Goal: Task Accomplishment & Management: Manage account settings

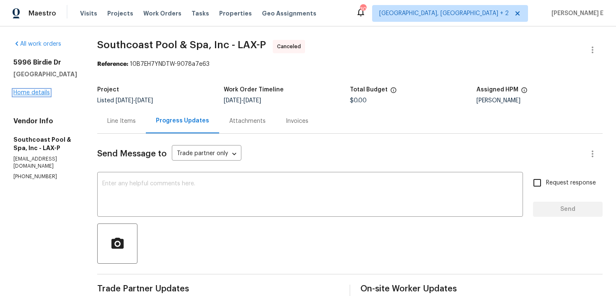
click at [19, 92] on link "Home details" at bounding box center [31, 93] width 36 height 6
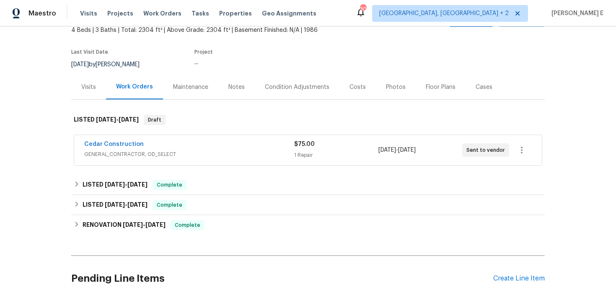
scroll to position [56, 0]
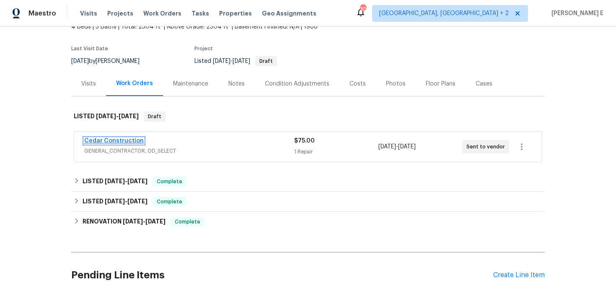
click at [131, 141] on link "Cedar Construction" at bounding box center [113, 141] width 59 height 6
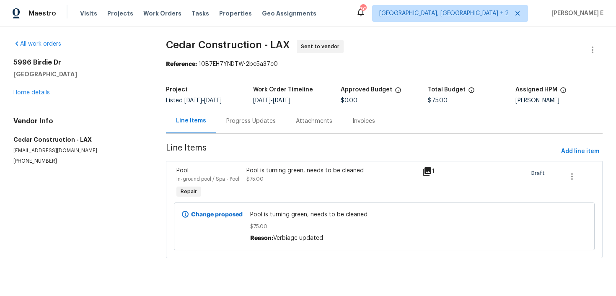
click at [249, 121] on div "Progress Updates" at bounding box center [250, 121] width 49 height 8
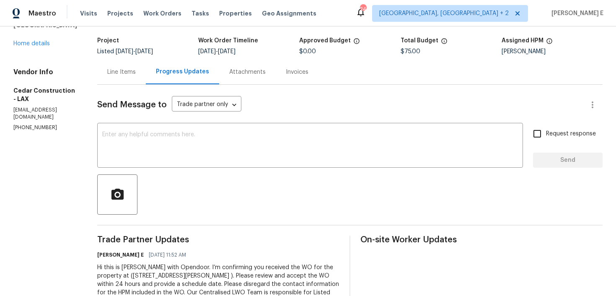
scroll to position [51, 0]
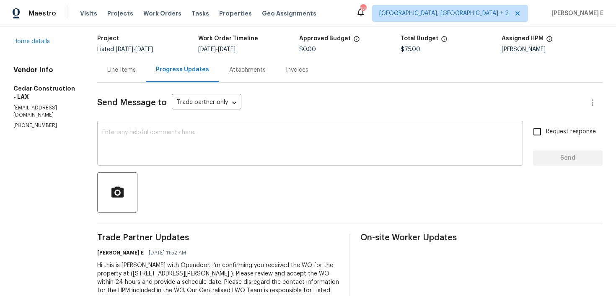
click at [207, 159] on div "x ​" at bounding box center [310, 144] width 426 height 43
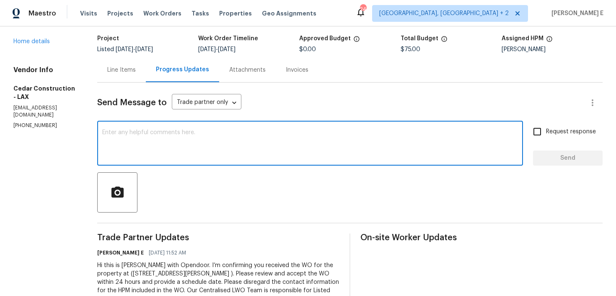
paste textarea "This is to inform you that we are reassigning this work order as it was not acc…"
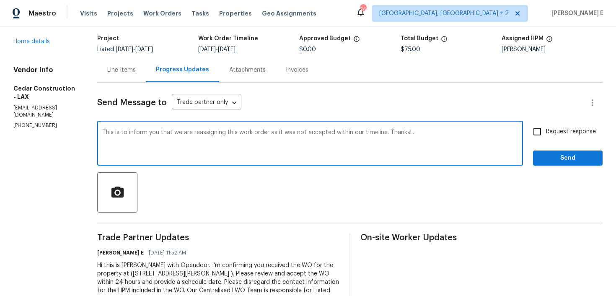
type textarea "This is to inform you that we are reassigning this work order as it was not acc…"
click at [535, 129] on input "Request response" at bounding box center [537, 132] width 18 height 18
checkbox input "true"
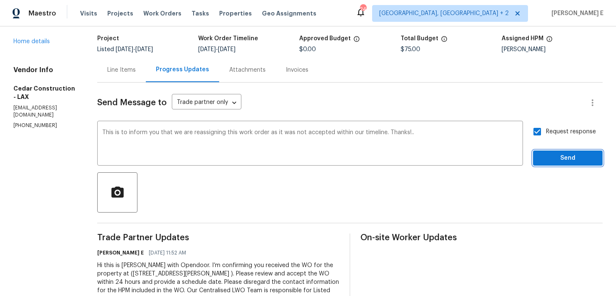
click at [550, 156] on span "Send" at bounding box center [568, 158] width 56 height 10
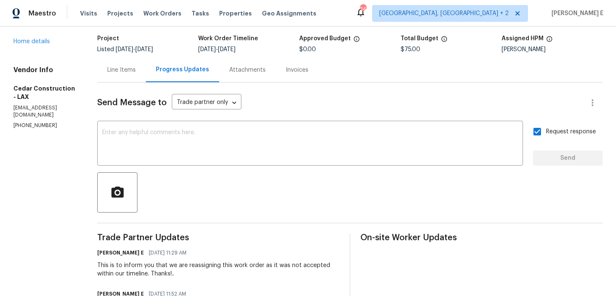
scroll to position [123, 0]
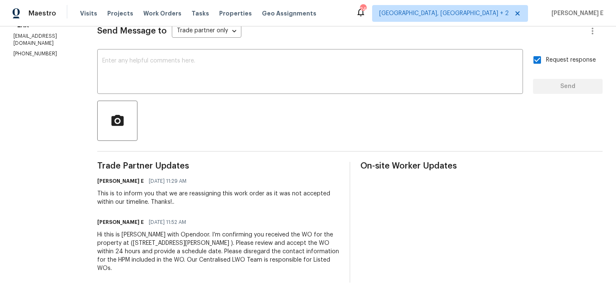
click at [138, 246] on div "Hi this is [PERSON_NAME] with Opendoor. I’m confirming you received the WO for …" at bounding box center [218, 251] width 242 height 42
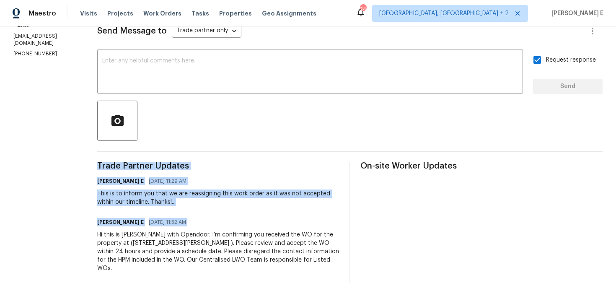
copy div "Trade Partner Updates Keerthana E 09/04/2025 11:29 AM This is to inform you tha…"
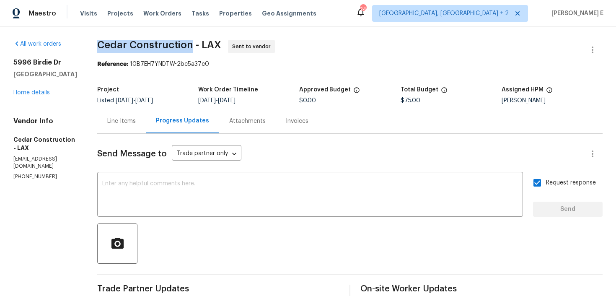
drag, startPoint x: 112, startPoint y: 44, endPoint x: 204, endPoint y: 44, distance: 91.7
click at [204, 44] on span "Cedar Construction - LAX" at bounding box center [159, 45] width 124 height 10
copy span "Cedar Construction"
click at [592, 43] on button "button" at bounding box center [592, 50] width 20 height 20
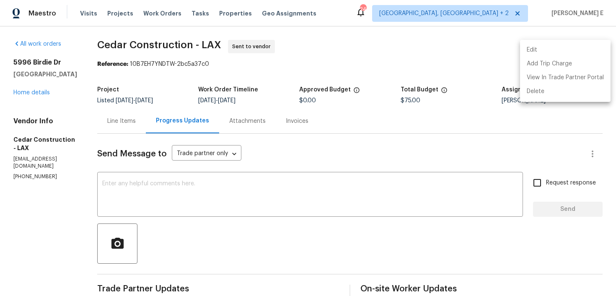
click at [541, 51] on li "Edit" at bounding box center [565, 50] width 90 height 14
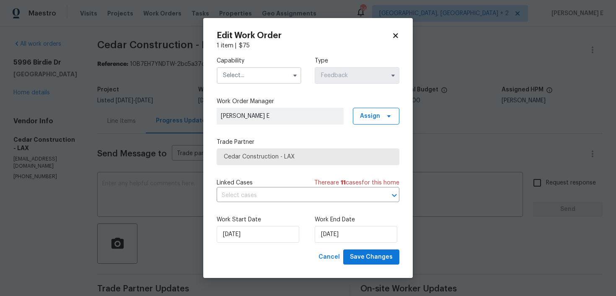
click at [286, 74] on input "text" at bounding box center [259, 75] width 85 height 17
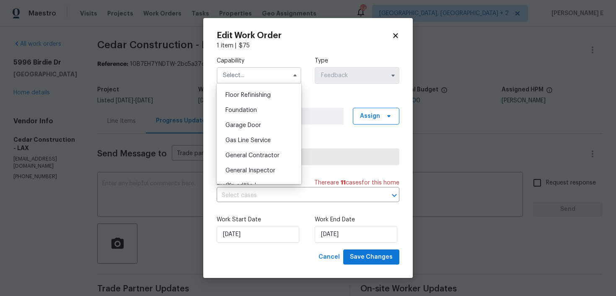
scroll to position [340, 0]
click at [248, 155] on span "General Contractor" at bounding box center [252, 154] width 54 height 6
type input "General Contractor"
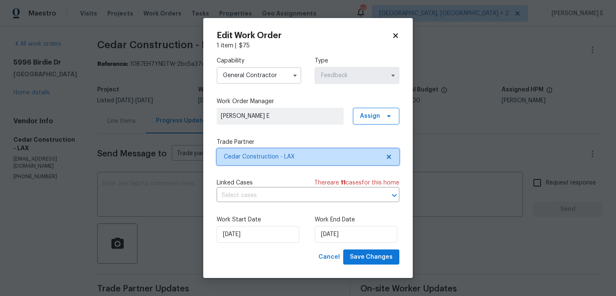
click at [277, 158] on span "Cedar Construction - LAX" at bounding box center [302, 156] width 156 height 8
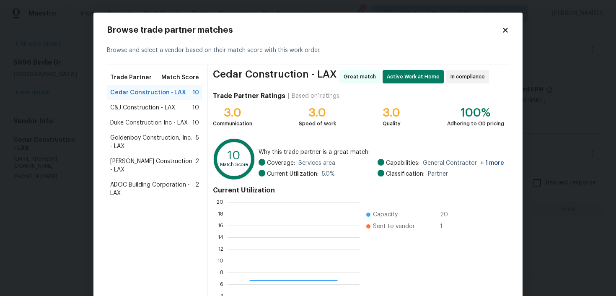
scroll to position [117, 132]
click at [193, 109] on span "10" at bounding box center [195, 107] width 7 height 8
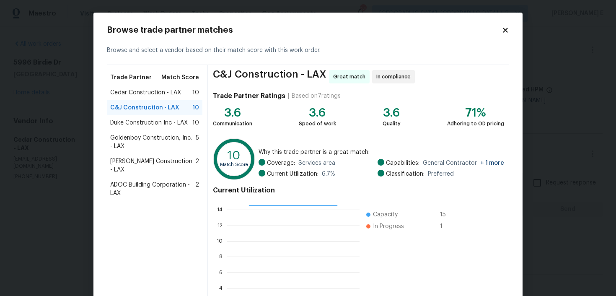
scroll to position [74, 0]
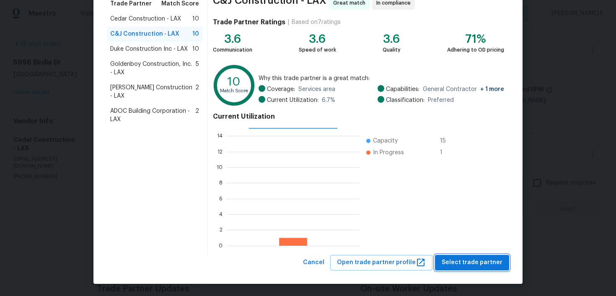
click at [451, 257] on button "Select trade partner" at bounding box center [472, 263] width 74 height 16
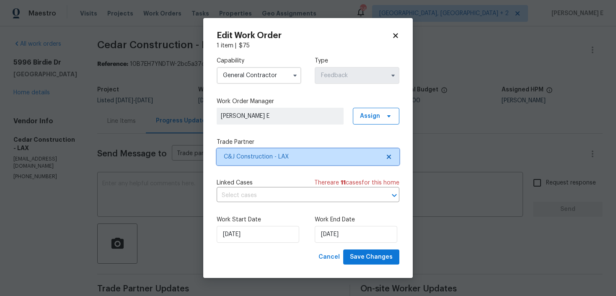
scroll to position [0, 0]
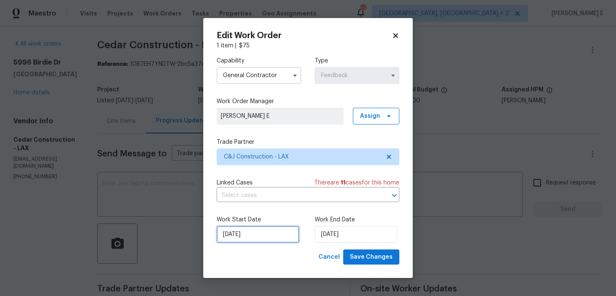
click at [266, 233] on input "03/09/2025" at bounding box center [258, 234] width 83 height 17
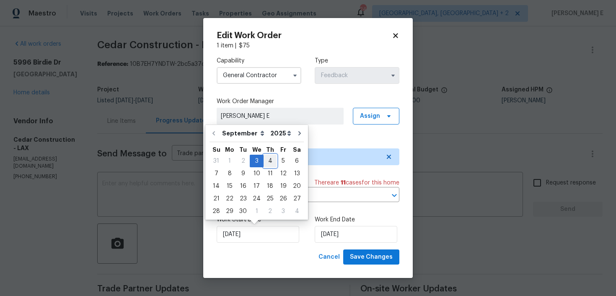
click at [264, 162] on div "4" at bounding box center [270, 161] width 13 height 12
type input "04/09/2025"
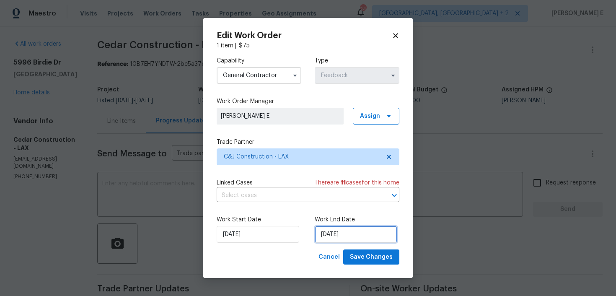
click at [331, 228] on input "05/09/2025" at bounding box center [356, 234] width 83 height 17
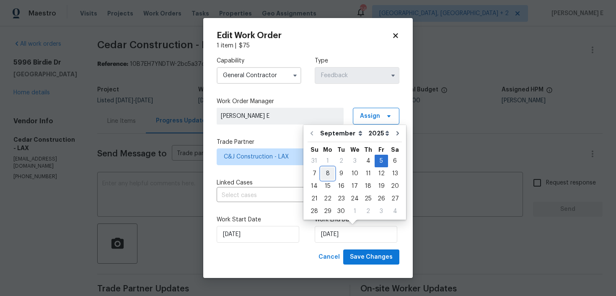
click at [328, 176] on div "8" at bounding box center [327, 174] width 13 height 12
type input "08/09/2025"
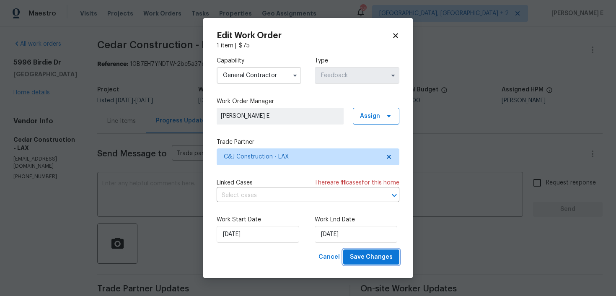
click at [374, 262] on button "Save Changes" at bounding box center [371, 257] width 56 height 16
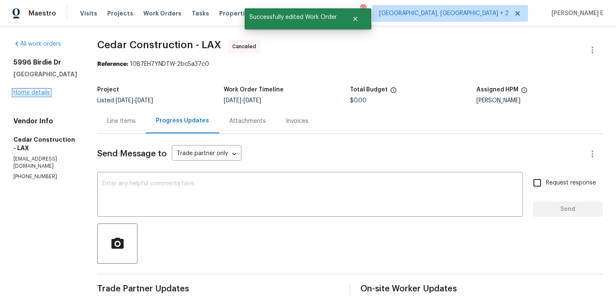
click at [42, 93] on link "Home details" at bounding box center [31, 93] width 36 height 6
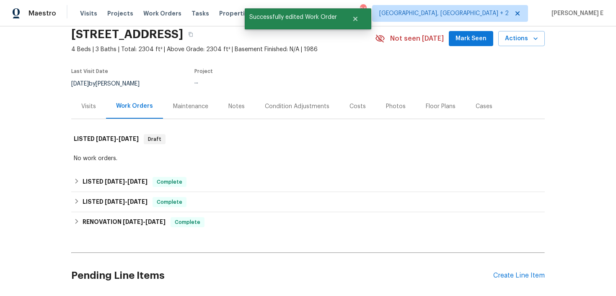
scroll to position [34, 0]
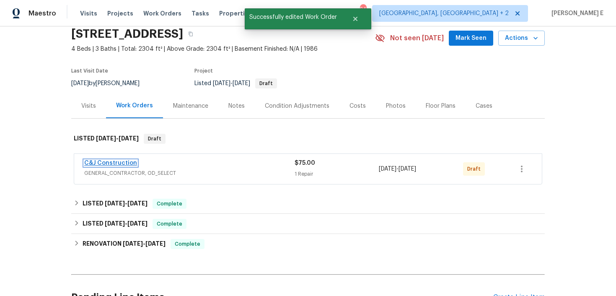
click at [123, 164] on link "C&J Construction" at bounding box center [110, 163] width 53 height 6
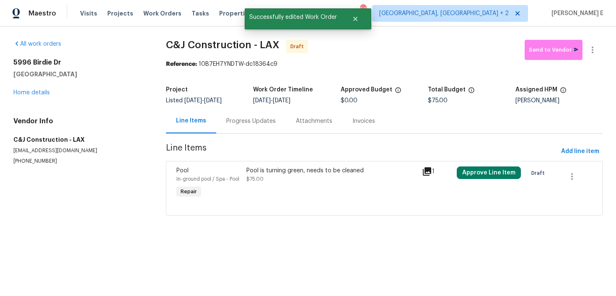
click at [312, 177] on div "Pool is turning green, needs to be cleaned $75.00" at bounding box center [331, 174] width 170 height 17
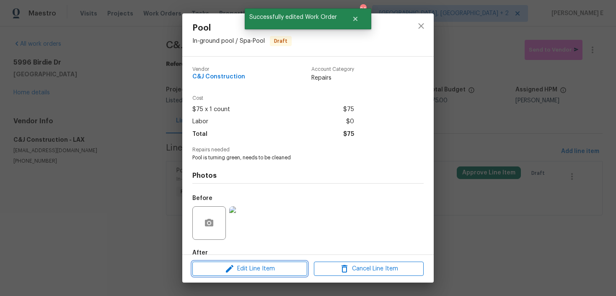
click at [236, 271] on span "Edit Line Item" at bounding box center [250, 269] width 110 height 10
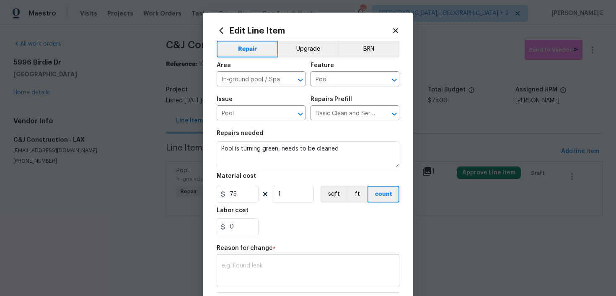
click at [240, 266] on textarea at bounding box center [308, 272] width 173 height 18
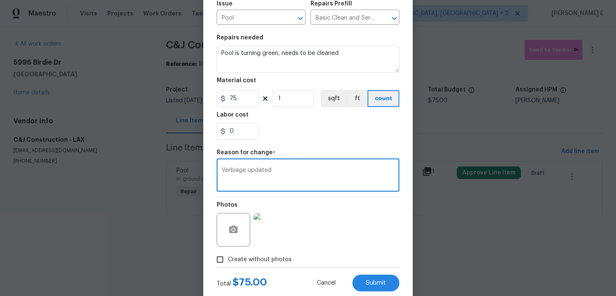
scroll to position [117, 0]
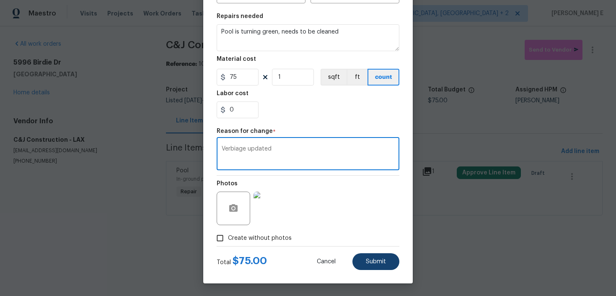
type textarea "Verbiage updated"
click at [370, 258] on span "Submit" at bounding box center [376, 261] width 20 height 6
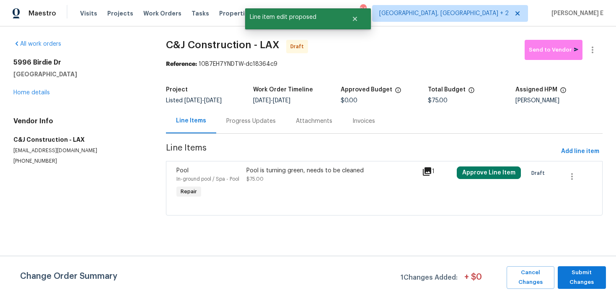
scroll to position [0, 0]
click at [586, 269] on span "Submit Changes" at bounding box center [582, 277] width 40 height 19
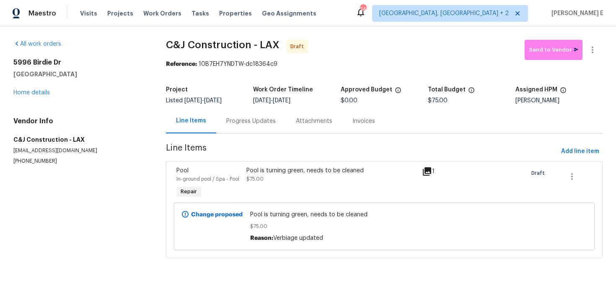
click at [234, 120] on div "Progress Updates" at bounding box center [250, 121] width 49 height 8
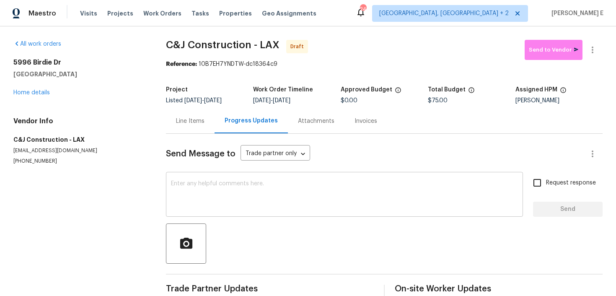
click at [224, 201] on textarea at bounding box center [344, 195] width 347 height 29
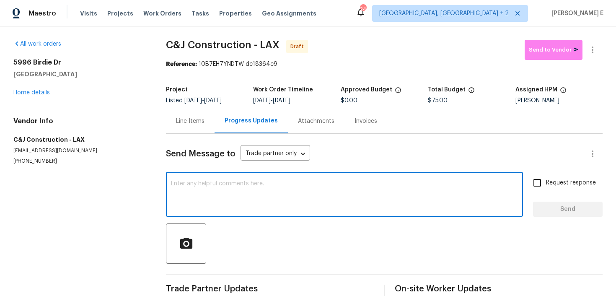
paste textarea "Hi this is Keerthana with Opendoor. I’m confirming you received the WO for the …"
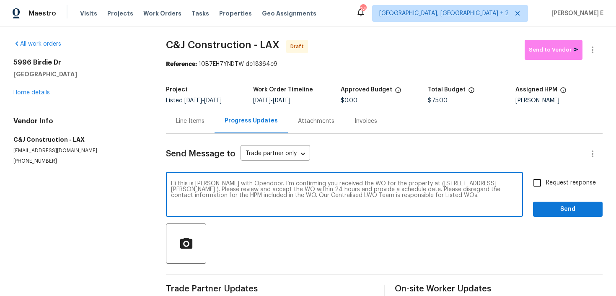
type textarea "Hi this is Keerthana with Opendoor. I’m confirming you received the WO for the …"
click at [536, 185] on input "Request response" at bounding box center [537, 183] width 18 height 18
checkbox input "true"
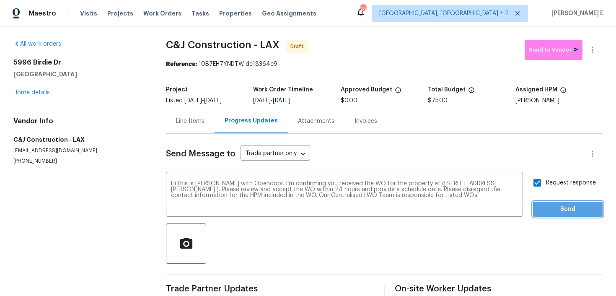
click at [546, 211] on span "Send" at bounding box center [568, 209] width 56 height 10
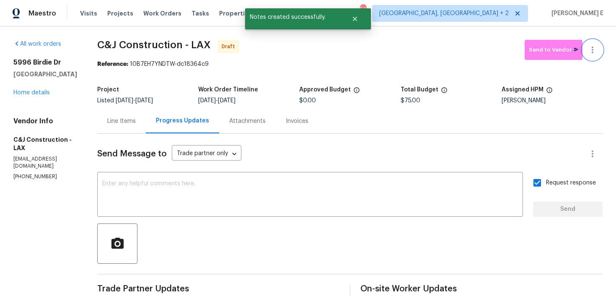
click at [597, 47] on icon "button" at bounding box center [592, 50] width 10 height 10
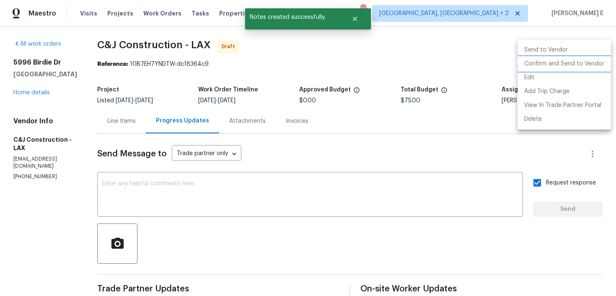
click at [554, 62] on li "Confirm and Send to Vendor" at bounding box center [563, 64] width 93 height 14
click at [379, 78] on div at bounding box center [308, 148] width 616 height 296
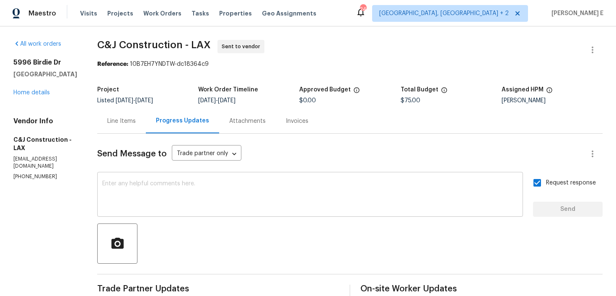
click at [307, 187] on textarea at bounding box center [310, 195] width 416 height 29
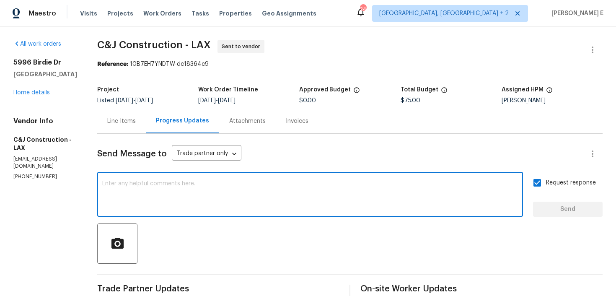
paste textarea "Attention All Work Orders must include before-photos (both close-up and wide-an…"
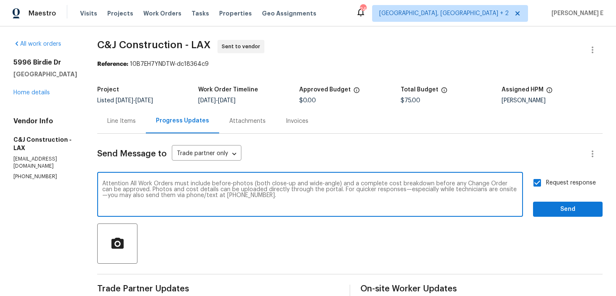
type textarea "Attention All Work Orders must include before-photos (both close-up and wide-an…"
click at [563, 204] on span "Send" at bounding box center [568, 209] width 56 height 10
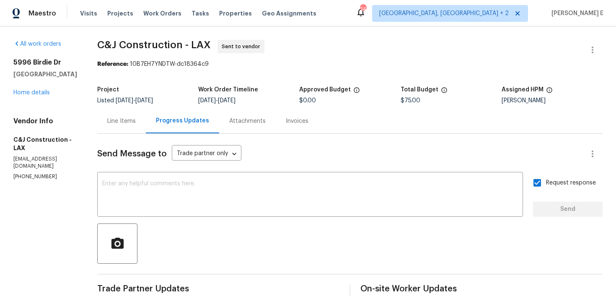
click at [141, 77] on section "C&J Construction - LAX Sent to vendor Reference: 10B7EH7YNDTW-dc18364c9 Project…" at bounding box center [349, 235] width 505 height 390
drag, startPoint x: 104, startPoint y: 51, endPoint x: 189, endPoint y: 45, distance: 85.6
click at [189, 45] on span "C&J Construction - LAX Sent to vendor" at bounding box center [339, 50] width 485 height 20
copy span "C&J Construction"
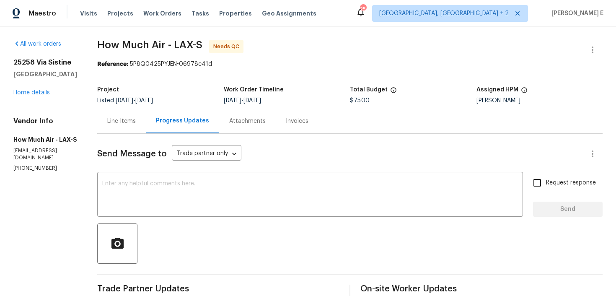
click at [125, 110] on div "Line Items" at bounding box center [121, 121] width 49 height 25
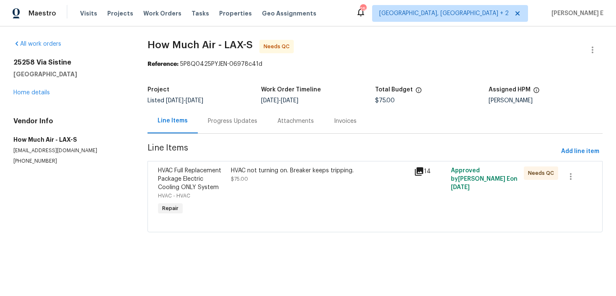
click at [261, 160] on section "How Much Air - LAX-S Needs QC Reference: 5P8Q0425PYJEN-06978c41d Project Listed…" at bounding box center [374, 141] width 455 height 202
click at [258, 176] on div "HVAC not turning on. Breaker keeps tripping. $75.00" at bounding box center [320, 174] width 178 height 17
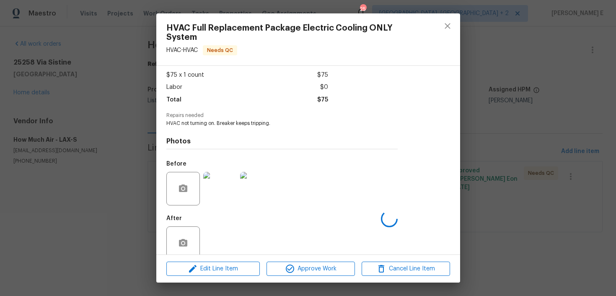
scroll to position [57, 0]
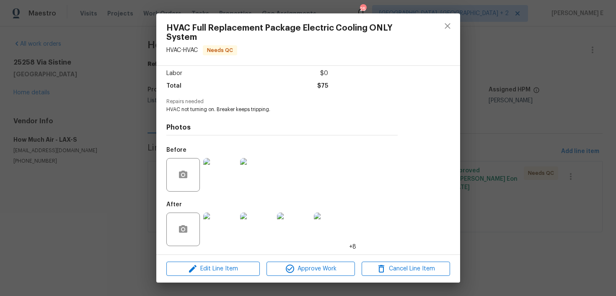
click at [228, 240] on img at bounding box center [220, 229] width 34 height 34
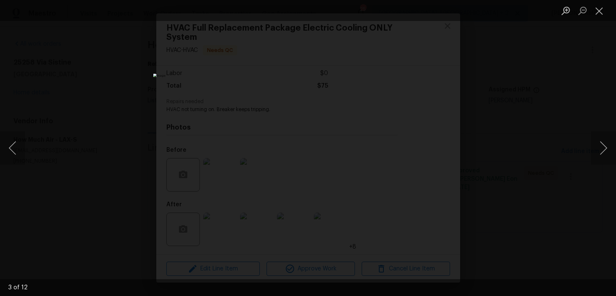
click at [481, 64] on div "Lightbox" at bounding box center [308, 148] width 616 height 296
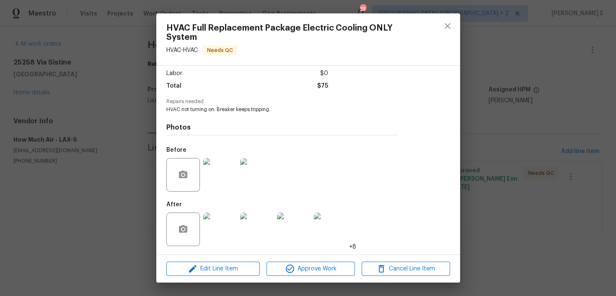
click at [500, 84] on div "HVAC Full Replacement Package Electric Cooling ONLY System HVAC - HVAC Needs QC…" at bounding box center [308, 148] width 616 height 296
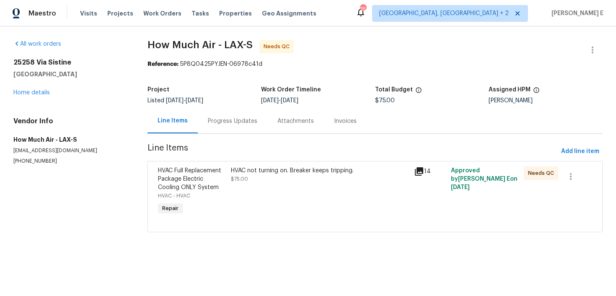
click at [235, 125] on div "Progress Updates" at bounding box center [233, 121] width 70 height 25
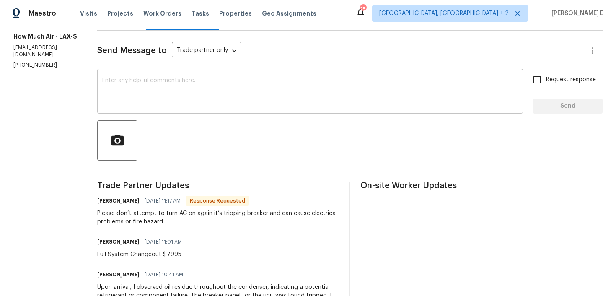
scroll to position [104, 0]
click at [243, 119] on div at bounding box center [349, 139] width 505 height 40
click at [255, 102] on textarea at bounding box center [310, 91] width 416 height 29
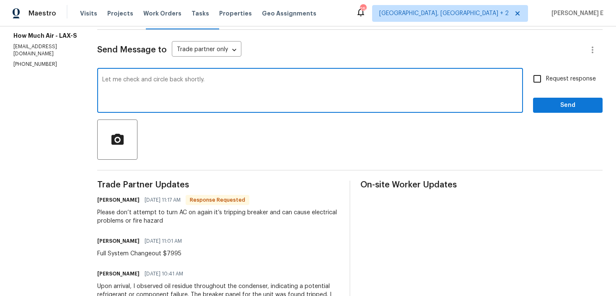
type textarea "Let me check and circle back shortly."
click at [544, 104] on span "Send" at bounding box center [568, 105] width 56 height 10
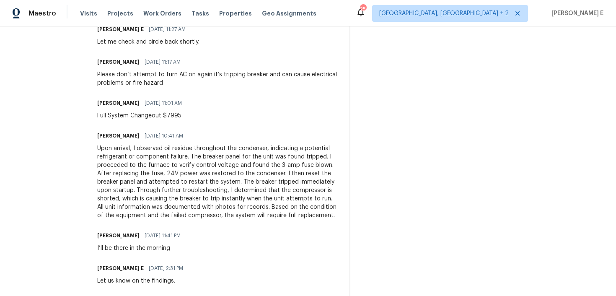
scroll to position [288, 0]
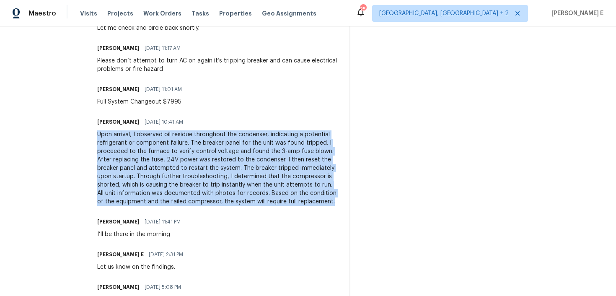
drag, startPoint x: 97, startPoint y: 134, endPoint x: 338, endPoint y: 204, distance: 251.5
click at [338, 204] on div "All work orders 25258 Via Sistine Valencia, CA 91355 Home details Vendor Info H…" at bounding box center [308, 65] width 616 height 655
copy div "Upon arrival, I observed oil residue throughout the condenser, indicating a pot…"
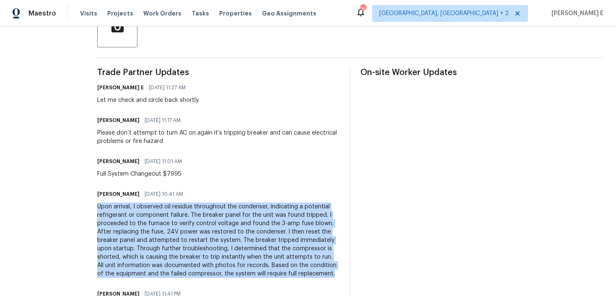
scroll to position [219, 0]
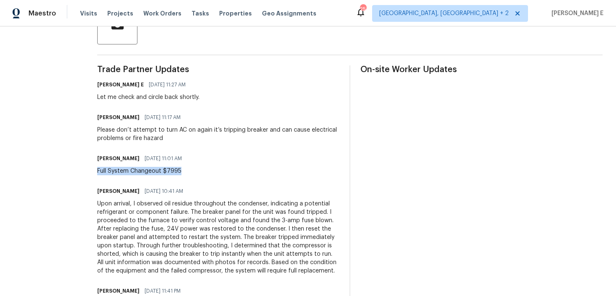
drag, startPoint x: 97, startPoint y: 171, endPoint x: 182, endPoint y: 171, distance: 85.0
click at [182, 171] on div "All work orders 25258 Via Sistine Valencia, CA 91355 Home details Vendor Info H…" at bounding box center [308, 134] width 616 height 655
copy div "Full System Changeout $7995"
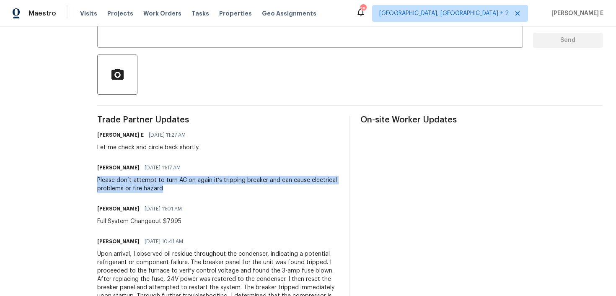
drag, startPoint x: 96, startPoint y: 181, endPoint x: 170, endPoint y: 187, distance: 74.0
click at [170, 187] on div "All work orders 25258 Via Sistine Valencia, CA 91355 Home details Vendor Info H…" at bounding box center [308, 185] width 616 height 655
copy div "Please don’t attempt to turn AC on again it’s tripping breaker and can cause el…"
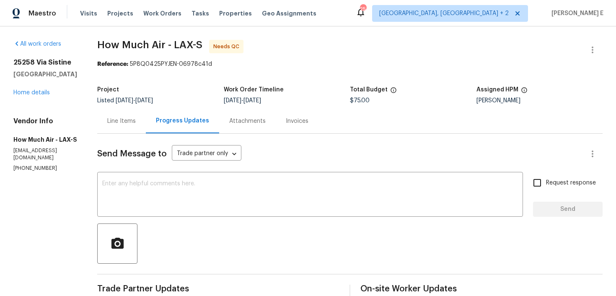
click at [113, 117] on div "Line Items" at bounding box center [121, 121] width 28 height 8
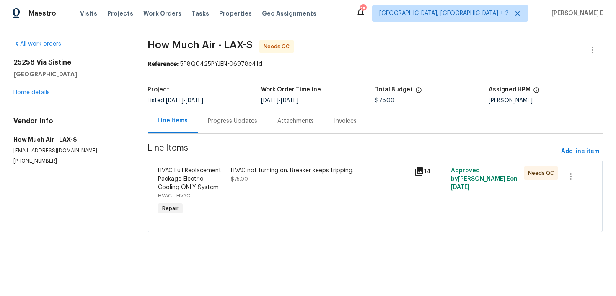
click at [239, 196] on div "HVAC not turning on. Breaker keeps tripping. $75.00" at bounding box center [319, 191] width 183 height 55
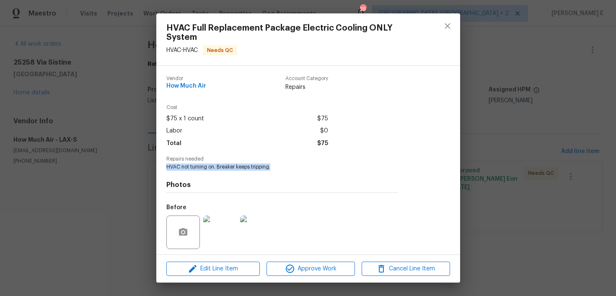
drag, startPoint x: 168, startPoint y: 168, endPoint x: 300, endPoint y: 167, distance: 131.1
click at [300, 167] on span "HVAC not turning on. Breaker keeps tripping." at bounding box center [270, 166] width 208 height 7
copy span "HVAC not turning on. Breaker keeps tripping."
click at [82, 155] on div "HVAC Full Replacement Package Electric Cooling ONLY System HVAC - HVAC Needs QC…" at bounding box center [308, 148] width 616 height 296
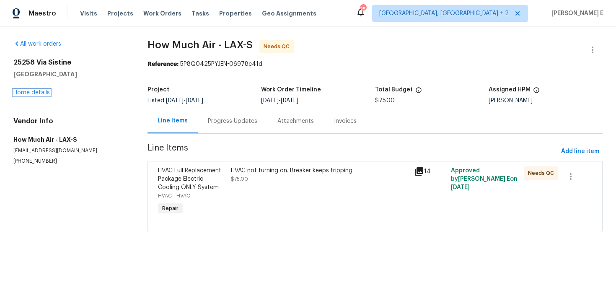
click at [46, 93] on link "Home details" at bounding box center [31, 93] width 36 height 6
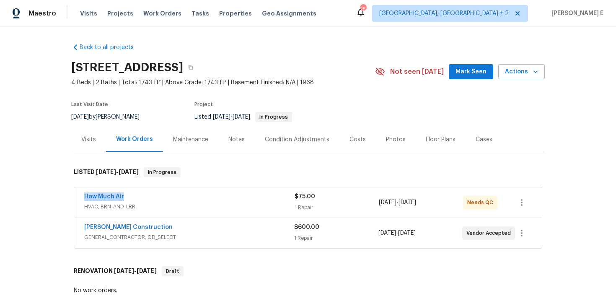
drag, startPoint x: 81, startPoint y: 194, endPoint x: 158, endPoint y: 194, distance: 77.5
click at [158, 194] on div "How Much Air HVAC, BRN_AND_LRR $75.00 1 Repair 9/2/2025 - 9/4/2025 Needs QC" at bounding box center [308, 202] width 468 height 30
copy link "How Much Air"
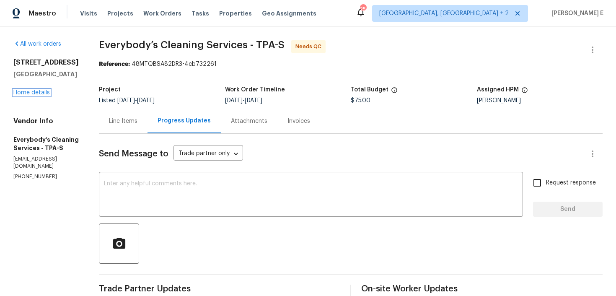
click at [39, 90] on link "Home details" at bounding box center [31, 93] width 36 height 6
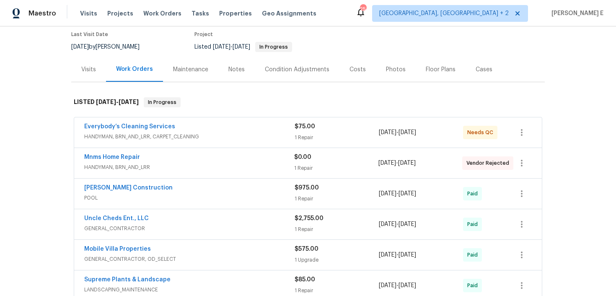
click at [165, 164] on span "HANDYMAN, BRN_AND_LRR" at bounding box center [189, 167] width 210 height 8
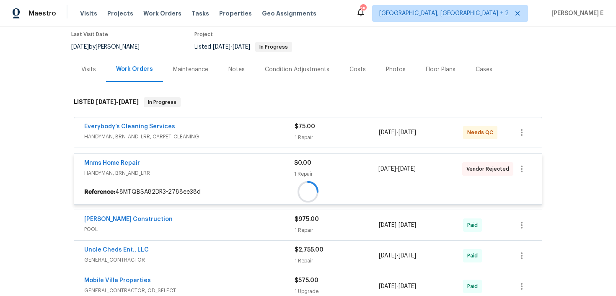
scroll to position [66, 0]
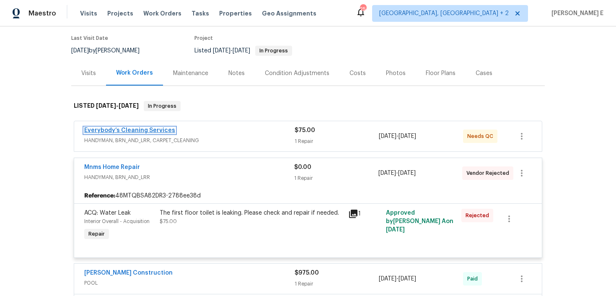
click at [127, 129] on link "Everybody’s Cleaning Services" at bounding box center [129, 130] width 91 height 6
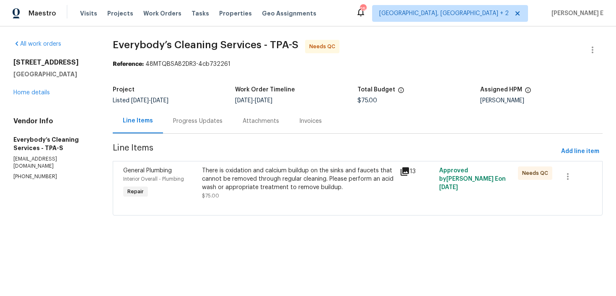
click at [235, 182] on div "There is oxidation and calcium buildup on the sinks and faucets that cannot be …" at bounding box center [298, 178] width 192 height 25
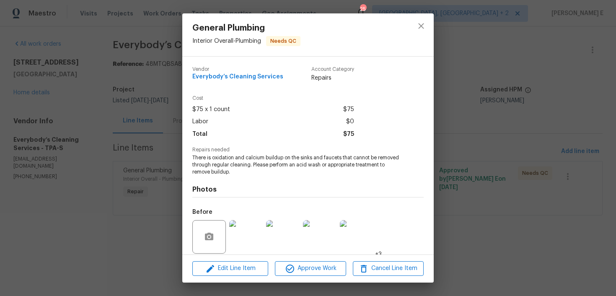
scroll to position [62, 0]
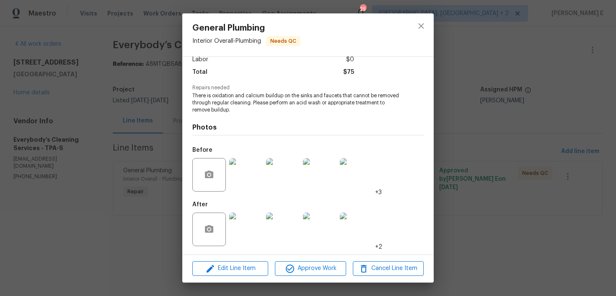
click at [240, 229] on img at bounding box center [246, 229] width 34 height 34
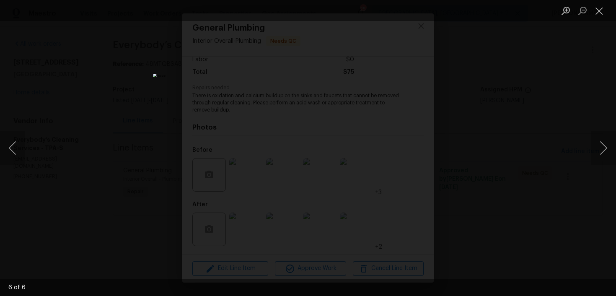
click at [489, 87] on div "Lightbox" at bounding box center [308, 148] width 616 height 296
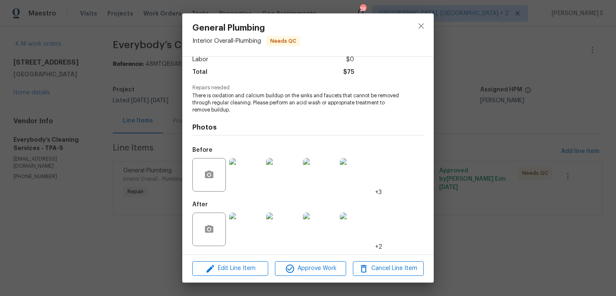
click at [489, 87] on div "General Plumbing Interior Overall - Plumbing Needs QC Vendor Everybody’s Cleani…" at bounding box center [308, 148] width 616 height 296
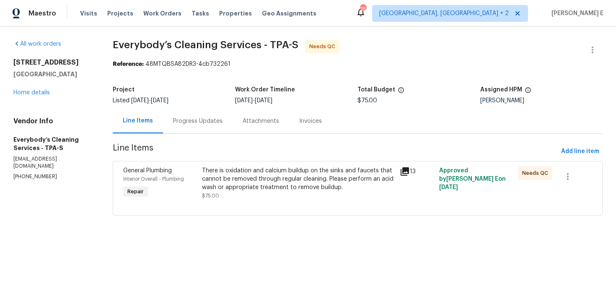
click at [209, 130] on div "Progress Updates" at bounding box center [198, 121] width 70 height 25
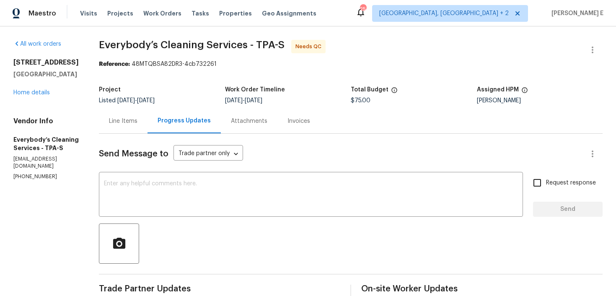
click at [147, 127] on div "Line Items" at bounding box center [123, 121] width 49 height 25
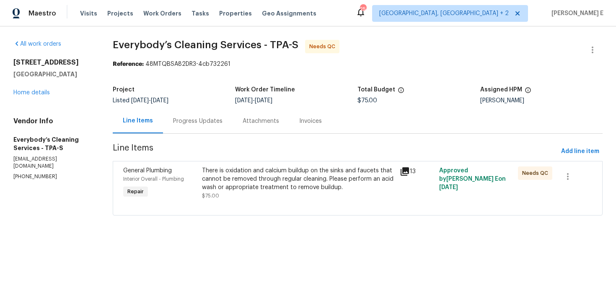
click at [278, 209] on div at bounding box center [357, 205] width 469 height 10
click at [274, 159] on span "Line Items" at bounding box center [335, 152] width 445 height 16
click at [267, 173] on div "There is oxidation and calcium buildup on the sinks and faucets that cannot be …" at bounding box center [298, 178] width 192 height 25
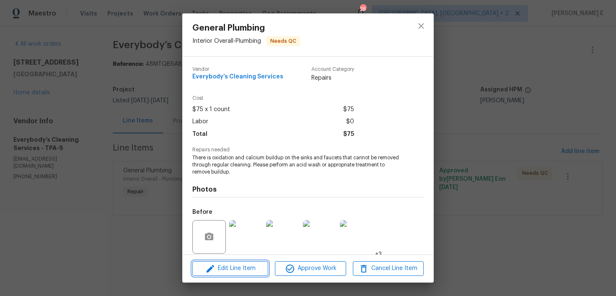
click at [231, 272] on span "Edit Line Item" at bounding box center [230, 268] width 71 height 10
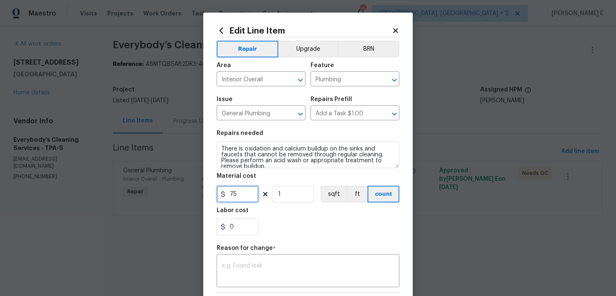
click at [231, 201] on input "75" at bounding box center [238, 194] width 42 height 17
type input "150"
click at [280, 279] on textarea at bounding box center [308, 272] width 173 height 18
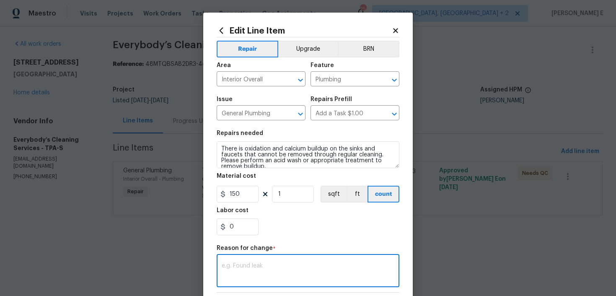
paste textarea "(KE) Updated per vendor's final cost."
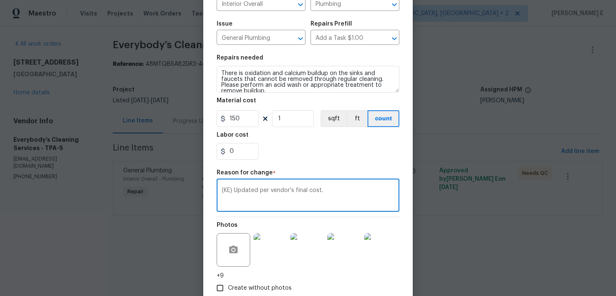
scroll to position [126, 0]
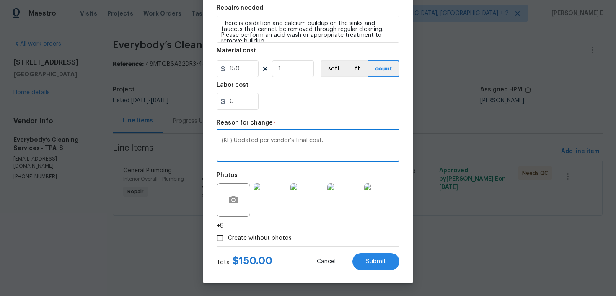
type textarea "(KE) Updated per vendor's final cost."
click at [372, 251] on div "Total $ 150.00 Cancel Submit" at bounding box center [308, 257] width 183 height 23
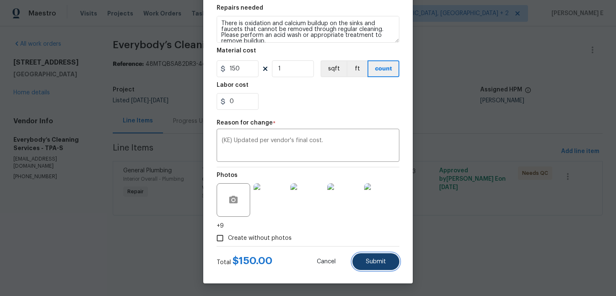
click at [367, 258] on button "Submit" at bounding box center [375, 261] width 47 height 17
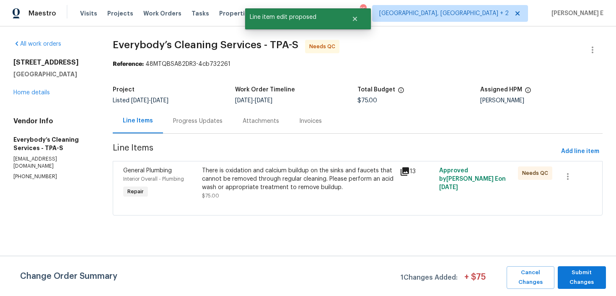
scroll to position [0, 0]
click at [576, 272] on span "Submit Changes" at bounding box center [582, 277] width 40 height 19
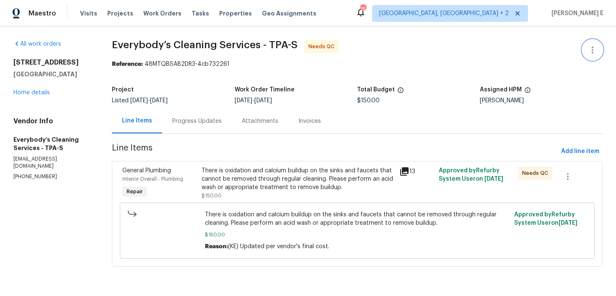
click at [585, 55] on button "button" at bounding box center [592, 50] width 20 height 20
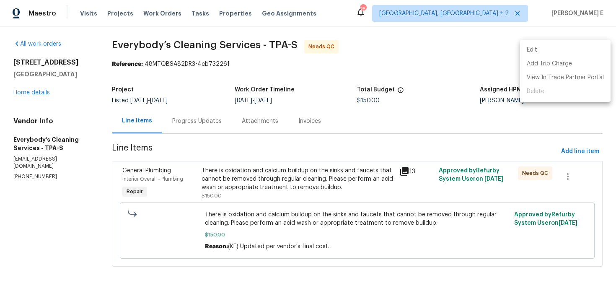
click at [550, 54] on li "Edit" at bounding box center [565, 50] width 90 height 14
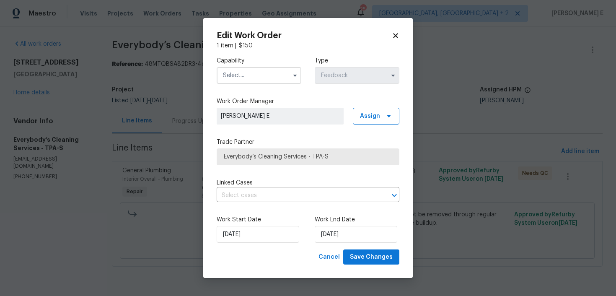
click at [264, 73] on input "text" at bounding box center [259, 75] width 85 height 17
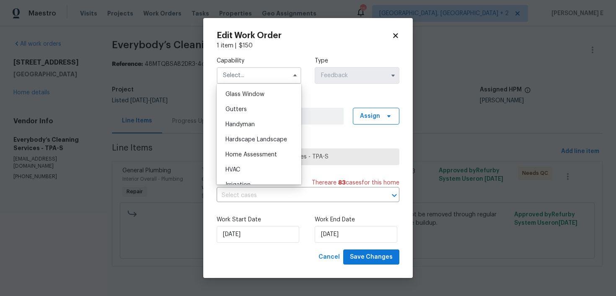
scroll to position [430, 0]
click at [260, 119] on div "Handyman" at bounding box center [259, 123] width 80 height 15
type input "Handyman"
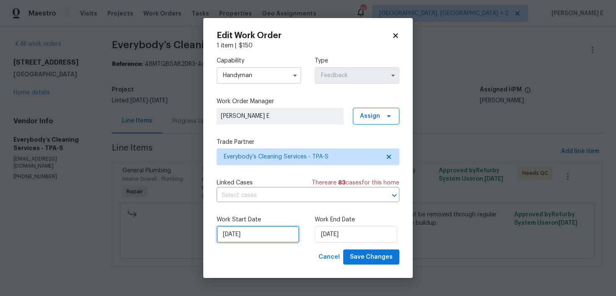
click at [245, 242] on input "29/08/2025" at bounding box center [258, 234] width 83 height 17
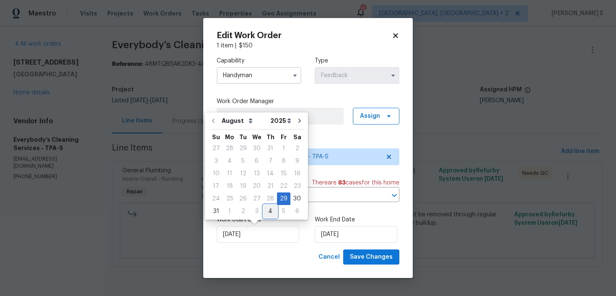
click at [265, 212] on div "4" at bounding box center [270, 211] width 13 height 12
type input "04/09/2025"
select select "8"
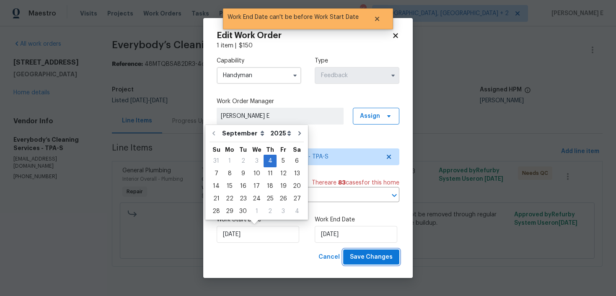
click at [365, 254] on span "Save Changes" at bounding box center [371, 257] width 43 height 10
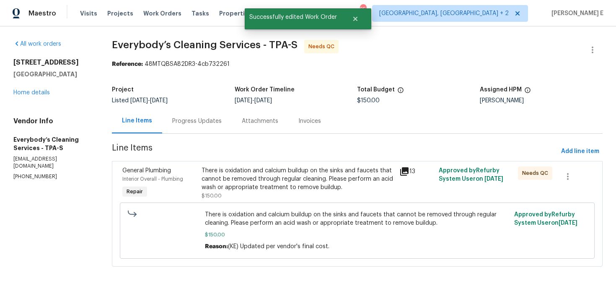
click at [302, 189] on div "There is oxidation and calcium buildup on the sinks and faucets that cannot be …" at bounding box center [298, 178] width 193 height 25
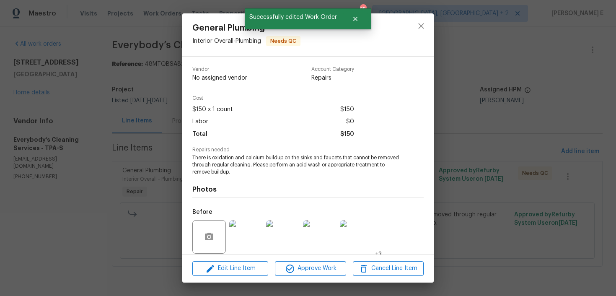
scroll to position [62, 0]
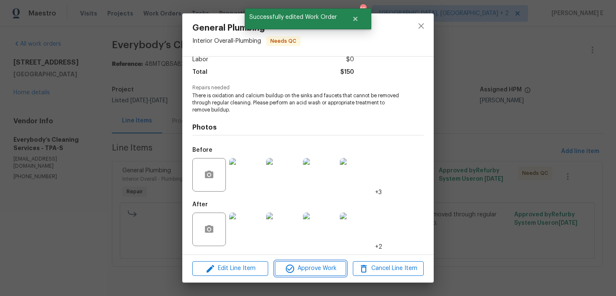
click at [304, 271] on span "Approve Work" at bounding box center [310, 268] width 66 height 10
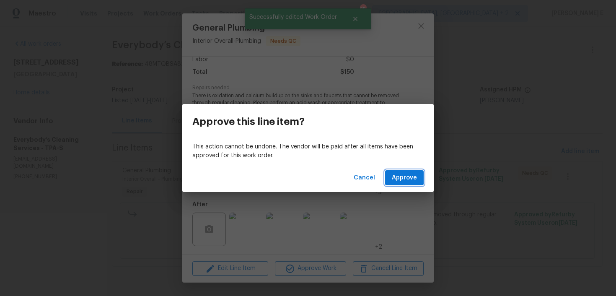
click at [406, 173] on span "Approve" at bounding box center [404, 178] width 25 height 10
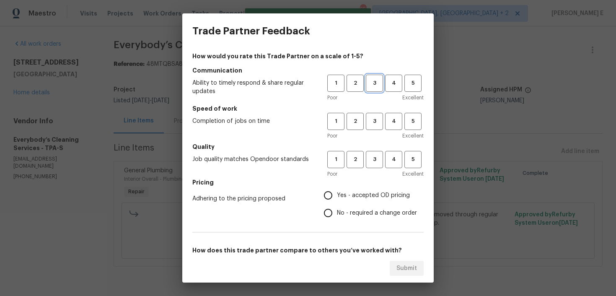
click at [371, 86] on span "3" at bounding box center [375, 83] width 16 height 10
click at [370, 127] on button "3" at bounding box center [374, 121] width 17 height 17
click at [370, 150] on h5 "Quality" at bounding box center [307, 146] width 231 height 8
click at [369, 167] on button "3" at bounding box center [374, 159] width 17 height 17
click at [326, 212] on input "No - required a change order" at bounding box center [328, 213] width 18 height 18
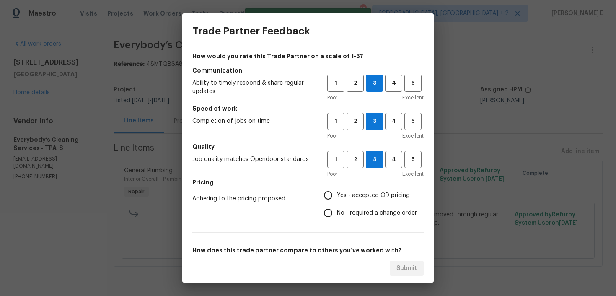
radio input "true"
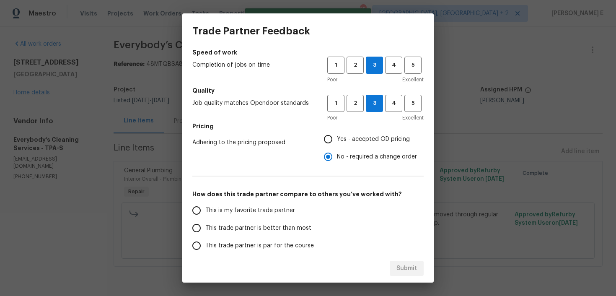
scroll to position [129, 0]
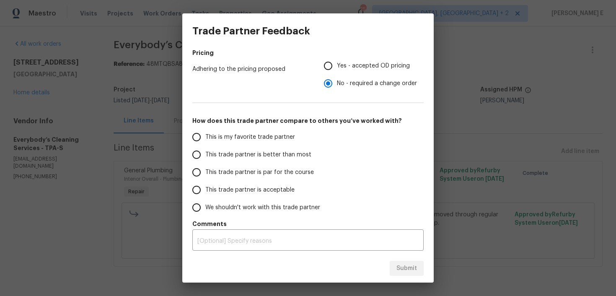
click at [277, 165] on label "This trade partner is par for the course" at bounding box center [254, 172] width 132 height 18
click at [205, 165] on input "This trade partner is par for the course" at bounding box center [197, 172] width 18 height 18
click at [399, 270] on span "Submit" at bounding box center [406, 268] width 21 height 10
radio input "true"
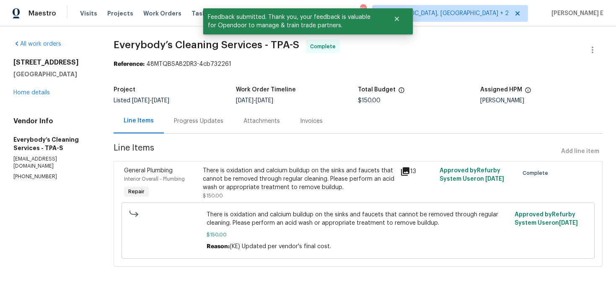
click at [224, 130] on div "Progress Updates" at bounding box center [199, 121] width 70 height 25
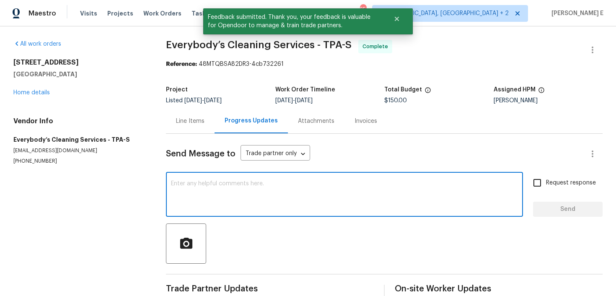
click at [222, 205] on textarea at bounding box center [344, 195] width 347 height 29
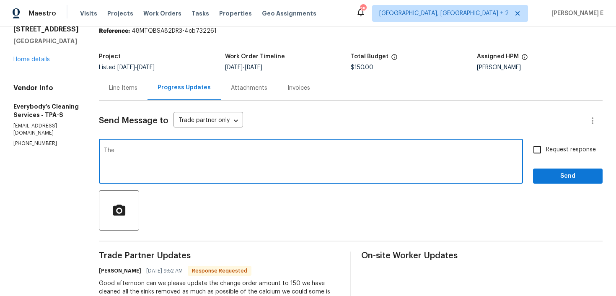
scroll to position [28, 0]
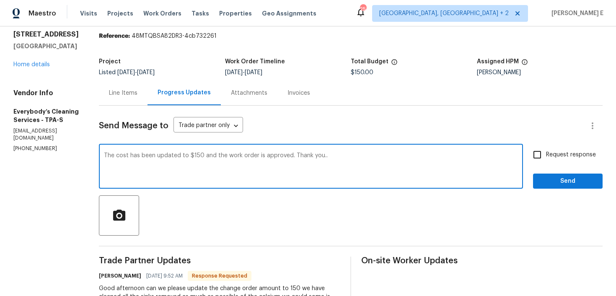
type textarea "The cost has been updated to $150 and the work order is approved. Thank you.."
click at [537, 162] on input "Request response" at bounding box center [537, 155] width 18 height 18
checkbox input "true"
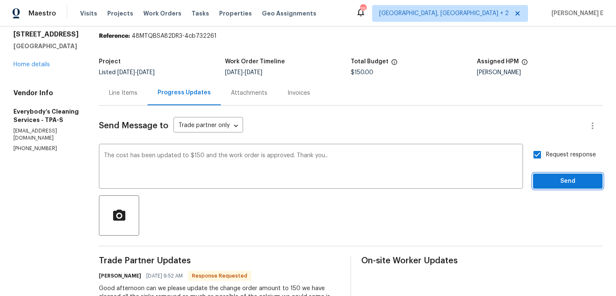
click at [550, 180] on span "Send" at bounding box center [568, 181] width 56 height 10
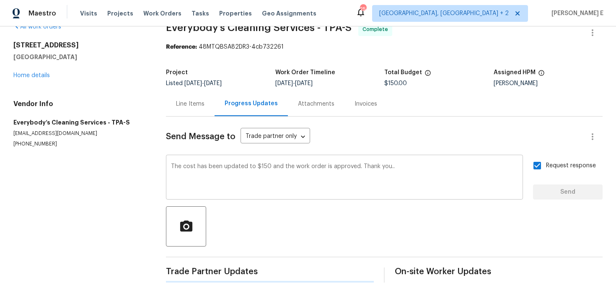
scroll to position [0, 0]
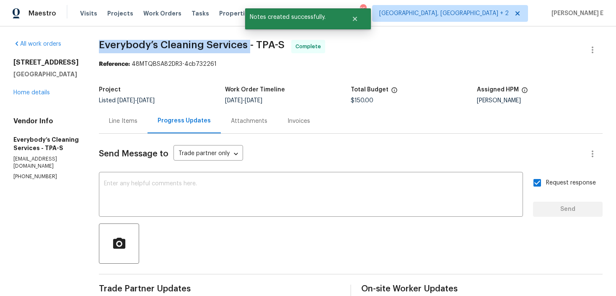
drag, startPoint x: 129, startPoint y: 47, endPoint x: 278, endPoint y: 48, distance: 148.3
click at [278, 48] on span "Everybody’s Cleaning Services - TPA-S" at bounding box center [192, 45] width 186 height 10
copy span "Everybody’s Cleaning Services"
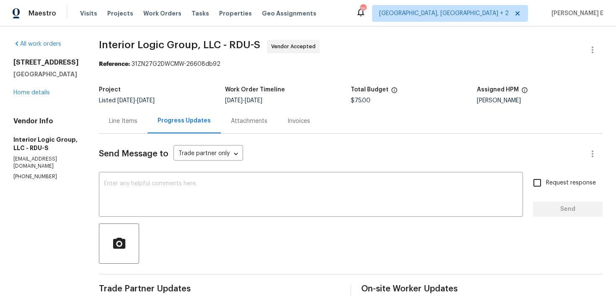
click at [137, 119] on div "Line Items" at bounding box center [123, 121] width 28 height 8
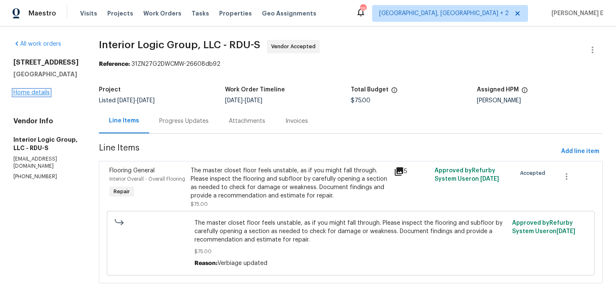
click at [37, 92] on link "Home details" at bounding box center [31, 93] width 36 height 6
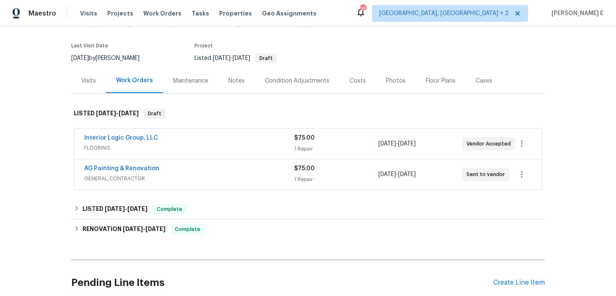
scroll to position [59, 0]
click at [193, 174] on span "GENERAL_CONTRACTOR" at bounding box center [189, 178] width 210 height 8
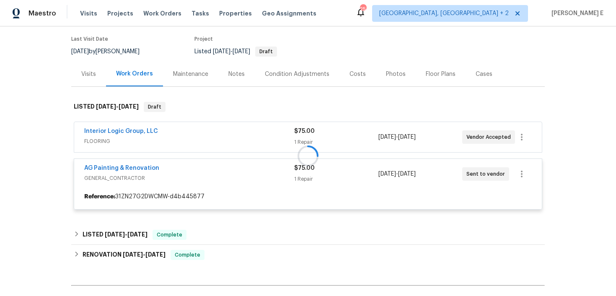
scroll to position [67, 0]
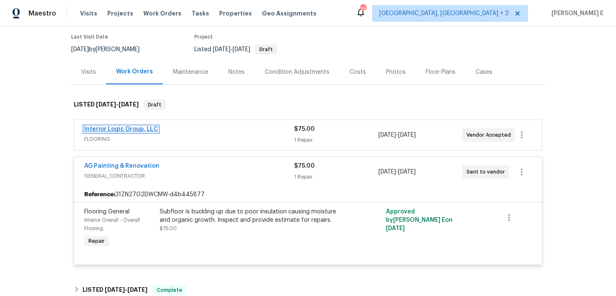
click at [136, 127] on link "Interior Logic Group, LLC" at bounding box center [121, 129] width 74 height 6
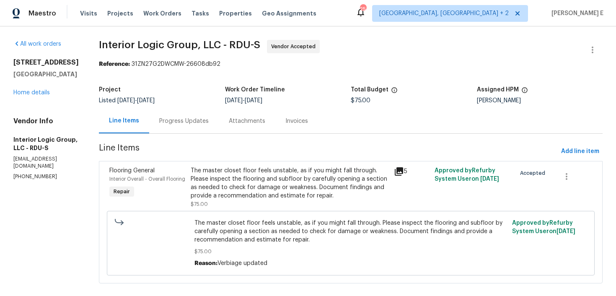
scroll to position [11, 0]
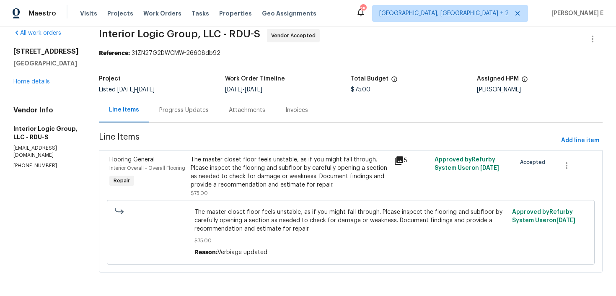
click at [196, 116] on div "Progress Updates" at bounding box center [184, 110] width 70 height 25
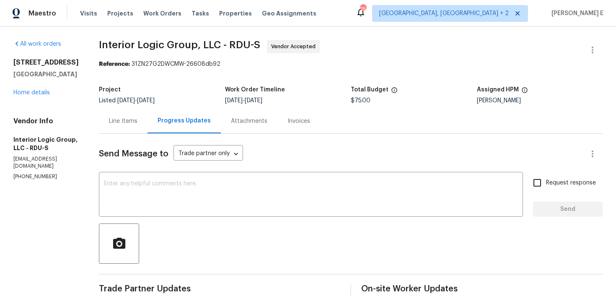
click at [140, 131] on div "Line Items" at bounding box center [123, 121] width 49 height 25
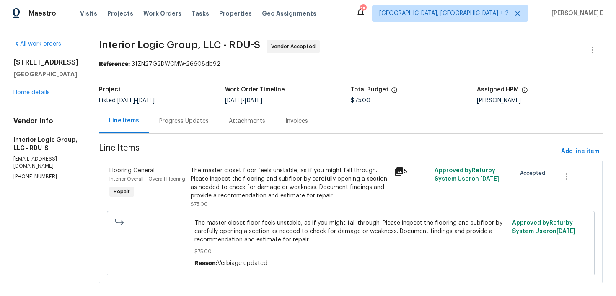
scroll to position [11, 0]
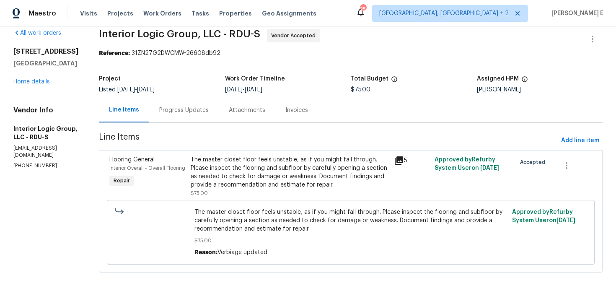
click at [227, 176] on div "The master closet floor feels unstable, as if you might fall through. Please in…" at bounding box center [290, 172] width 198 height 34
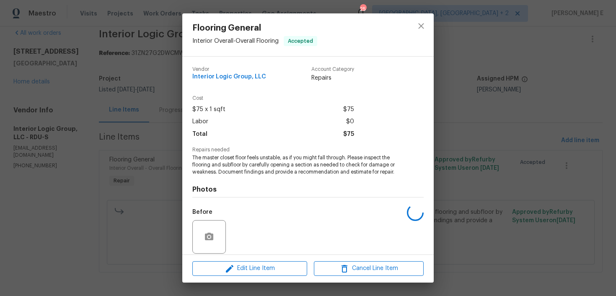
scroll to position [62, 0]
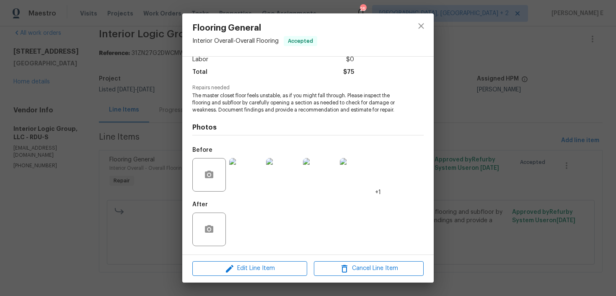
click at [129, 218] on div "Flooring General Interior Overall - Overall Flooring Accepted Vendor Interior L…" at bounding box center [308, 148] width 616 height 296
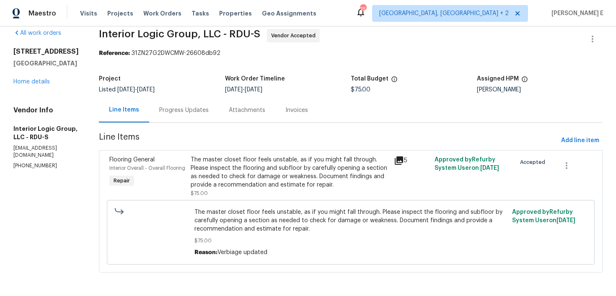
click at [209, 113] on div "Progress Updates" at bounding box center [183, 110] width 49 height 8
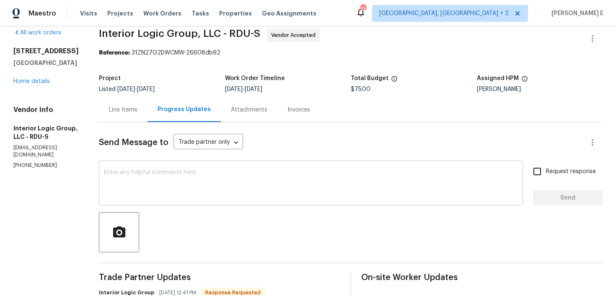
click at [220, 194] on textarea at bounding box center [311, 183] width 414 height 29
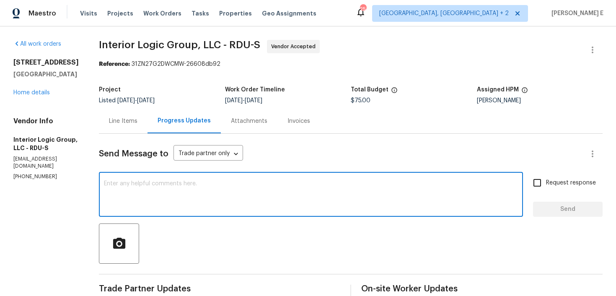
scroll to position [1, 0]
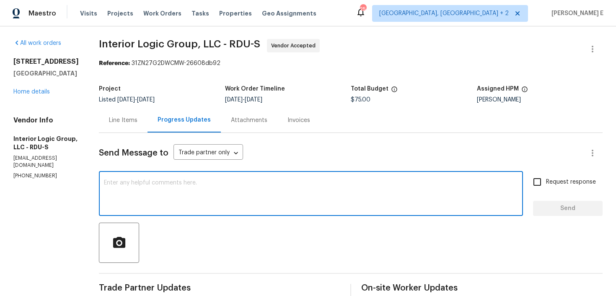
click at [256, 191] on textarea at bounding box center [311, 194] width 414 height 29
drag, startPoint x: 168, startPoint y: 184, endPoint x: 195, endPoint y: 254, distance: 74.8
click at [168, 184] on textarea "Can you mark this as complete" at bounding box center [311, 194] width 414 height 29
click at [267, 183] on textarea "Can you mark this work order as complete" at bounding box center [311, 194] width 414 height 29
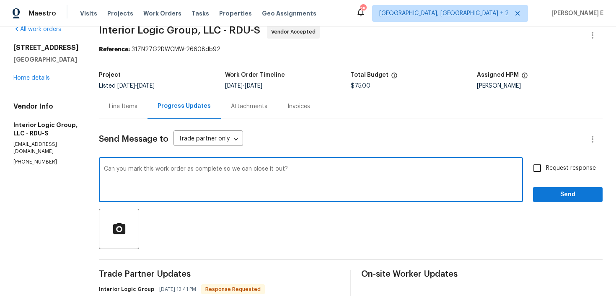
scroll to position [5, 0]
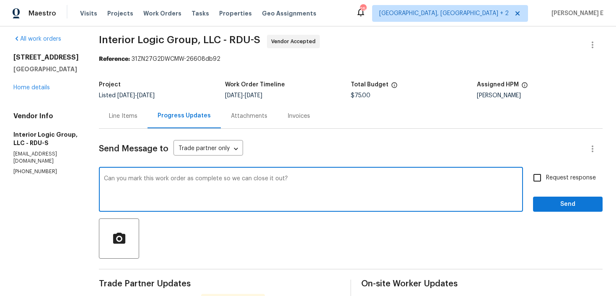
type textarea "Can you mark this work order as complete so we can close it out?"
click at [543, 181] on input "Request response" at bounding box center [537, 178] width 18 height 18
checkbox input "true"
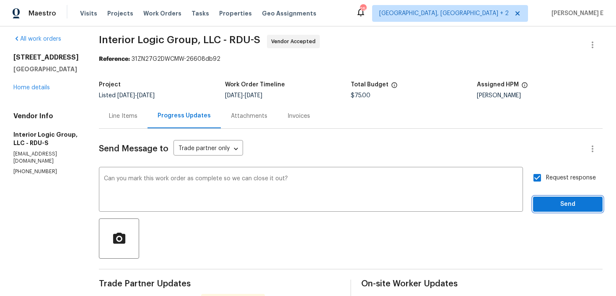
click at [542, 198] on button "Send" at bounding box center [568, 204] width 70 height 16
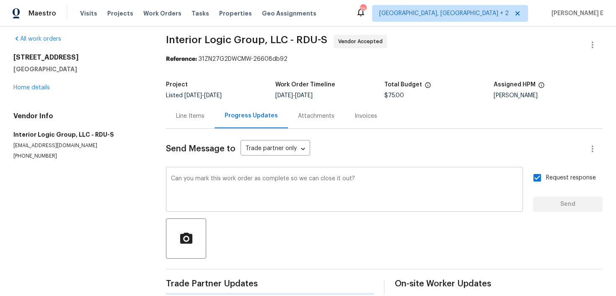
scroll to position [0, 0]
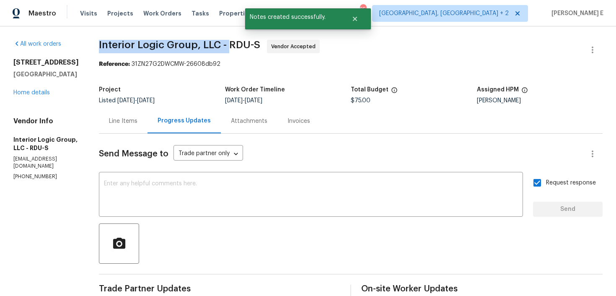
drag, startPoint x: 114, startPoint y: 44, endPoint x: 244, endPoint y: 44, distance: 129.9
copy span "Interior Logic Group, LLC -"
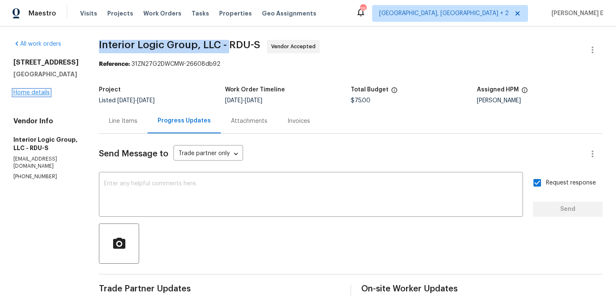
click at [37, 90] on link "Home details" at bounding box center [31, 93] width 36 height 6
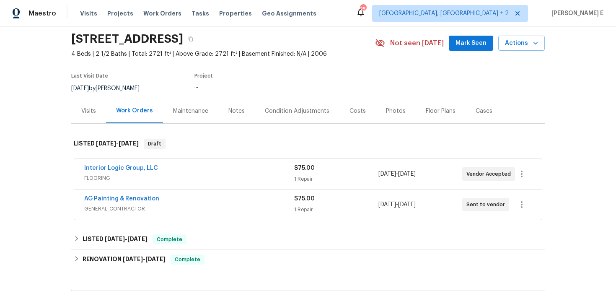
scroll to position [31, 0]
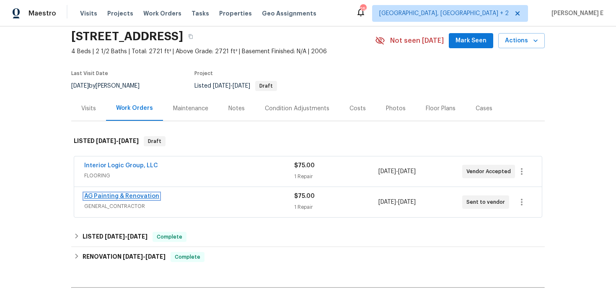
click at [108, 194] on link "AG Painting & Renovation" at bounding box center [121, 196] width 75 height 6
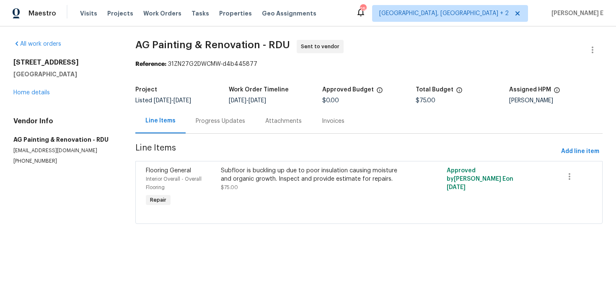
click at [196, 129] on div "Progress Updates" at bounding box center [221, 121] width 70 height 25
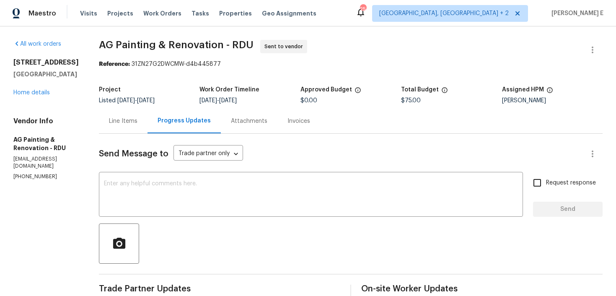
click at [191, 120] on div "Progress Updates" at bounding box center [184, 120] width 53 height 8
click at [160, 199] on textarea at bounding box center [311, 195] width 414 height 29
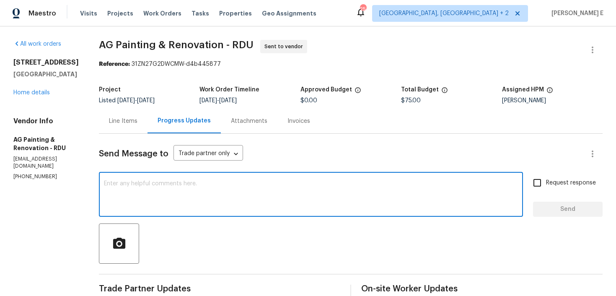
click at [205, 198] on textarea at bounding box center [311, 195] width 414 height 29
paste textarea "Please accept the work order and share the schedule to meet the deadline, or it…"
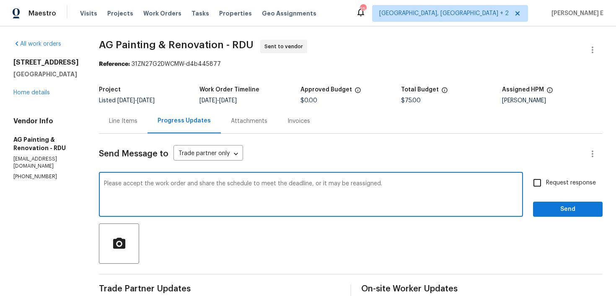
type textarea "Please accept the work order and share the schedule to meet the deadline, or it…"
click at [552, 186] on span "Request response" at bounding box center [571, 182] width 50 height 9
click at [546, 186] on input "Request response" at bounding box center [537, 183] width 18 height 18
checkbox input "true"
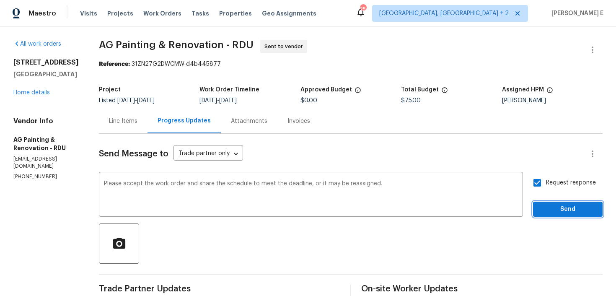
click at [550, 207] on span "Send" at bounding box center [568, 209] width 56 height 10
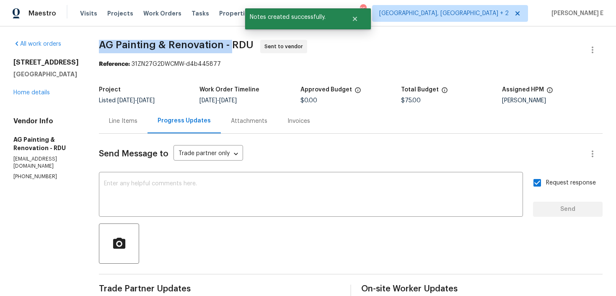
drag, startPoint x: 118, startPoint y: 49, endPoint x: 253, endPoint y: 48, distance: 134.5
click at [253, 48] on div "All work orders [STREET_ADDRESS][PERSON_NAME] Home details Vendor Info AG Paint…" at bounding box center [308, 222] width 616 height 392
copy span "AG Painting & Renovation -"
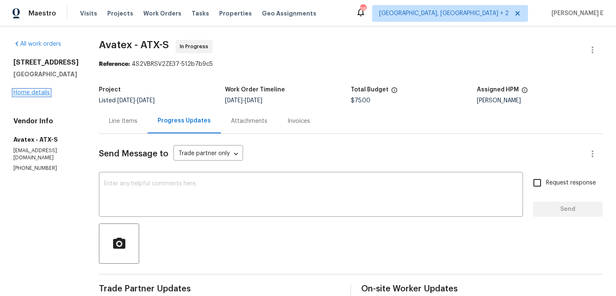
click at [37, 92] on link "Home details" at bounding box center [31, 93] width 36 height 6
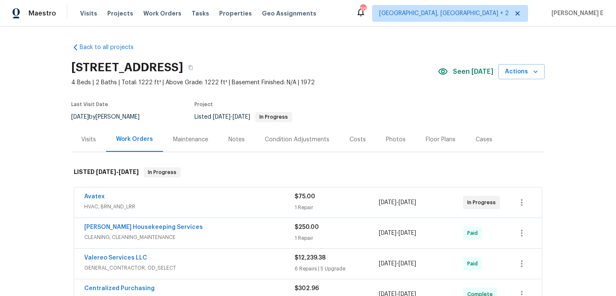
click at [90, 142] on div "Visits" at bounding box center [88, 139] width 15 height 8
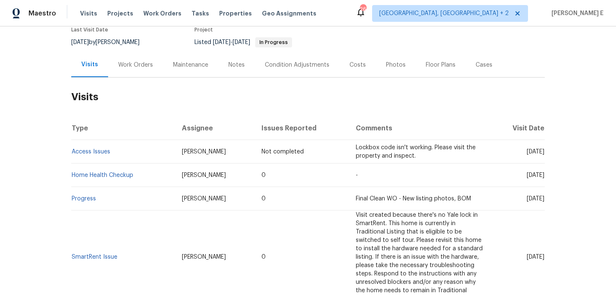
scroll to position [76, 0]
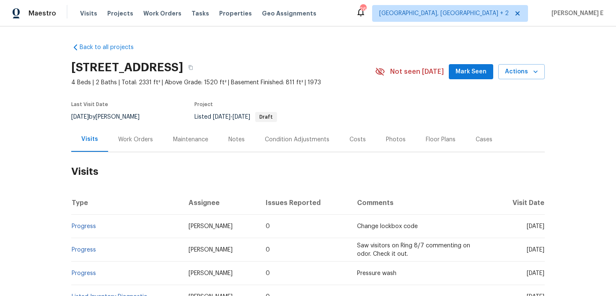
click at [142, 138] on div "Work Orders" at bounding box center [135, 139] width 35 height 8
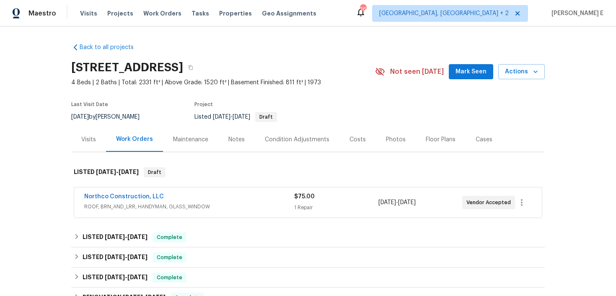
scroll to position [56, 0]
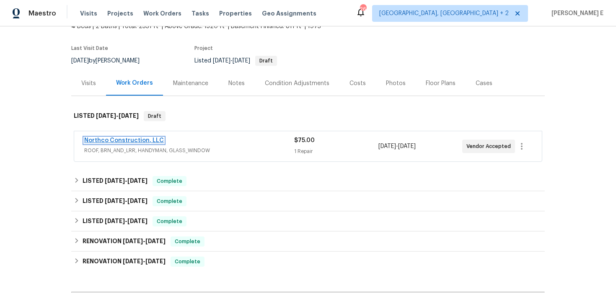
click at [142, 141] on link "Northco Construction, LLC" at bounding box center [124, 140] width 80 height 6
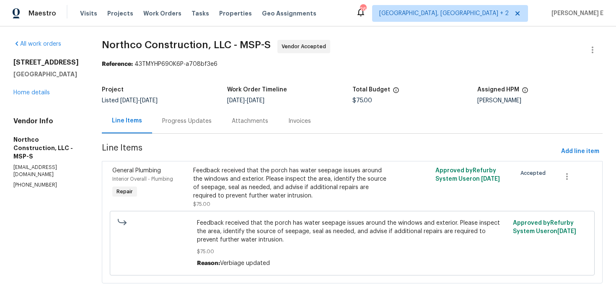
click at [182, 124] on div "Progress Updates" at bounding box center [186, 121] width 49 height 8
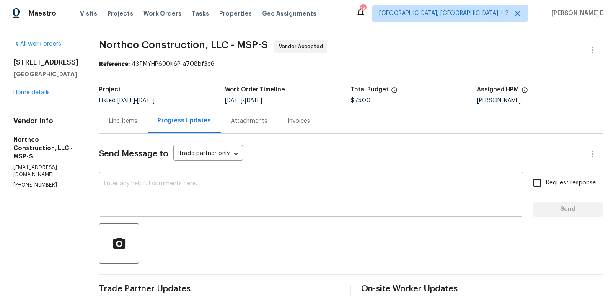
click at [243, 199] on textarea at bounding box center [311, 195] width 414 height 29
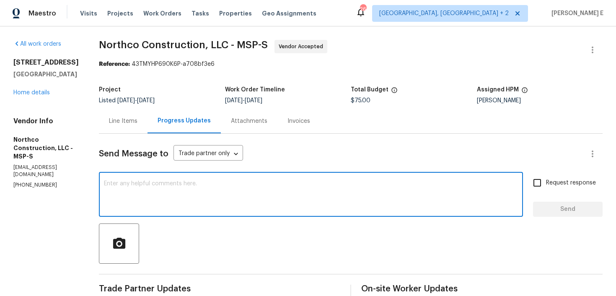
paste textarea "Hi, this work order needs to be done by the target date to stay on track. Pleas…"
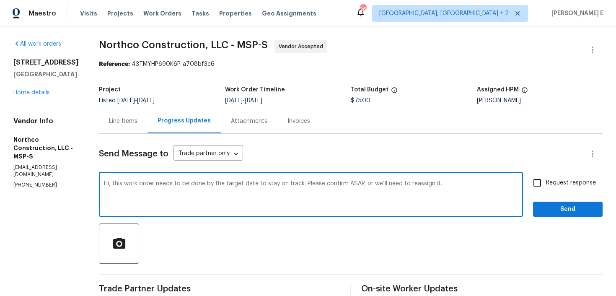
type textarea "Hi, this work order needs to be done by the target date to stay on track. Pleas…"
click at [539, 185] on input "Request response" at bounding box center [537, 183] width 18 height 18
checkbox input "true"
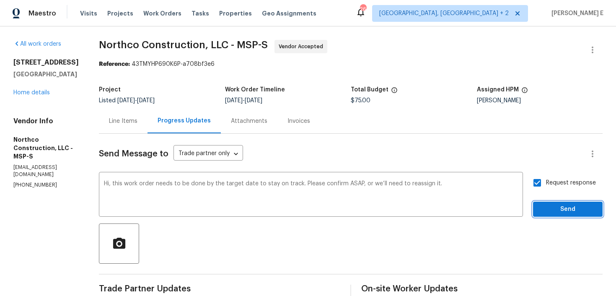
click at [540, 206] on button "Send" at bounding box center [568, 210] width 70 height 16
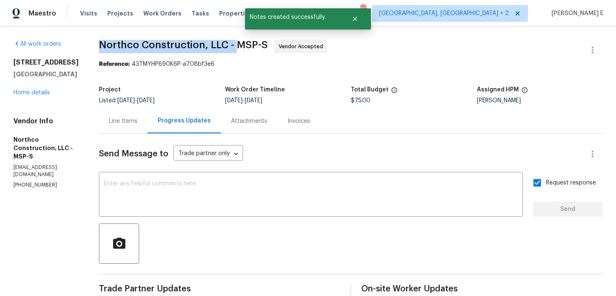
drag, startPoint x: 97, startPoint y: 45, endPoint x: 234, endPoint y: 44, distance: 137.0
click at [234, 44] on span "Northco Construction, LLC - MSP-S" at bounding box center [183, 45] width 169 height 10
copy span "Northco Construction, LLC -"
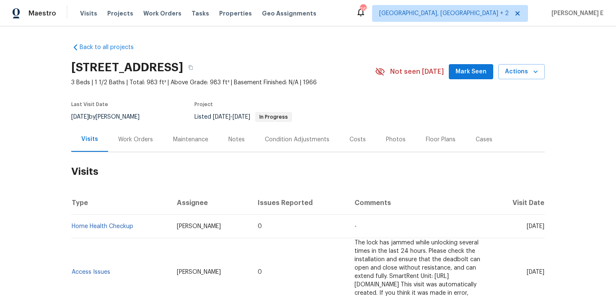
click at [137, 138] on div "Work Orders" at bounding box center [135, 139] width 35 height 8
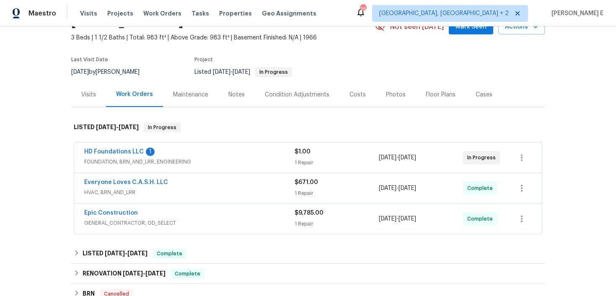
scroll to position [52, 0]
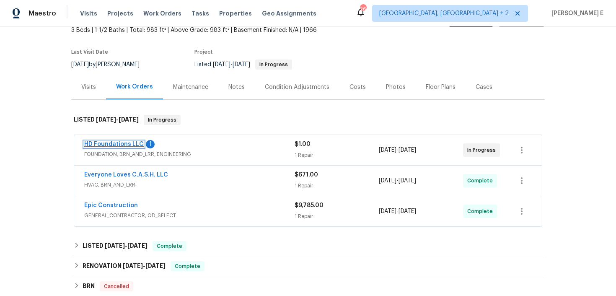
click at [122, 143] on link "HD Foundations LLC" at bounding box center [113, 144] width 59 height 6
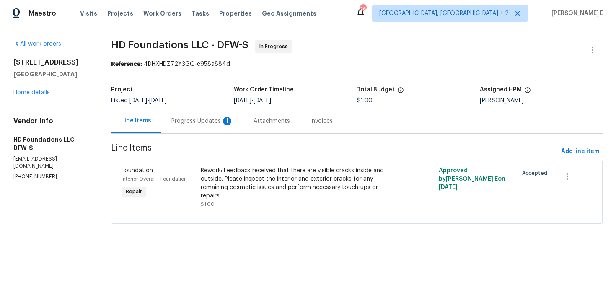
click at [188, 124] on div "Progress Updates 1" at bounding box center [202, 121] width 62 height 8
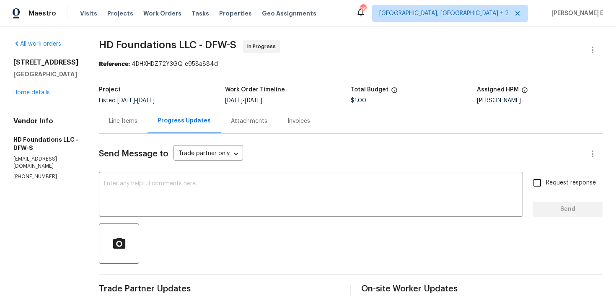
click at [137, 117] on div "Line Items" at bounding box center [123, 121] width 28 height 8
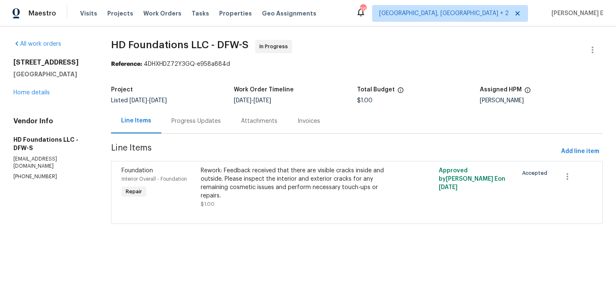
click at [264, 179] on div "Rework: Feedback received that there are visible cracks inside and outside. Ple…" at bounding box center [297, 183] width 193 height 34
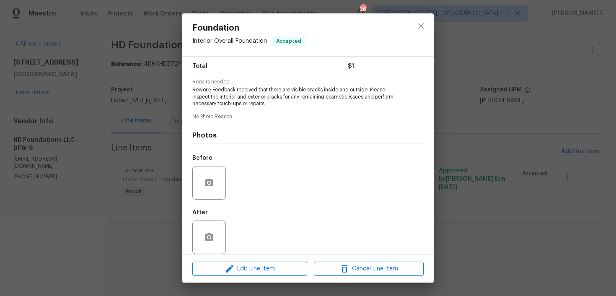
scroll to position [76, 0]
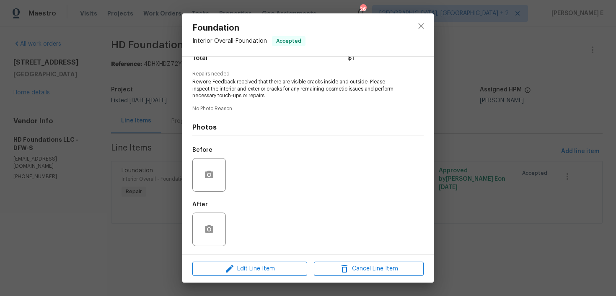
click at [507, 164] on div "Foundation Interior Overall - Foundation Accepted Vendor HD Foundations LLC Acc…" at bounding box center [308, 148] width 616 height 296
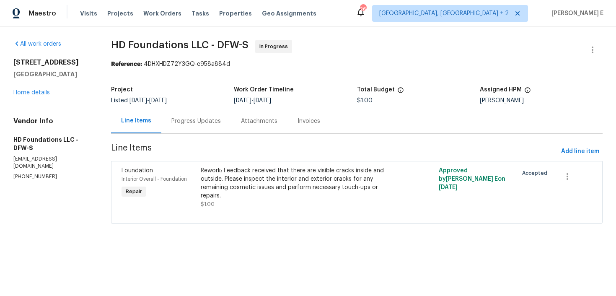
click at [225, 126] on div "Progress Updates" at bounding box center [196, 121] width 70 height 25
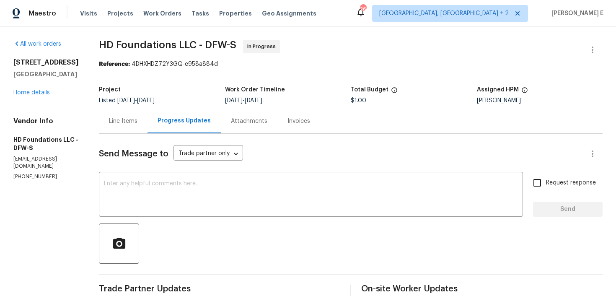
click at [139, 129] on div "Line Items" at bounding box center [123, 121] width 49 height 25
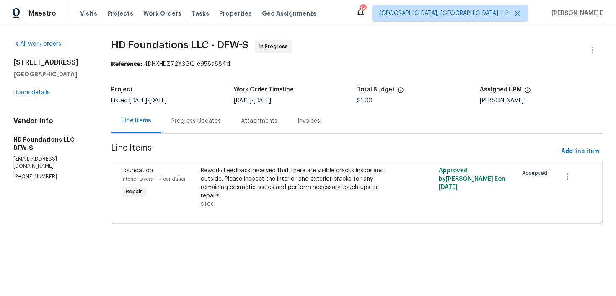
click at [212, 116] on div "Progress Updates" at bounding box center [196, 121] width 70 height 25
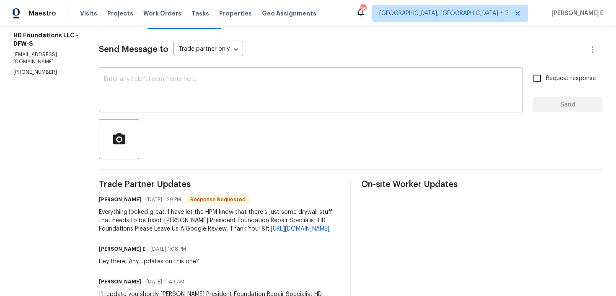
scroll to position [99, 0]
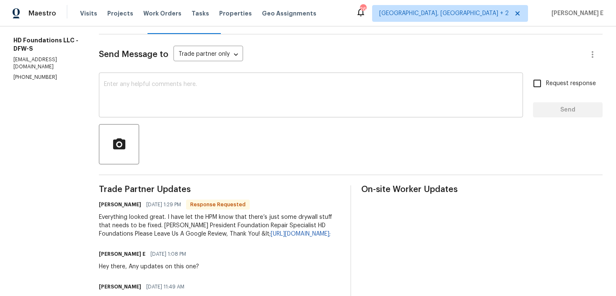
click at [266, 83] on textarea at bounding box center [311, 95] width 414 height 29
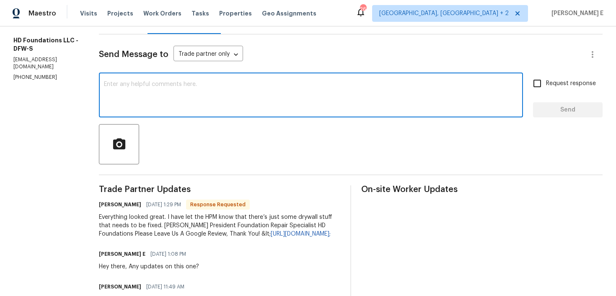
scroll to position [108, 0]
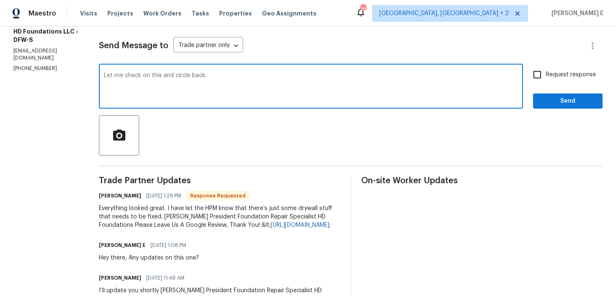
type textarea "Let me check on this and circle back."
click at [545, 106] on button "Send" at bounding box center [568, 101] width 70 height 16
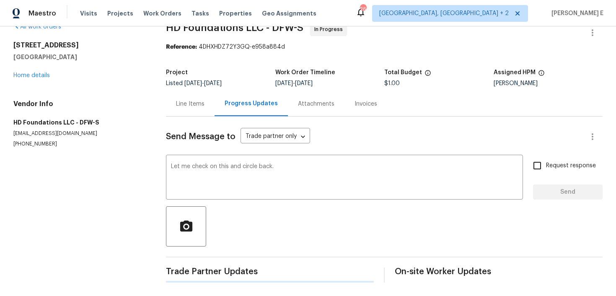
scroll to position [0, 0]
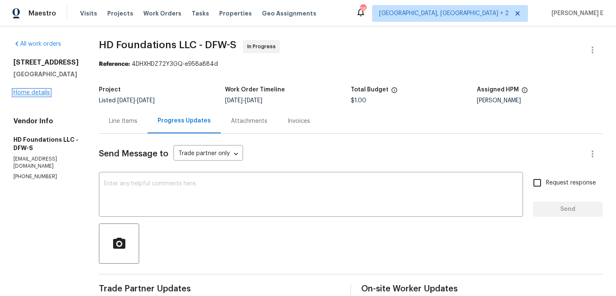
click at [39, 93] on link "Home details" at bounding box center [31, 93] width 36 height 6
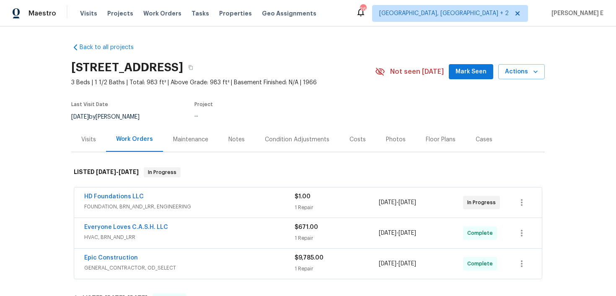
scroll to position [65, 0]
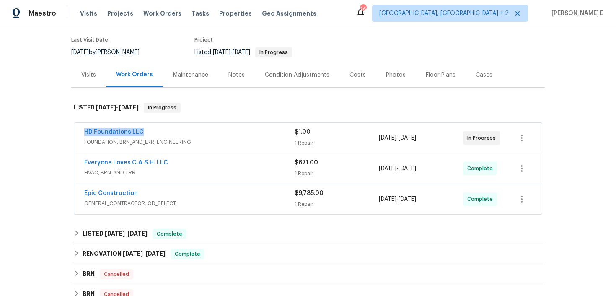
drag, startPoint x: 77, startPoint y: 131, endPoint x: 160, endPoint y: 131, distance: 83.4
click at [160, 131] on div "HD Foundations LLC FOUNDATION, BRN_AND_LRR, ENGINEERING $1.00 1 Repair 8/27/202…" at bounding box center [308, 138] width 468 height 30
copy link "HD Foundations LLC"
click at [116, 131] on link "HD Foundations LLC" at bounding box center [113, 132] width 59 height 6
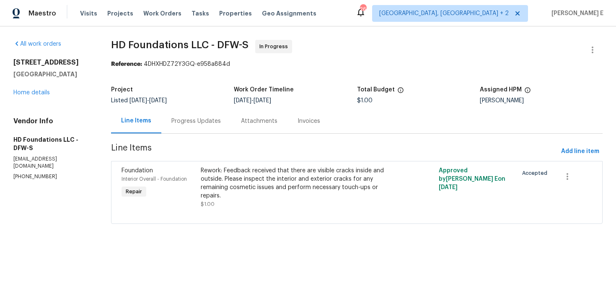
click at [208, 133] on div "Progress Updates" at bounding box center [196, 121] width 70 height 25
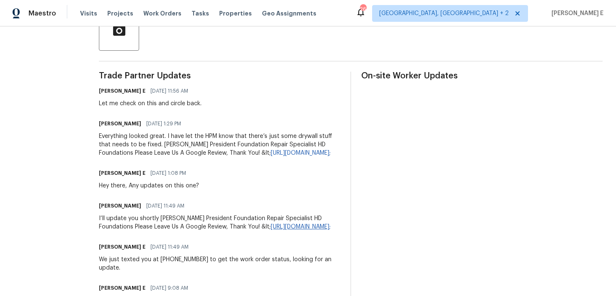
scroll to position [218, 0]
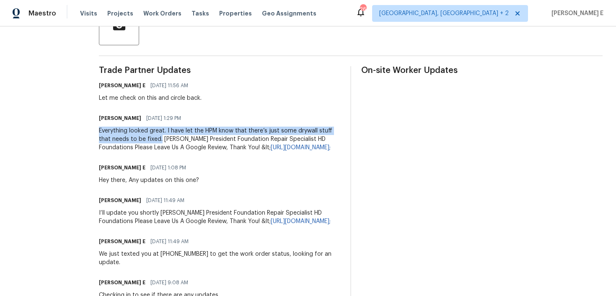
drag, startPoint x: 109, startPoint y: 130, endPoint x: 405, endPoint y: 132, distance: 296.2
click at [405, 132] on div "All work orders 720 Tanglewood Dr Hurst, TX 76053 Home details Vendor Info HD F…" at bounding box center [308, 197] width 616 height 778
copy div "Everything looked great. I have let the HPM know that there’s just some drywall…"
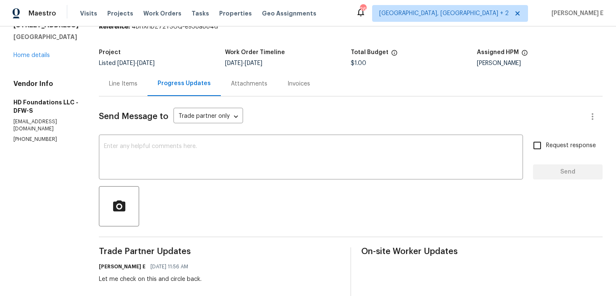
scroll to position [0, 0]
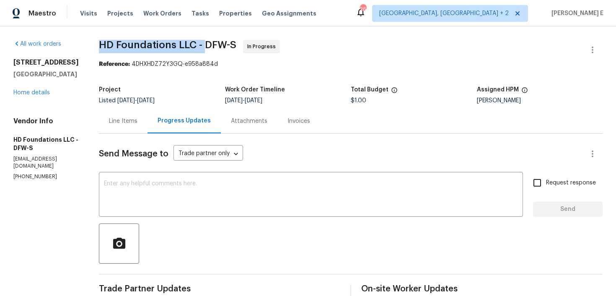
drag, startPoint x: 110, startPoint y: 47, endPoint x: 217, endPoint y: 42, distance: 106.9
click at [217, 42] on span "HD Foundations LLC - DFW-S" at bounding box center [167, 45] width 137 height 10
copy span "HD Foundations LLC -"
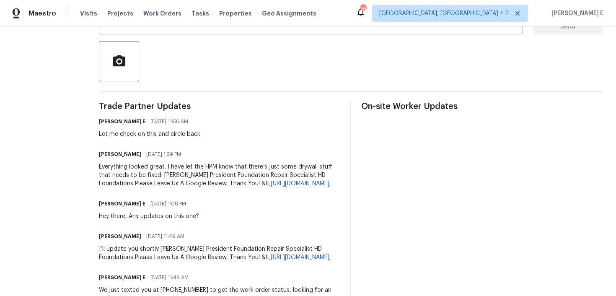
scroll to position [189, 0]
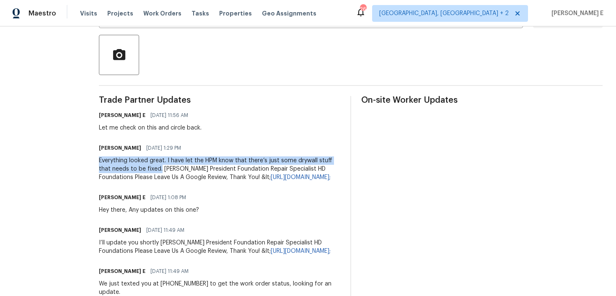
drag, startPoint x: 110, startPoint y: 158, endPoint x: 403, endPoint y: 163, distance: 293.3
click at [403, 163] on div "All work orders 720 Tanglewood Dr Hurst, TX 76053 Home details Vendor Info HD F…" at bounding box center [308, 227] width 616 height 778
copy div "Everything looked great. I have let the HPM know that there’s just some drywall…"
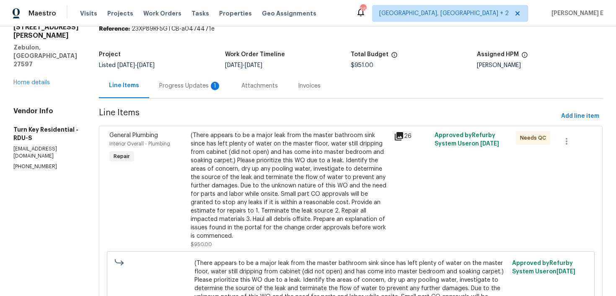
click at [214, 81] on div "Progress Updates 1" at bounding box center [190, 85] width 82 height 25
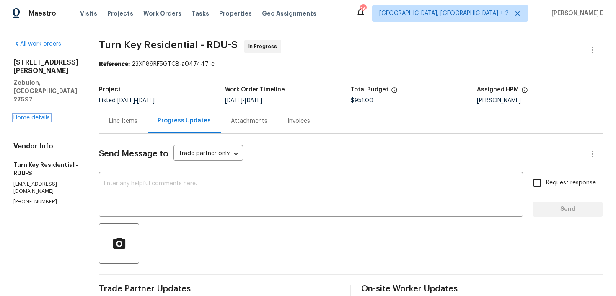
click at [44, 115] on link "Home details" at bounding box center [31, 118] width 36 height 6
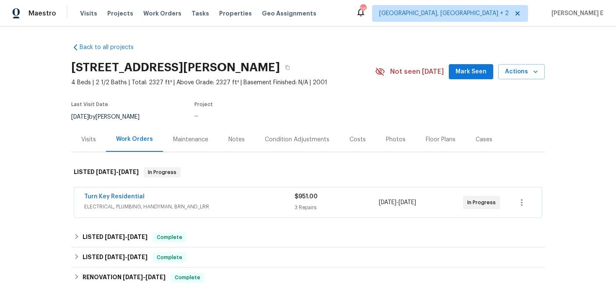
scroll to position [6, 0]
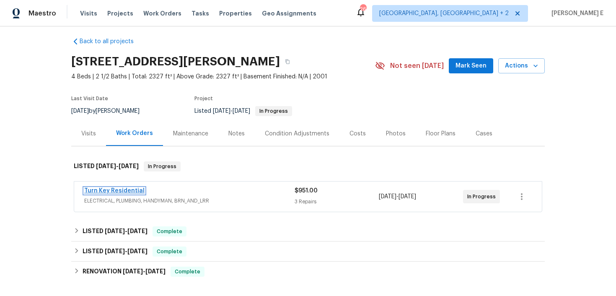
click at [133, 189] on link "Turn Key Residential" at bounding box center [114, 191] width 60 height 6
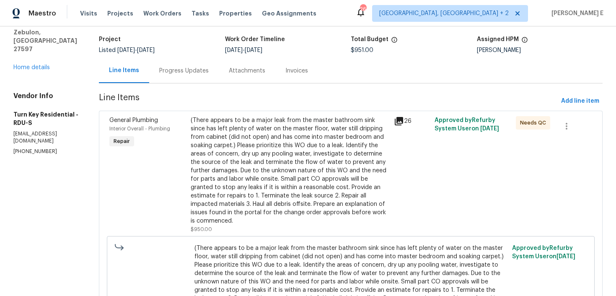
scroll to position [50, 0]
click at [243, 171] on div "(There appears to be a major leak from the master bathroom sink since has left …" at bounding box center [290, 170] width 198 height 109
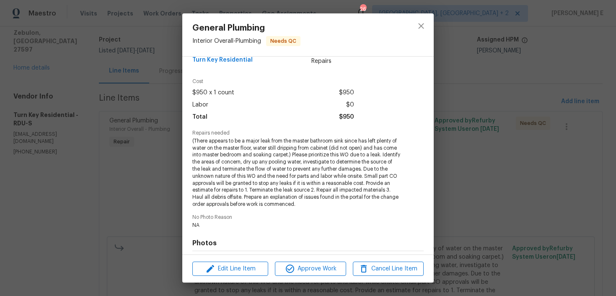
scroll to position [16, 0]
click at [71, 220] on div "General Plumbing Interior Overall - Plumbing Needs QC Vendor Turn Key Residenti…" at bounding box center [308, 148] width 616 height 296
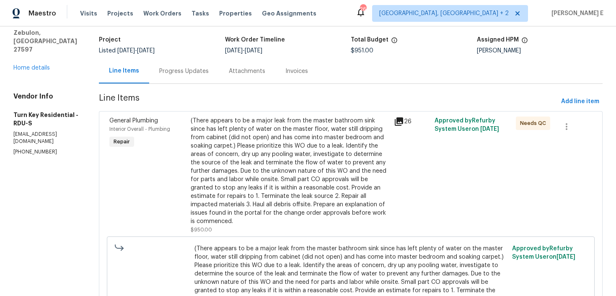
click at [205, 78] on div "Progress Updates" at bounding box center [184, 71] width 70 height 25
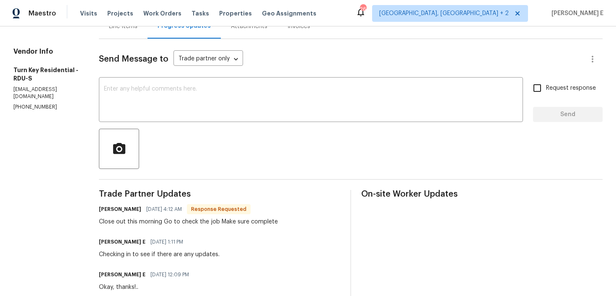
scroll to position [81, 0]
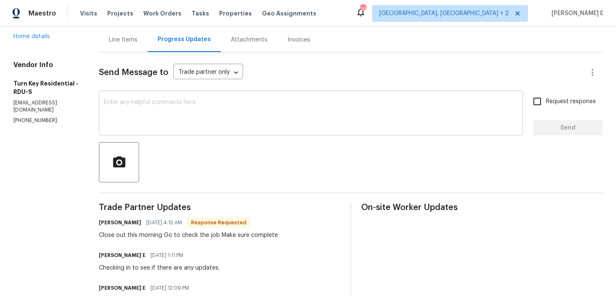
click at [205, 129] on div "x ​" at bounding box center [311, 114] width 424 height 43
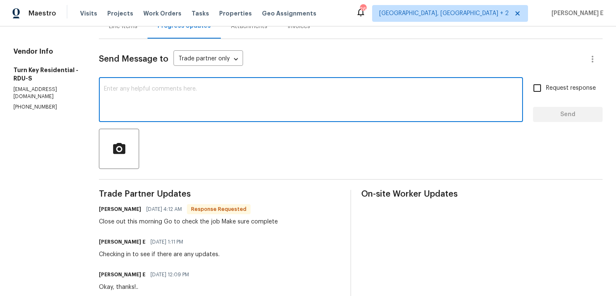
scroll to position [77, 0]
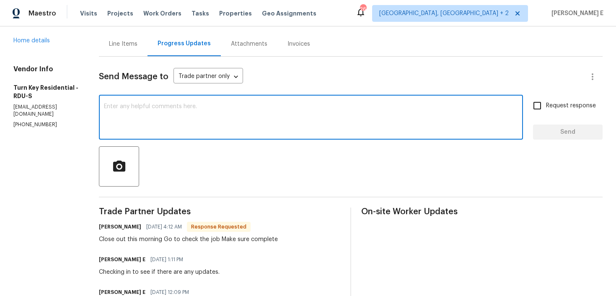
click at [217, 125] on textarea at bounding box center [311, 117] width 414 height 29
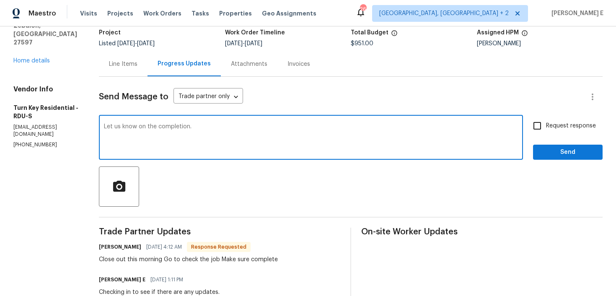
scroll to position [54, 0]
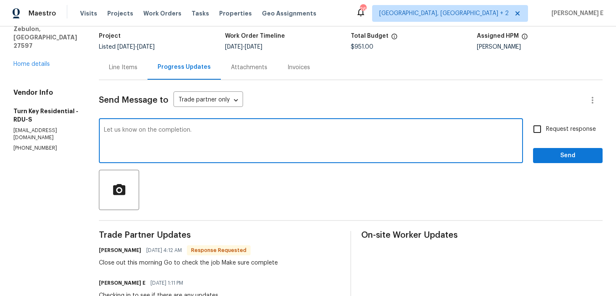
type textarea "Let us know on the completion."
click at [547, 152] on span "Send" at bounding box center [568, 155] width 56 height 10
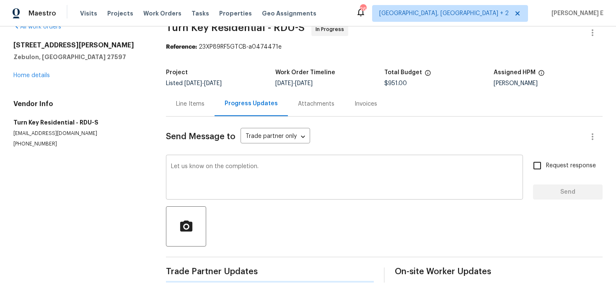
scroll to position [0, 0]
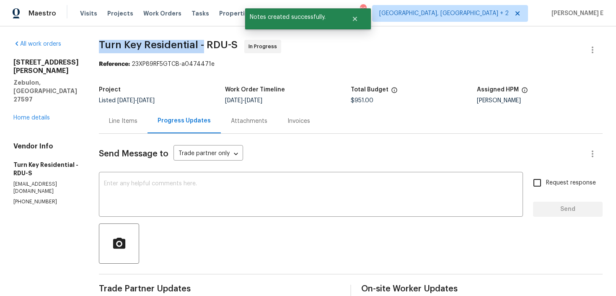
drag, startPoint x: 116, startPoint y: 47, endPoint x: 222, endPoint y: 43, distance: 106.5
copy span "Turn Key Residential -"
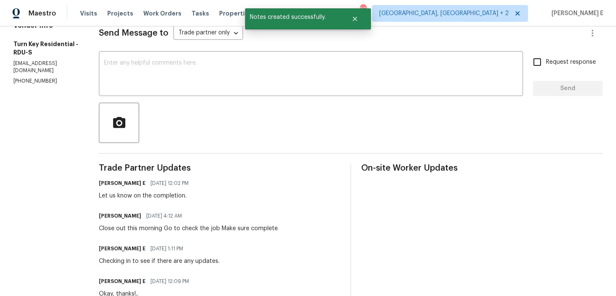
scroll to position [125, 0]
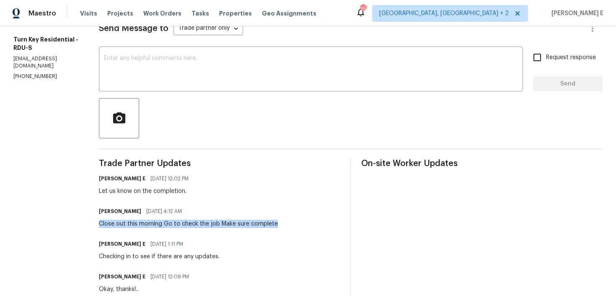
drag, startPoint x: 119, startPoint y: 224, endPoint x: 295, endPoint y: 221, distance: 176.0
click at [295, 221] on div "[PERSON_NAME] [DATE] 4:12 AM Close out this morning Go to check the job Make su…" at bounding box center [219, 216] width 241 height 23
copy div "Close out this morning Go to check the job Make sure complete"
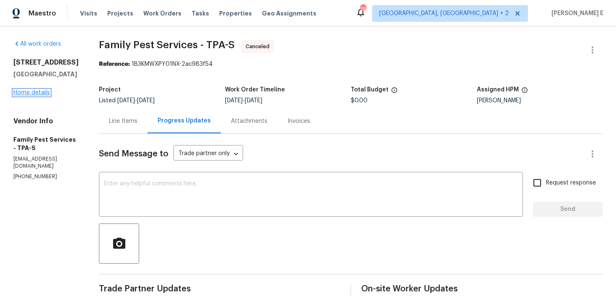
click at [40, 92] on link "Home details" at bounding box center [31, 93] width 36 height 6
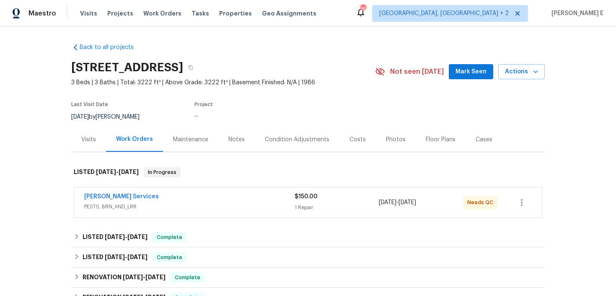
scroll to position [27, 0]
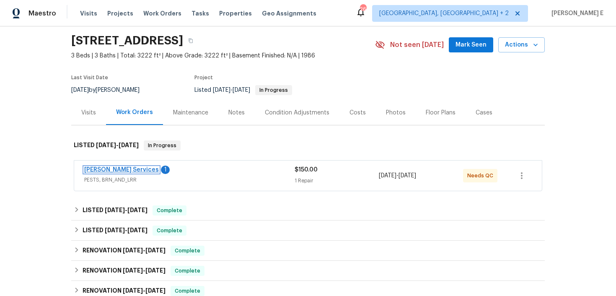
click at [120, 170] on link "Massey Services" at bounding box center [121, 170] width 75 height 6
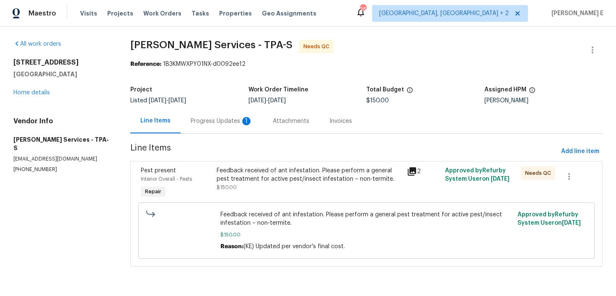
click at [235, 196] on div "Feedback received of ant infestation. Please perform a general pest treatment f…" at bounding box center [309, 183] width 190 height 39
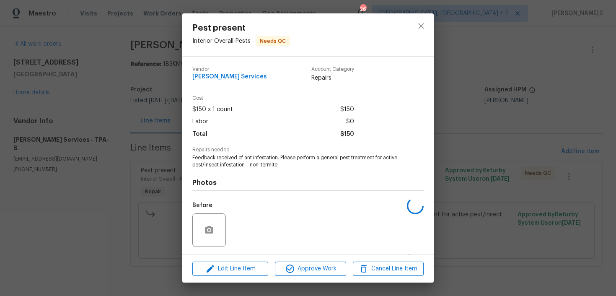
scroll to position [55, 0]
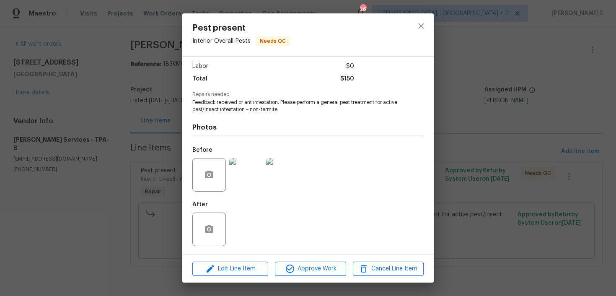
click at [241, 174] on img at bounding box center [246, 175] width 34 height 34
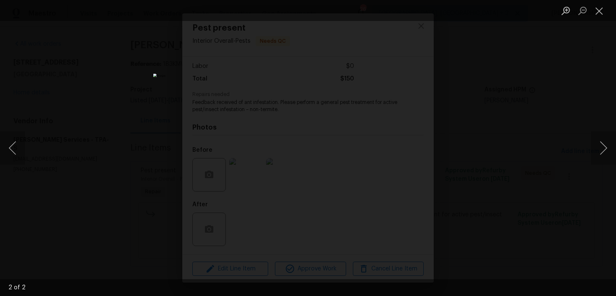
click at [569, 132] on div "Lightbox" at bounding box center [308, 148] width 616 height 296
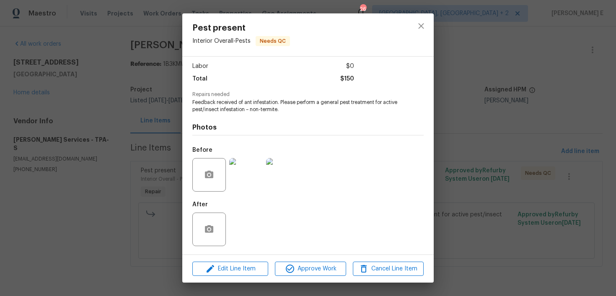
click at [523, 136] on div "Pest present Interior Overall - Pests Needs QC Vendor Massey Services Account C…" at bounding box center [308, 148] width 616 height 296
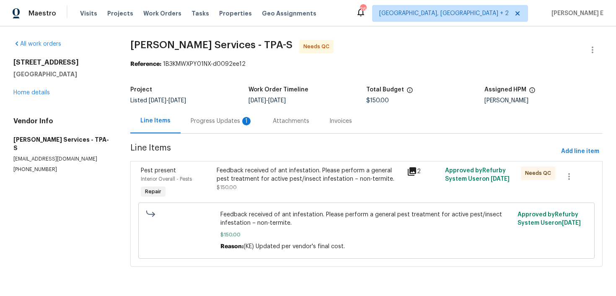
click at [212, 125] on div "Progress Updates 1" at bounding box center [222, 121] width 62 height 8
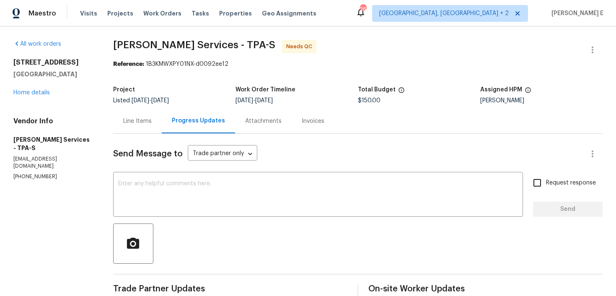
click at [152, 120] on div "Line Items" at bounding box center [137, 121] width 28 height 8
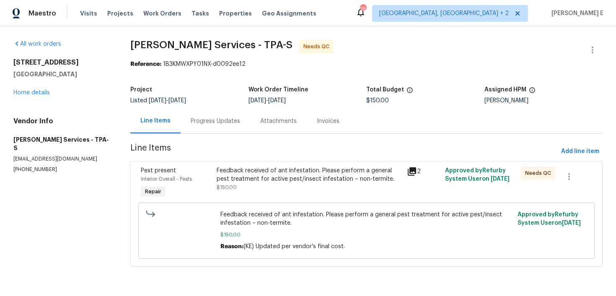
click at [271, 199] on div "Feedback received of ant infestation. Please perform a general pest treatment f…" at bounding box center [309, 183] width 190 height 39
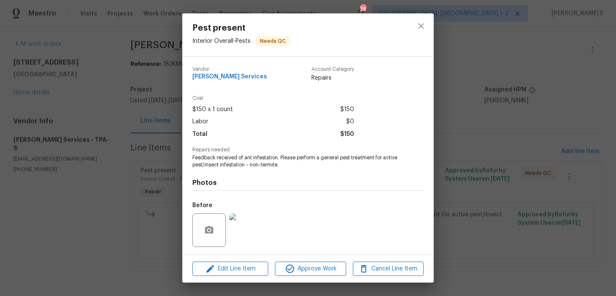
scroll to position [55, 0]
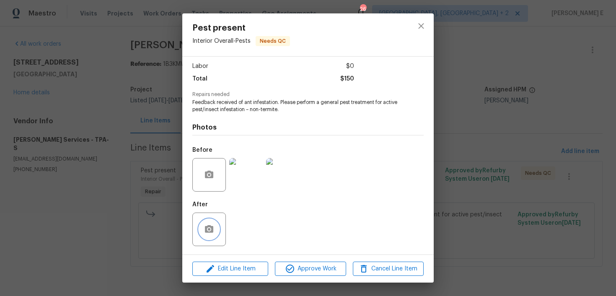
click at [214, 237] on button "button" at bounding box center [209, 229] width 20 height 20
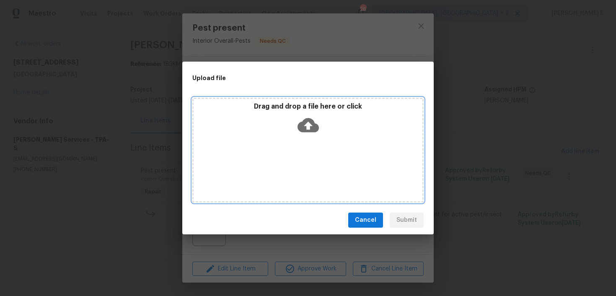
click at [303, 125] on icon at bounding box center [307, 125] width 21 height 14
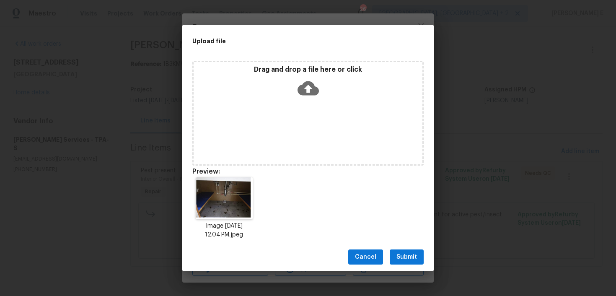
click at [391, 264] on div "Cancel Submit" at bounding box center [307, 257] width 251 height 29
click at [407, 257] on span "Submit" at bounding box center [406, 257] width 21 height 10
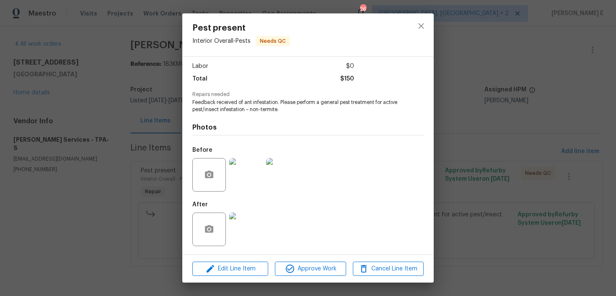
click at [235, 227] on img at bounding box center [246, 229] width 34 height 34
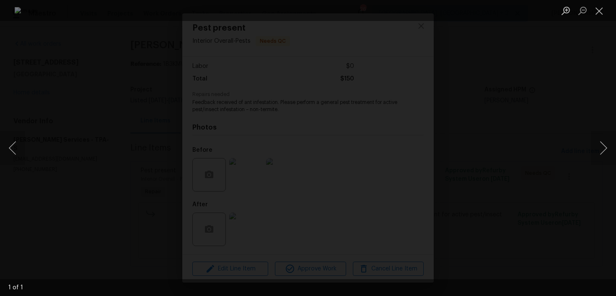
click at [529, 128] on div "Lightbox" at bounding box center [308, 148] width 616 height 296
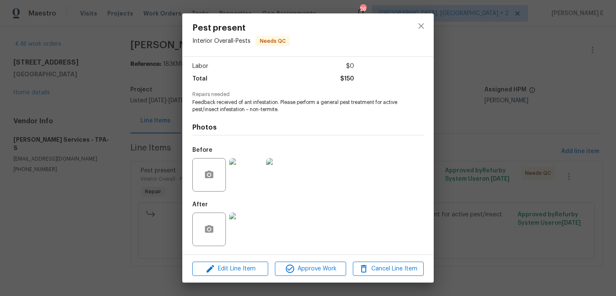
click at [529, 128] on div "Pest present Interior Overall - Pests Needs QC Vendor Massey Services Account C…" at bounding box center [308, 148] width 616 height 296
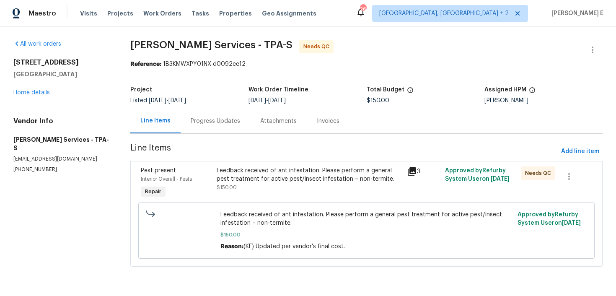
click at [226, 124] on div "Progress Updates" at bounding box center [215, 121] width 49 height 8
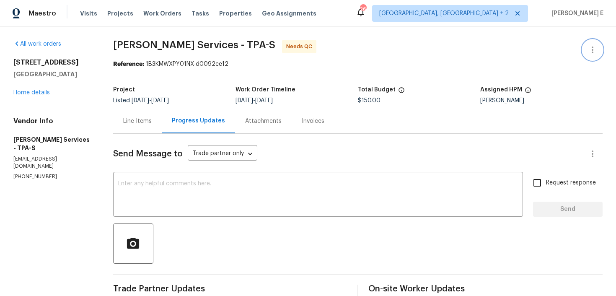
click at [592, 43] on button "button" at bounding box center [592, 50] width 20 height 20
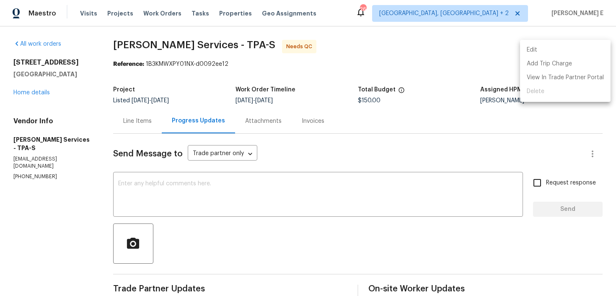
click at [529, 52] on li "Edit" at bounding box center [565, 50] width 90 height 14
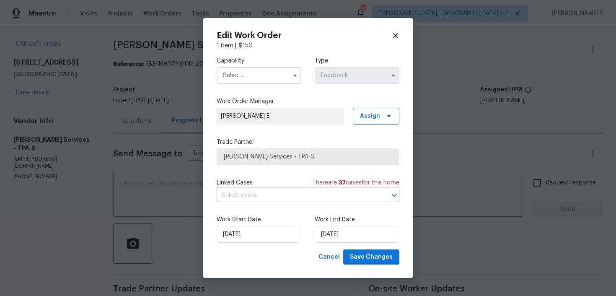
click at [238, 77] on input "text" at bounding box center [259, 75] width 85 height 17
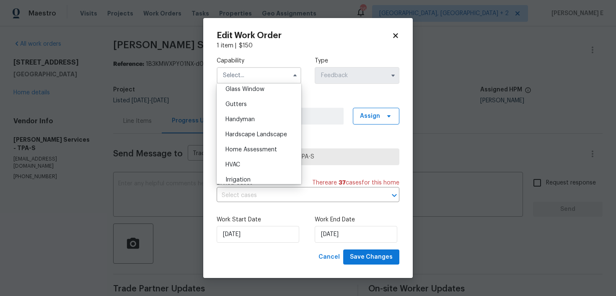
scroll to position [435, 0]
click at [243, 120] on span "Handyman" at bounding box center [239, 119] width 29 height 6
type input "Handyman"
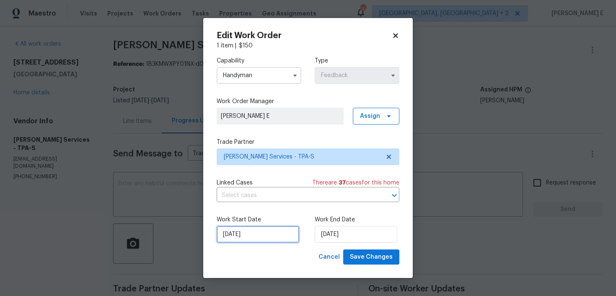
click at [272, 235] on input "12/08/2025" at bounding box center [258, 234] width 83 height 17
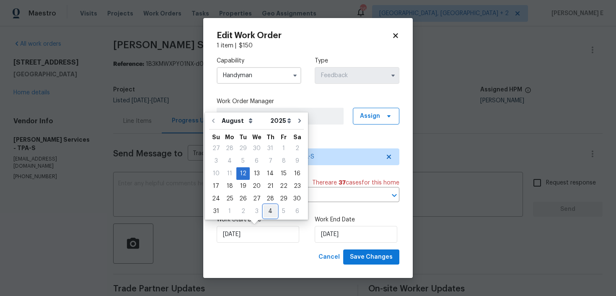
click at [266, 214] on div "4" at bounding box center [270, 211] width 13 height 12
type input "04/09/2025"
select select "8"
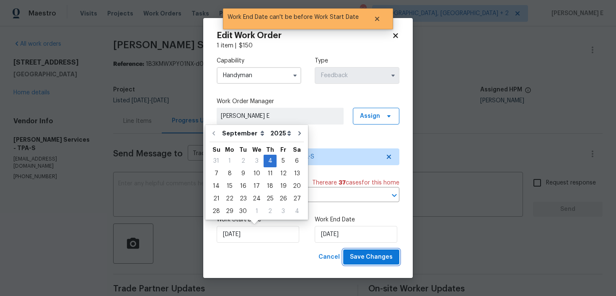
click at [368, 261] on span "Save Changes" at bounding box center [371, 257] width 43 height 10
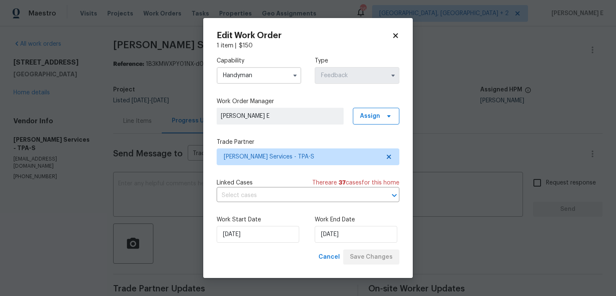
click at [134, 131] on body "Maestro Visits Projects Work Orders Tasks Properties Geo Assignments 26 Albuque…" at bounding box center [308, 148] width 616 height 296
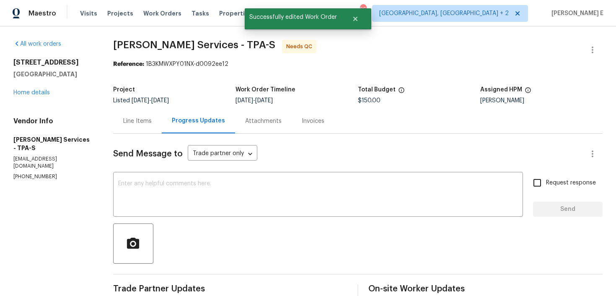
click at [145, 125] on div "Line Items" at bounding box center [137, 121] width 28 height 8
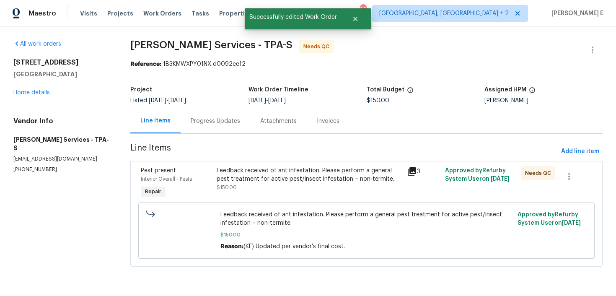
click at [271, 184] on div "Feedback received of ant infestation. Please perform a general pest treatment f…" at bounding box center [309, 178] width 185 height 25
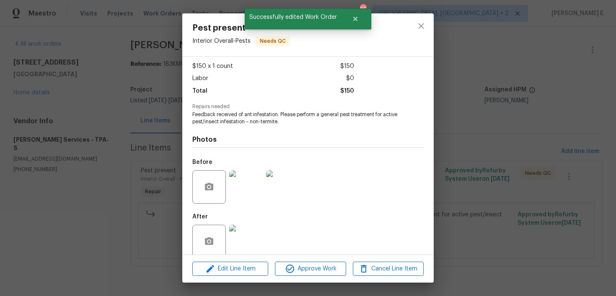
scroll to position [55, 0]
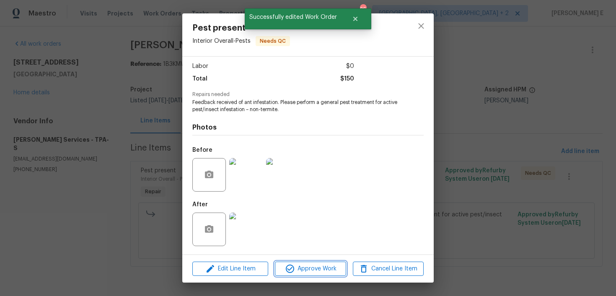
click at [297, 268] on span "Approve Work" at bounding box center [310, 269] width 66 height 10
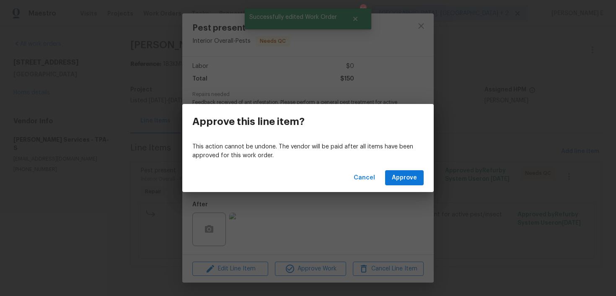
click at [411, 168] on div "Cancel Approve" at bounding box center [307, 177] width 251 height 29
click at [406, 175] on span "Approve" at bounding box center [404, 178] width 25 height 10
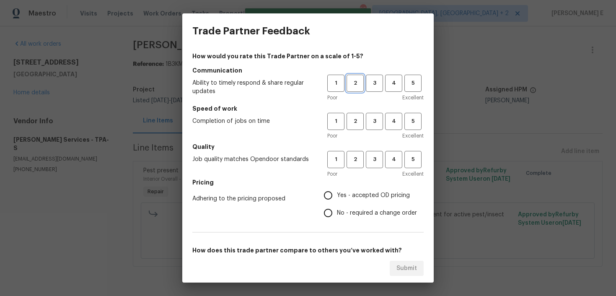
click at [363, 87] on button "2" at bounding box center [354, 83] width 17 height 17
click at [367, 119] on span "3" at bounding box center [375, 121] width 16 height 10
click at [379, 168] on div "1 2 3 4 5 Poor Excellent" at bounding box center [375, 164] width 96 height 27
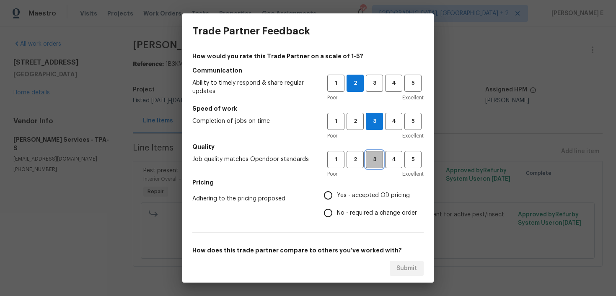
click at [378, 162] on span "3" at bounding box center [375, 160] width 16 height 10
click at [338, 205] on label "No - required a change order" at bounding box center [368, 213] width 98 height 18
click at [337, 205] on input "No - required a change order" at bounding box center [328, 213] width 18 height 18
radio input "true"
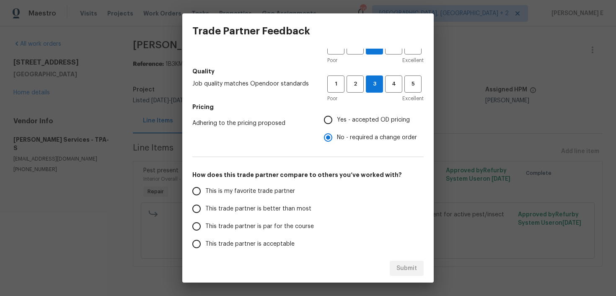
scroll to position [129, 0]
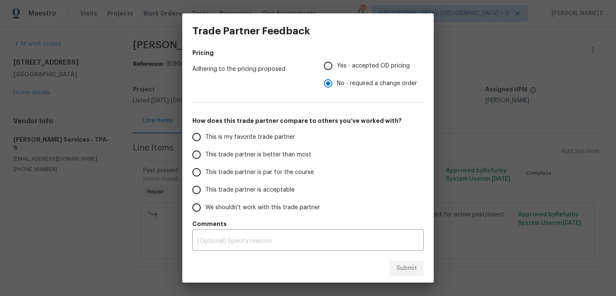
click at [248, 171] on span "This trade partner is par for the course" at bounding box center [259, 172] width 109 height 9
click at [205, 171] on input "This trade partner is par for the course" at bounding box center [197, 172] width 18 height 18
click at [406, 263] on span "Submit" at bounding box center [406, 268] width 21 height 10
radio input "true"
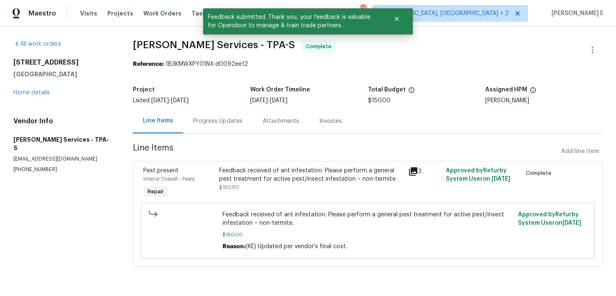
click at [212, 116] on div "Progress Updates" at bounding box center [218, 121] width 70 height 25
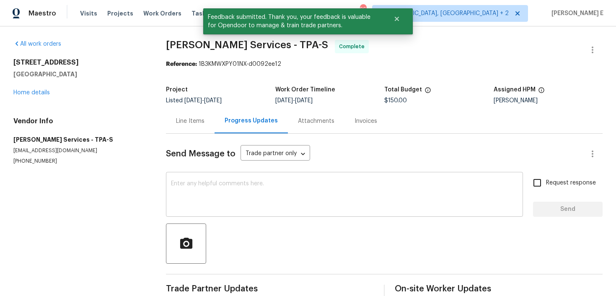
click at [243, 183] on textarea at bounding box center [344, 195] width 347 height 29
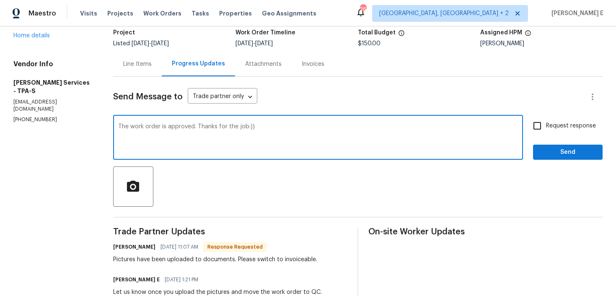
scroll to position [54, 0]
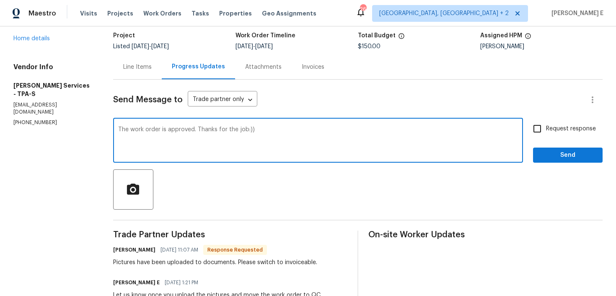
type textarea "The work order is approved. Thanks for the job:))"
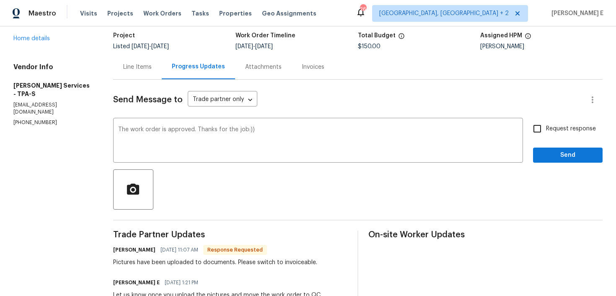
click at [563, 131] on span "Request response" at bounding box center [571, 128] width 50 height 9
click at [546, 131] on input "Request response" at bounding box center [537, 129] width 18 height 18
checkbox input "true"
click at [551, 161] on button "Send" at bounding box center [568, 155] width 70 height 16
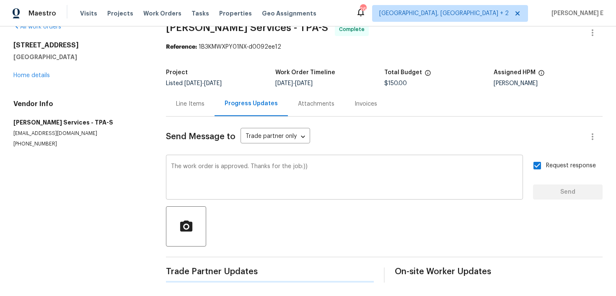
scroll to position [0, 0]
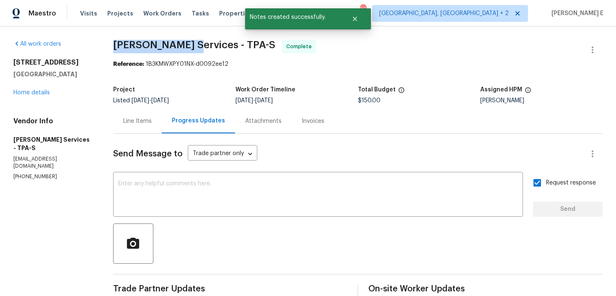
drag, startPoint x: 126, startPoint y: 46, endPoint x: 203, endPoint y: 46, distance: 76.7
click at [203, 46] on span "Massey Services - TPA-S" at bounding box center [194, 45] width 162 height 10
copy span "Massey Services"
click at [46, 92] on link "Home details" at bounding box center [31, 93] width 36 height 6
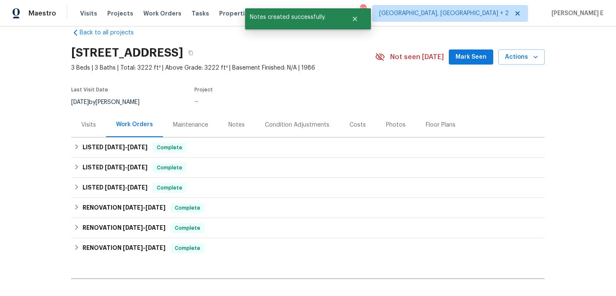
scroll to position [30, 0]
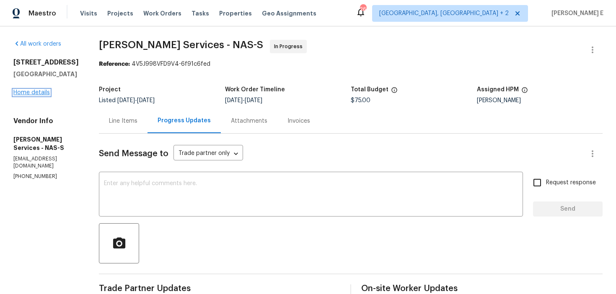
click at [44, 93] on link "Home details" at bounding box center [31, 93] width 36 height 6
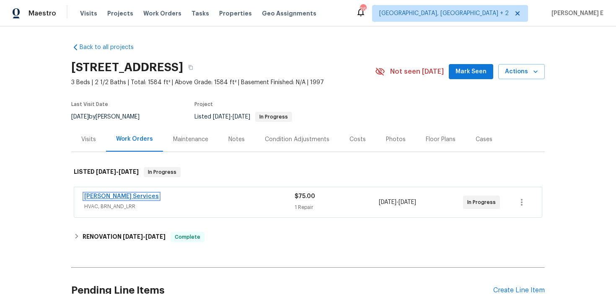
click at [135, 199] on link "Tony Barrett Services" at bounding box center [121, 197] width 75 height 6
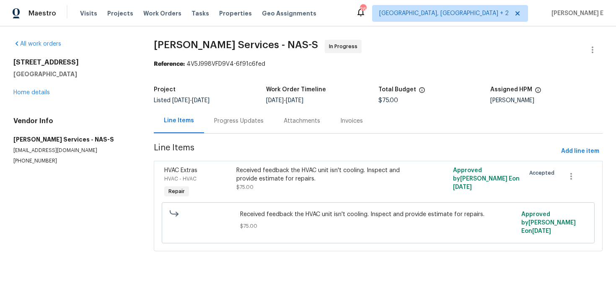
click at [217, 123] on div "Progress Updates" at bounding box center [238, 121] width 49 height 8
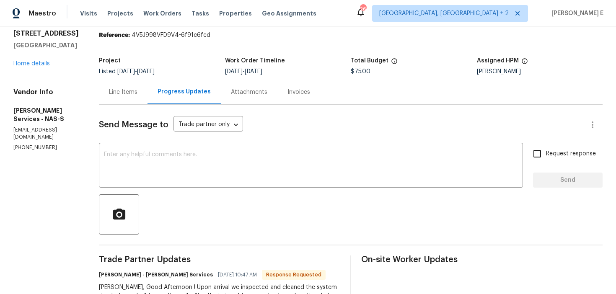
scroll to position [11, 0]
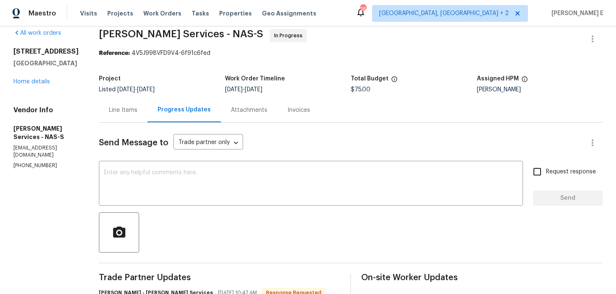
click at [132, 107] on div "Line Items" at bounding box center [123, 110] width 28 height 8
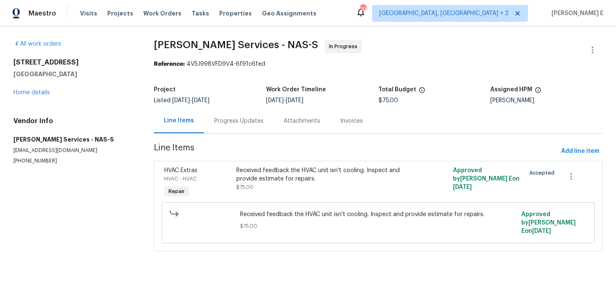
click at [238, 194] on div "Received feedback the HVAC unit isn't cooling. Inspect and provide estimate for…" at bounding box center [324, 183] width 180 height 39
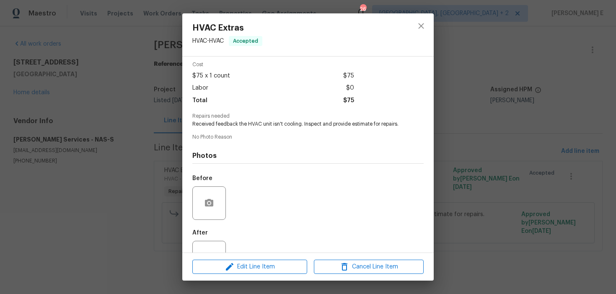
scroll to position [63, 0]
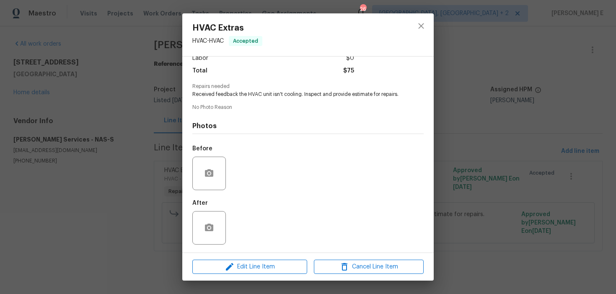
click at [483, 101] on div "HVAC Extras HVAC - HVAC Accepted Vendor Tony Barrett Services Account Category …" at bounding box center [308, 147] width 616 height 294
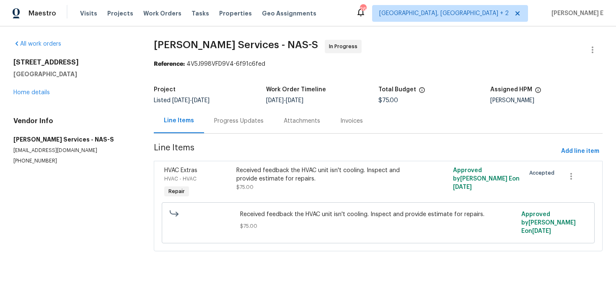
click at [239, 124] on div "Progress Updates" at bounding box center [238, 121] width 49 height 8
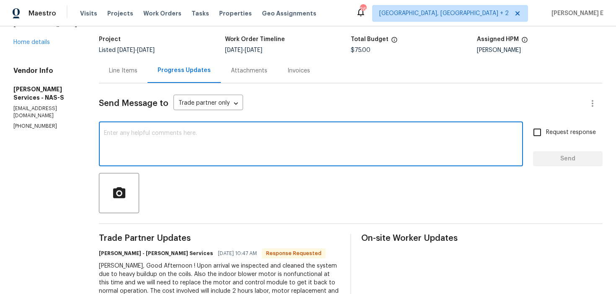
click at [326, 142] on textarea at bounding box center [311, 144] width 414 height 29
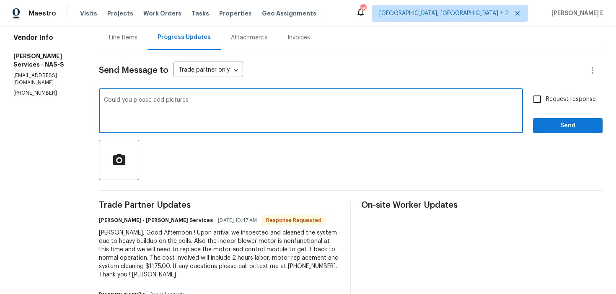
scroll to position [83, 0]
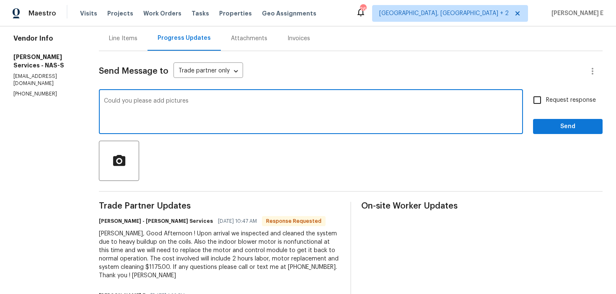
drag, startPoint x: 165, startPoint y: 102, endPoint x: 166, endPoint y: 108, distance: 6.0
click at [165, 102] on textarea "Could you please add pictures" at bounding box center [311, 112] width 414 height 29
click at [214, 108] on textarea "Could you please add before pictures" at bounding box center [311, 112] width 414 height 29
type textarea "Could you please add before pictures to this work order for us to review?"
click at [544, 107] on input "Request response" at bounding box center [537, 100] width 18 height 18
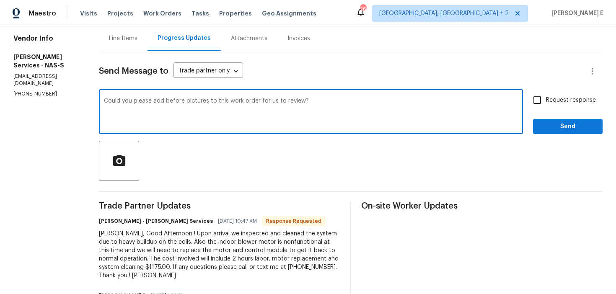
checkbox input "true"
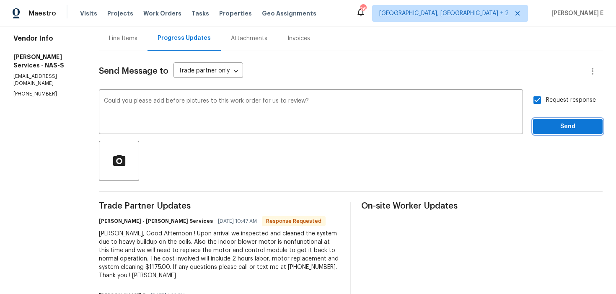
click at [549, 132] on button "Send" at bounding box center [568, 127] width 70 height 16
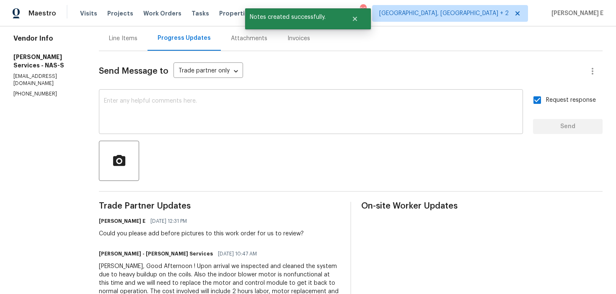
scroll to position [0, 0]
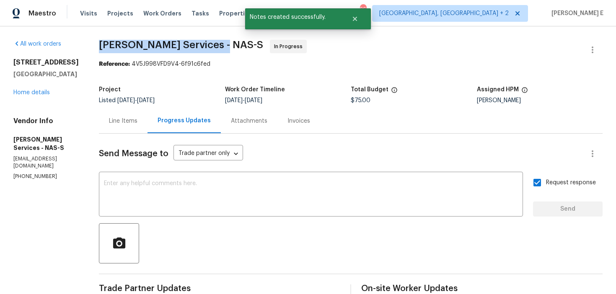
drag, startPoint x: 98, startPoint y: 45, endPoint x: 209, endPoint y: 45, distance: 110.6
click at [209, 45] on span "Tony Barrett Services - NAS-S" at bounding box center [181, 45] width 164 height 10
copy span "Tony Barrett Services -"
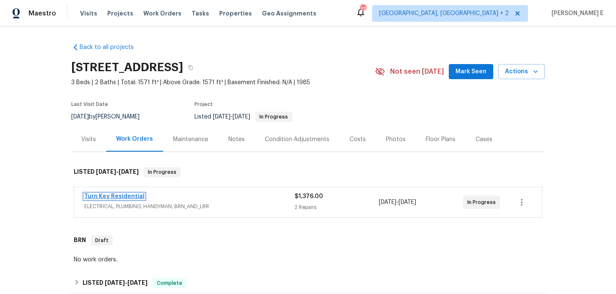
click at [111, 194] on link "Turn Key Residential" at bounding box center [114, 197] width 60 height 6
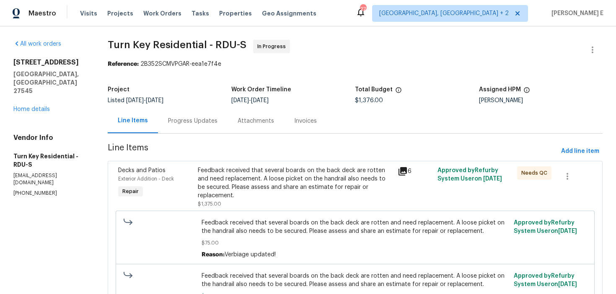
click at [236, 123] on div "Attachments" at bounding box center [255, 121] width 57 height 25
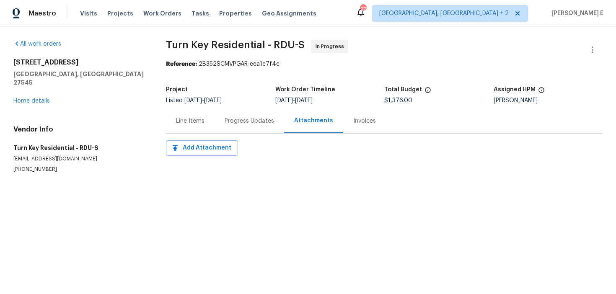
click at [223, 123] on div "Progress Updates" at bounding box center [249, 121] width 70 height 25
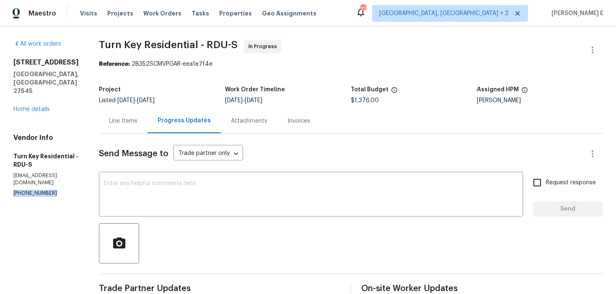
drag, startPoint x: 13, startPoint y: 162, endPoint x: 62, endPoint y: 162, distance: 49.4
copy p "[PHONE_NUMBER]"
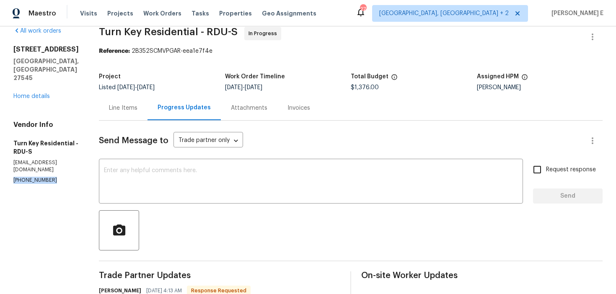
scroll to position [11, 0]
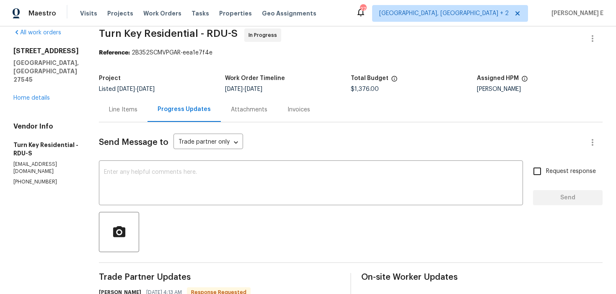
click at [143, 114] on div "Line Items" at bounding box center [123, 109] width 49 height 25
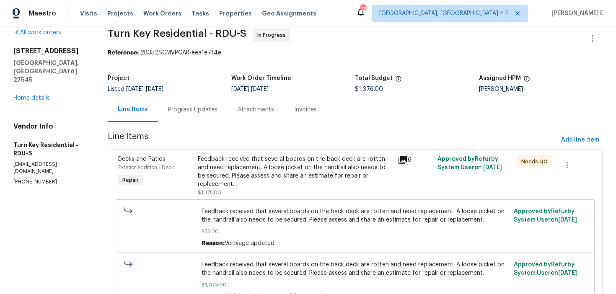
click at [217, 98] on div "Progress Updates" at bounding box center [193, 109] width 70 height 25
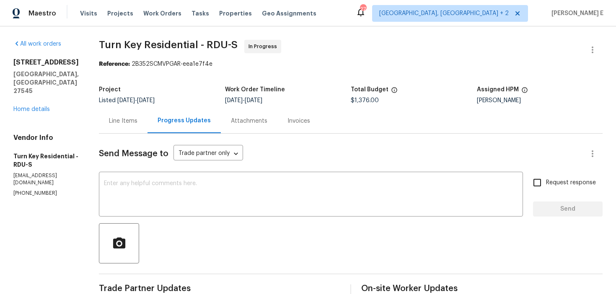
click at [133, 127] on div "Line Items" at bounding box center [123, 121] width 49 height 25
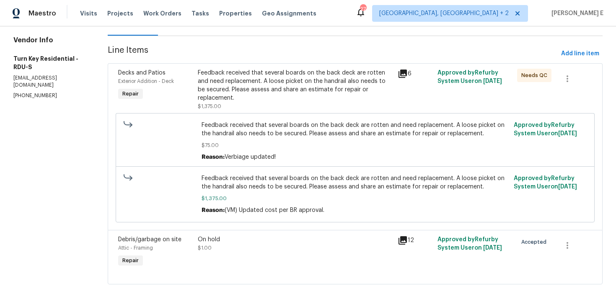
scroll to position [112, 0]
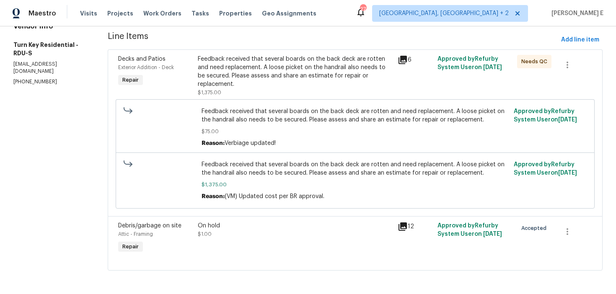
click at [280, 233] on div "On hold $1.00" at bounding box center [295, 230] width 194 height 17
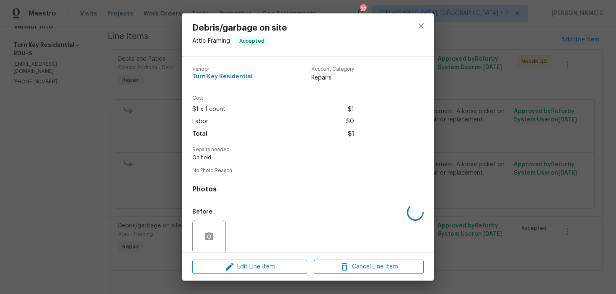
scroll to position [63, 0]
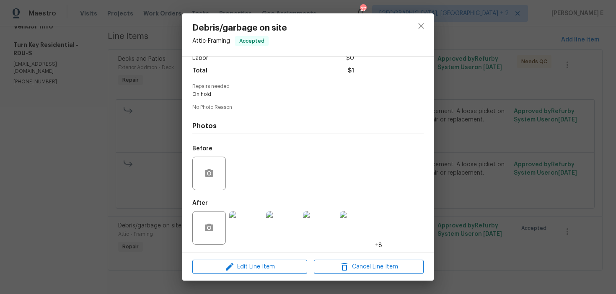
click at [350, 231] on img at bounding box center [357, 228] width 34 height 34
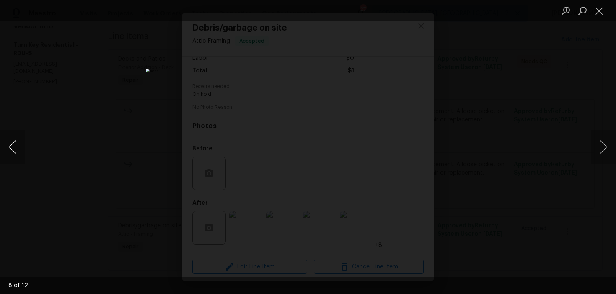
click at [17, 160] on button "Previous image" at bounding box center [12, 147] width 25 height 34
click at [494, 72] on div "Lightbox" at bounding box center [308, 147] width 616 height 294
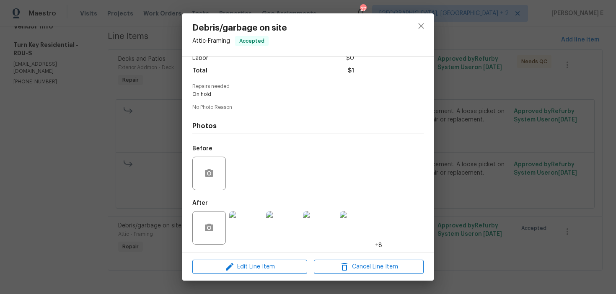
click at [494, 72] on div "Debris/garbage on site Attic - Framing Accepted Vendor Turn Key Residential Acc…" at bounding box center [308, 147] width 616 height 294
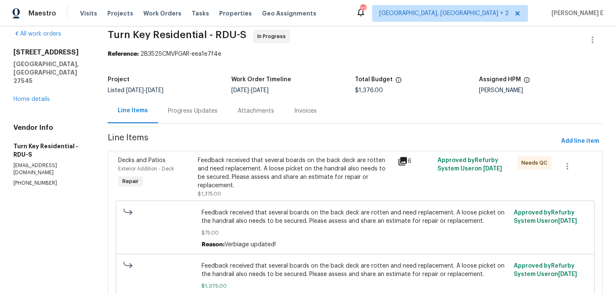
scroll to position [23, 0]
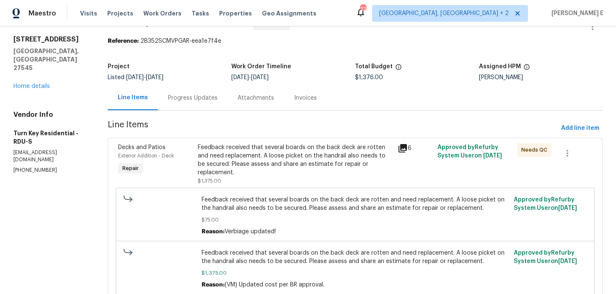
click at [215, 82] on div "Project Listed [DATE] - [DATE] Work Order Timeline [DATE] - [DATE] Total Budget…" at bounding box center [355, 72] width 495 height 27
click at [205, 100] on div "Progress Updates" at bounding box center [192, 98] width 49 height 8
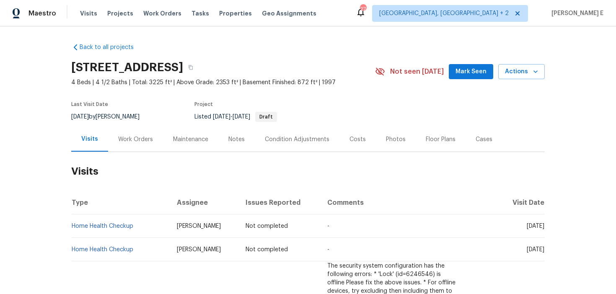
scroll to position [21, 0]
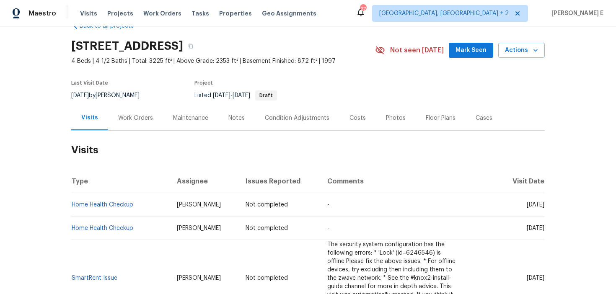
click at [121, 119] on div "Work Orders" at bounding box center [135, 118] width 35 height 8
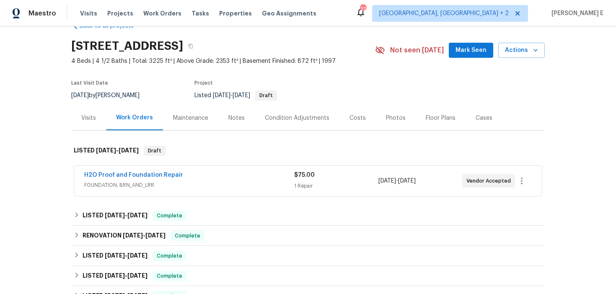
scroll to position [43, 0]
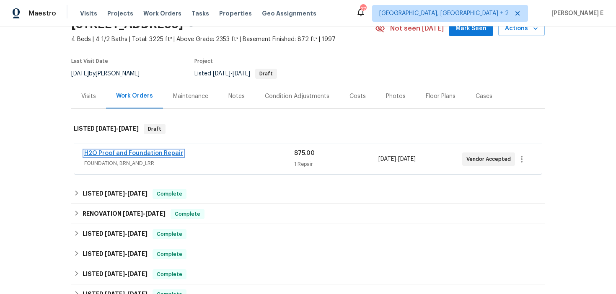
click at [144, 156] on link "H2O Proof and Foundation Repair" at bounding box center [133, 153] width 99 height 6
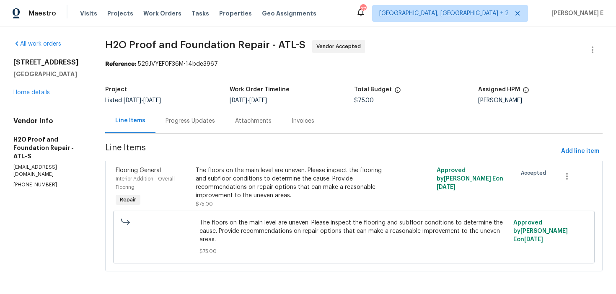
click at [195, 126] on div "Progress Updates" at bounding box center [190, 121] width 70 height 25
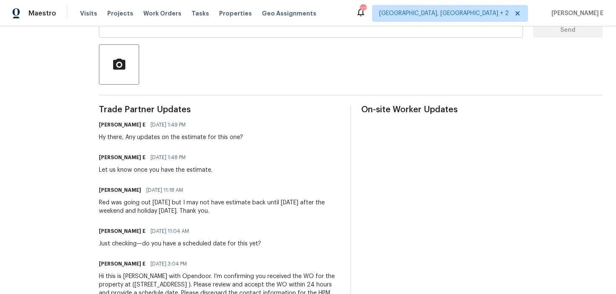
scroll to position [222, 0]
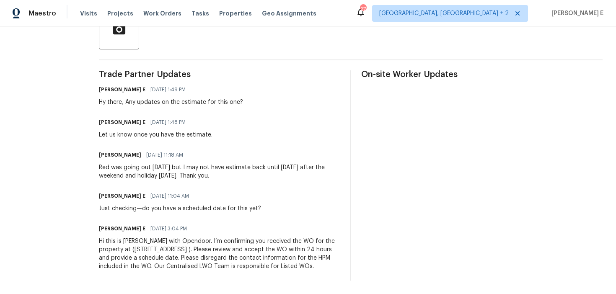
click at [193, 191] on div "[PERSON_NAME] E [DATE] 11:04 AM" at bounding box center [180, 196] width 162 height 12
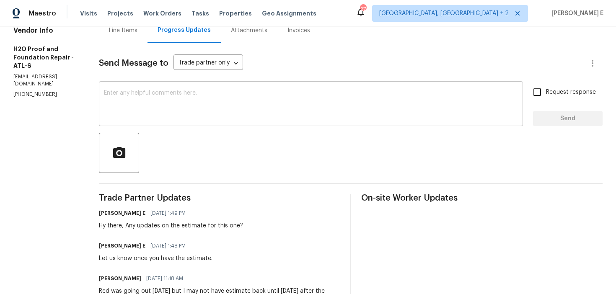
scroll to position [0, 0]
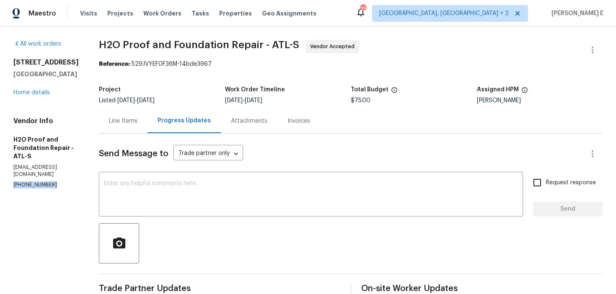
drag, startPoint x: 13, startPoint y: 195, endPoint x: 65, endPoint y: 196, distance: 52.4
click at [65, 195] on div "All work orders 5055 Hickory Hills Dr Woodstock, GA 30188 Home details Vendor I…" at bounding box center [308, 267] width 616 height 482
copy p "(678) 389-1156"
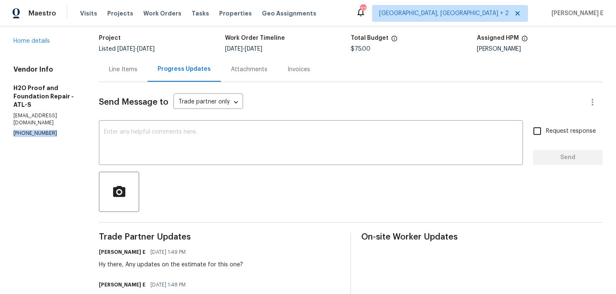
scroll to position [51, 0]
copy p "(678) 389-1156"
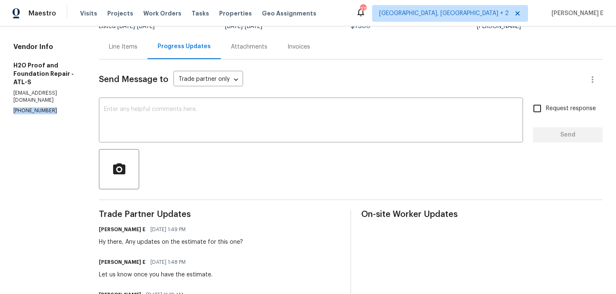
scroll to position [75, 0]
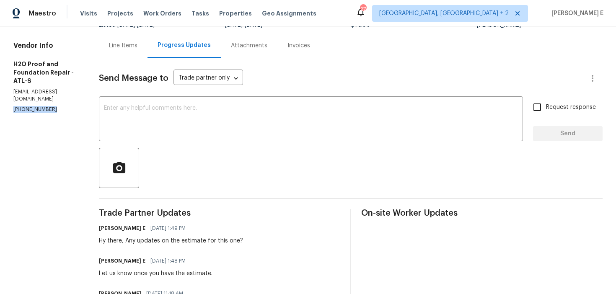
copy p "(678) 389-1156"
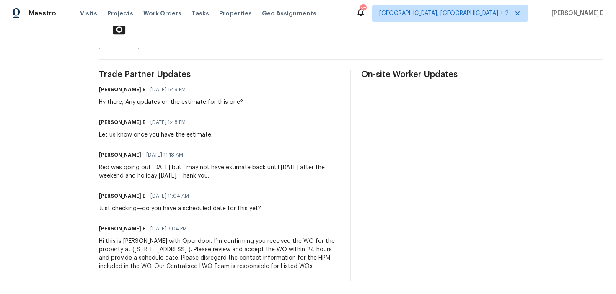
scroll to position [0, 0]
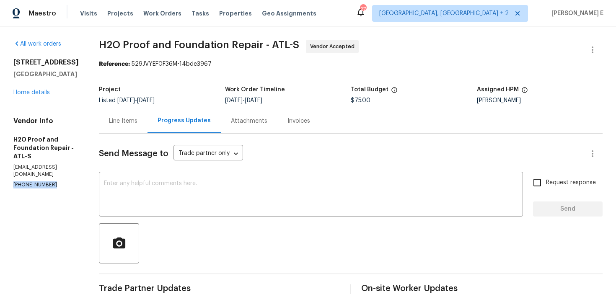
drag, startPoint x: 12, startPoint y: 194, endPoint x: 53, endPoint y: 191, distance: 41.2
click at [51, 193] on div "All work orders 5055 Hickory Hills Dr Woodstock, GA 30188 Home details Vendor I…" at bounding box center [308, 267] width 616 height 482
copy p "(678) 389-1156"
click at [161, 188] on textarea at bounding box center [311, 195] width 414 height 29
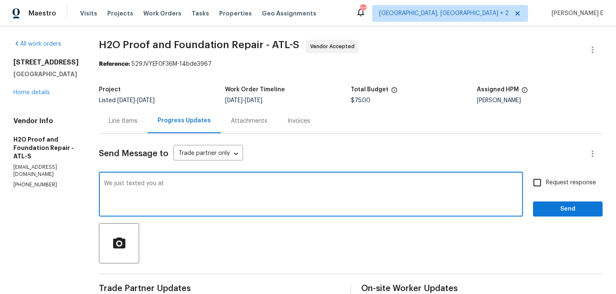
paste textarea "(678) 389-1156"
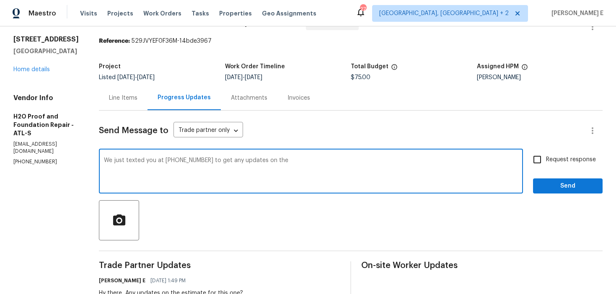
scroll to position [25, 0]
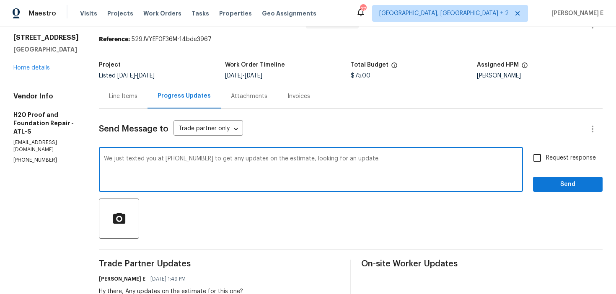
type textarea "We just texted you at (678) 389-1156 to get any updates on the estimate, lookin…"
click at [534, 160] on input "Request response" at bounding box center [537, 158] width 18 height 18
checkbox input "true"
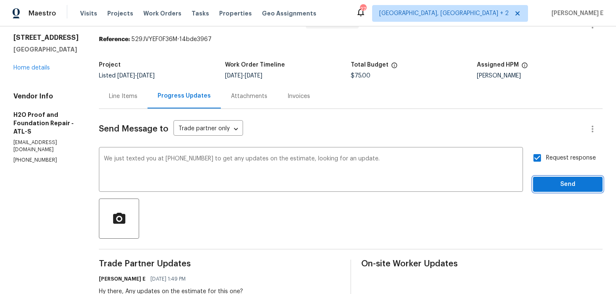
click at [549, 186] on span "Send" at bounding box center [568, 184] width 56 height 10
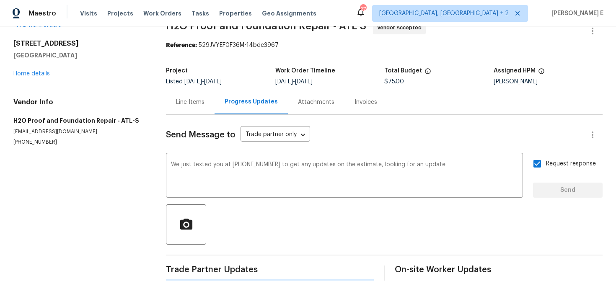
scroll to position [0, 0]
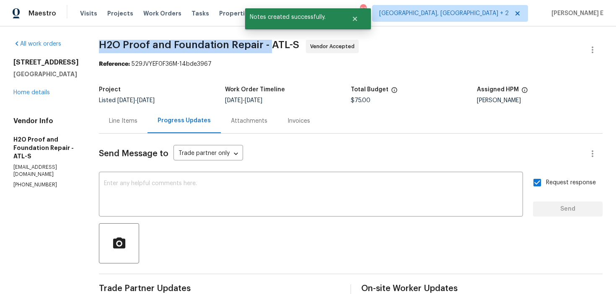
drag, startPoint x: 94, startPoint y: 41, endPoint x: 265, endPoint y: 46, distance: 171.0
click at [265, 46] on div "All work orders 5055 Hickory Hills Dr Woodstock, GA 30188 Home details Vendor I…" at bounding box center [308, 287] width 616 height 523
copy span "H2O Proof and Foundation Repair -"
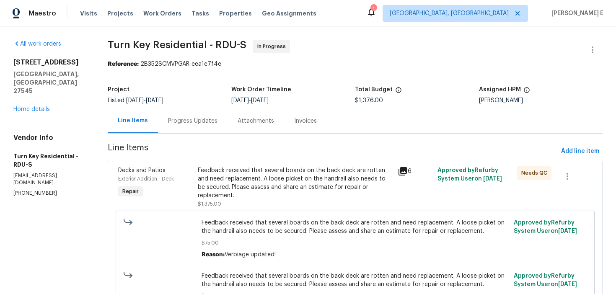
click at [217, 124] on div "Progress Updates" at bounding box center [192, 121] width 49 height 8
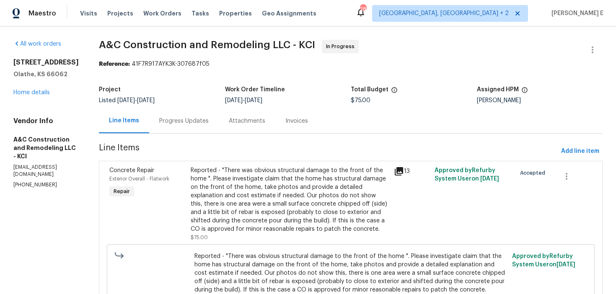
click at [190, 133] on div "Progress Updates" at bounding box center [184, 121] width 70 height 25
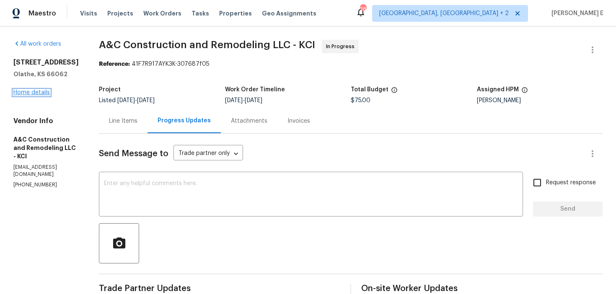
click at [33, 91] on link "Home details" at bounding box center [31, 93] width 36 height 6
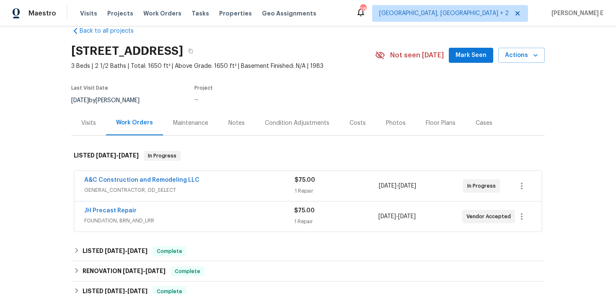
scroll to position [23, 0]
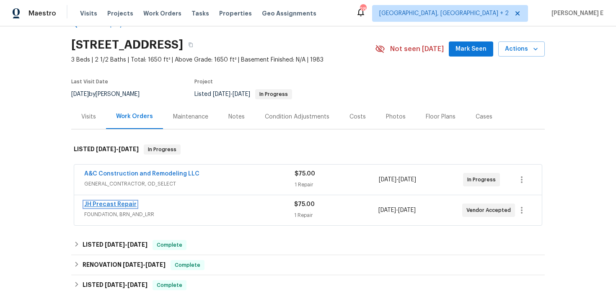
click at [105, 204] on link "JH Precast Repair" at bounding box center [110, 205] width 52 height 6
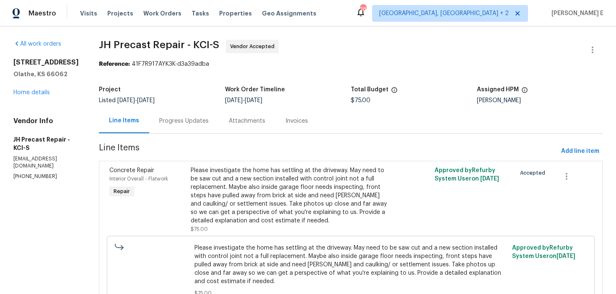
click at [219, 119] on div "Progress Updates" at bounding box center [184, 121] width 70 height 25
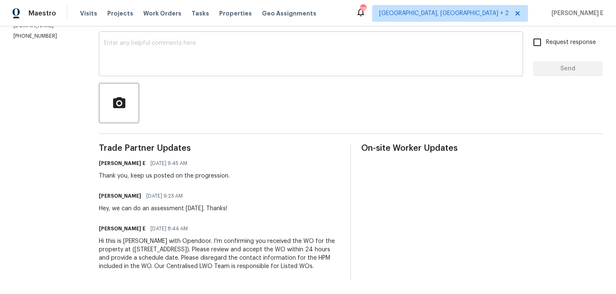
scroll to position [121, 0]
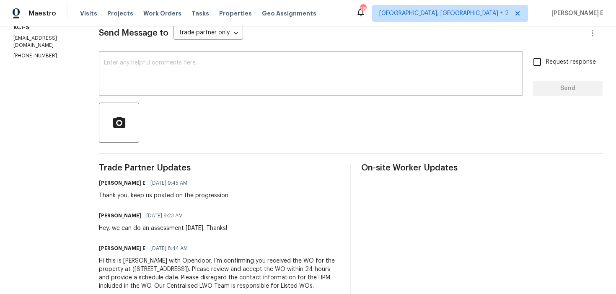
click at [235, 97] on div "Send Message to Trade partner only Trade partner only ​ x ​ Request response Se…" at bounding box center [351, 156] width 504 height 287
click at [247, 83] on textarea at bounding box center [311, 74] width 414 height 29
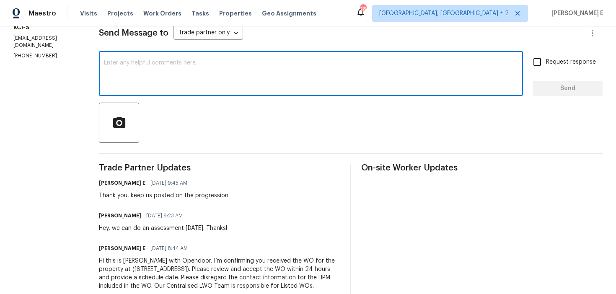
paste textarea "Just checking in—are we still on track with this work order today?"
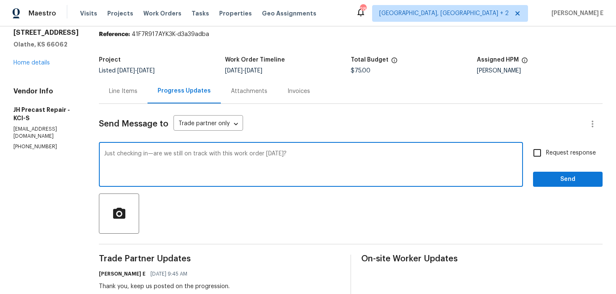
scroll to position [28, 0]
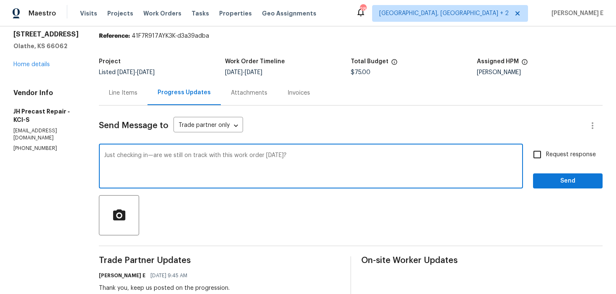
type textarea "Just checking in—are we still on track with this work order today?"
click at [539, 154] on input "Request response" at bounding box center [537, 155] width 18 height 18
checkbox input "true"
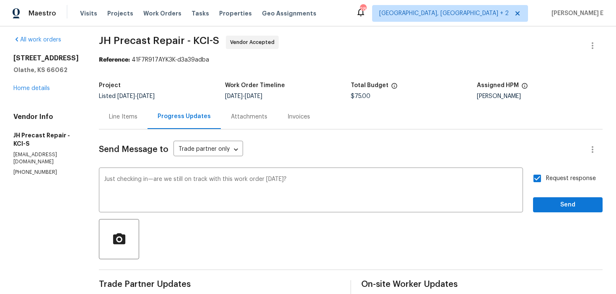
scroll to position [3, 0]
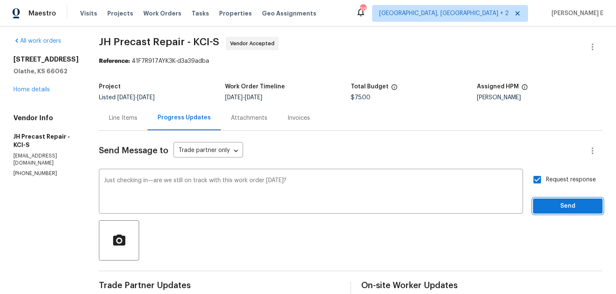
click at [537, 209] on button "Send" at bounding box center [568, 207] width 70 height 16
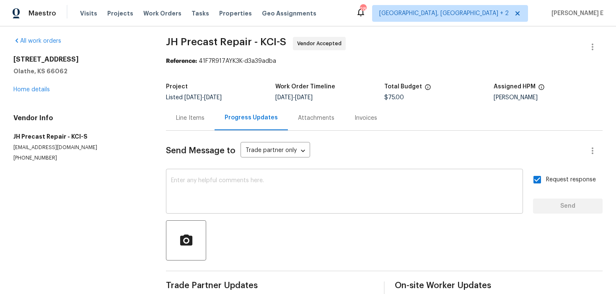
scroll to position [0, 0]
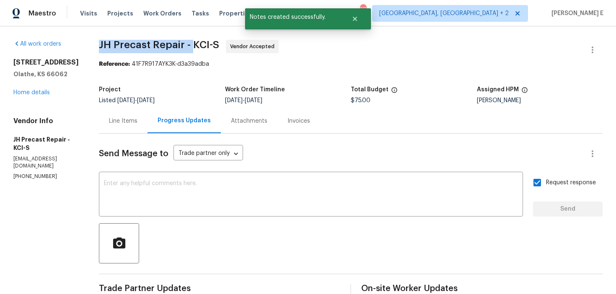
drag, startPoint x: 100, startPoint y: 46, endPoint x: 199, endPoint y: 46, distance: 98.9
click at [199, 46] on div "All work orders 2157 E 154th St Olathe, KS 66062 Home details Vendor Info JH Pr…" at bounding box center [308, 246] width 616 height 441
copy span "JH Precast Repair -"
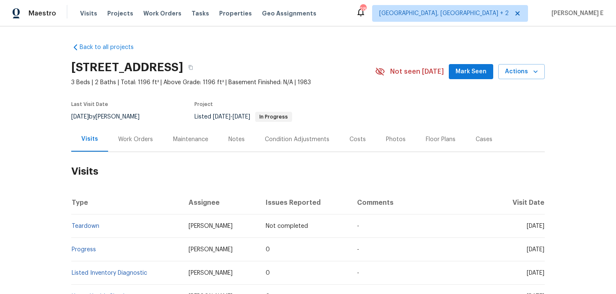
click at [132, 140] on div "Work Orders" at bounding box center [135, 139] width 35 height 8
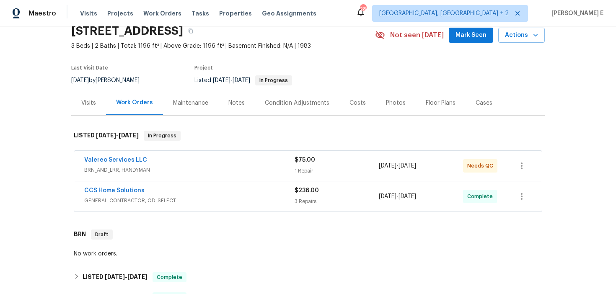
scroll to position [61, 0]
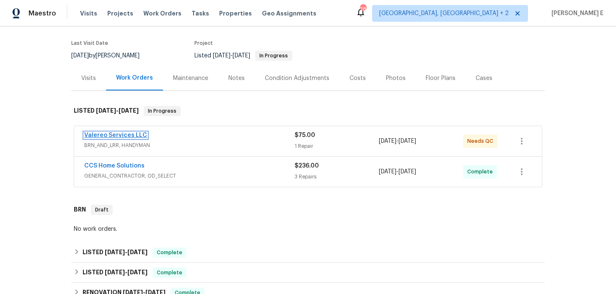
click at [129, 134] on link "Valereo Services LLC" at bounding box center [115, 135] width 63 height 6
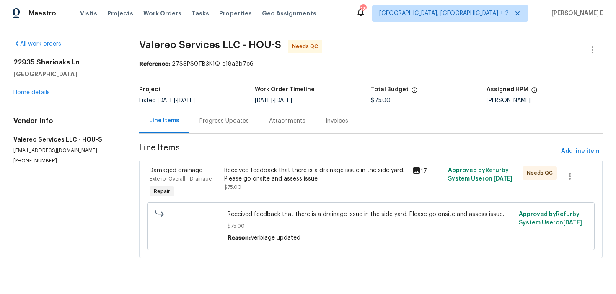
click at [213, 129] on div "Progress Updates" at bounding box center [224, 121] width 70 height 25
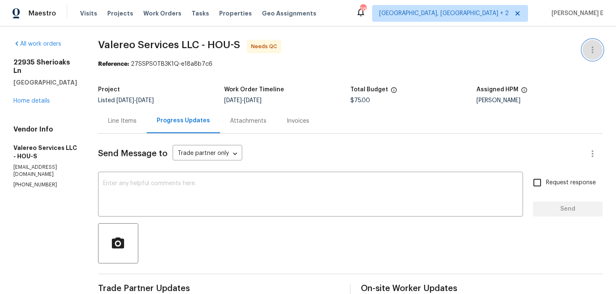
click at [588, 47] on icon "button" at bounding box center [592, 50] width 10 height 10
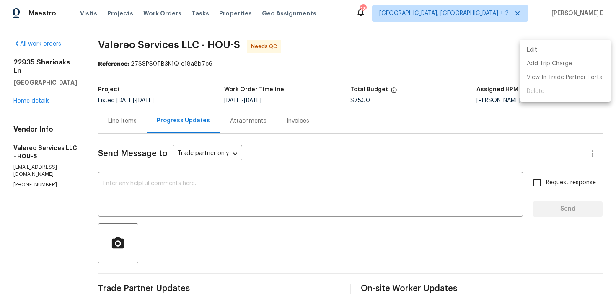
click at [549, 50] on li "Edit" at bounding box center [565, 50] width 90 height 14
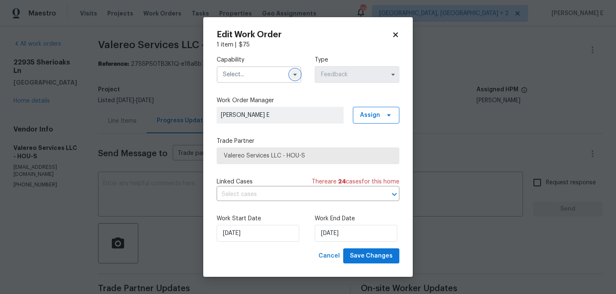
click at [291, 75] on button "button" at bounding box center [295, 75] width 10 height 10
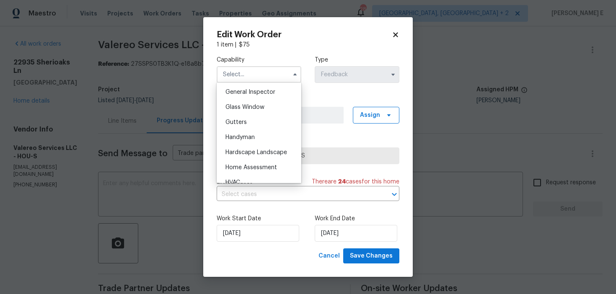
scroll to position [420, 0]
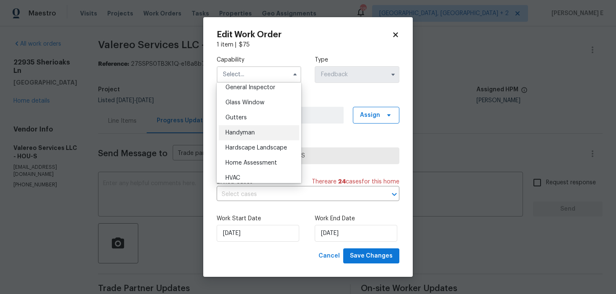
click at [252, 137] on div "Handyman" at bounding box center [259, 132] width 80 height 15
type input "Handyman"
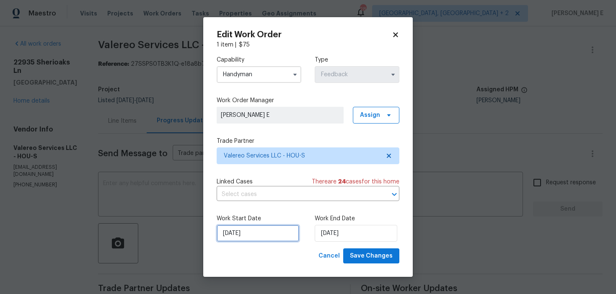
click at [264, 240] on input "[DATE]" at bounding box center [258, 233] width 83 height 17
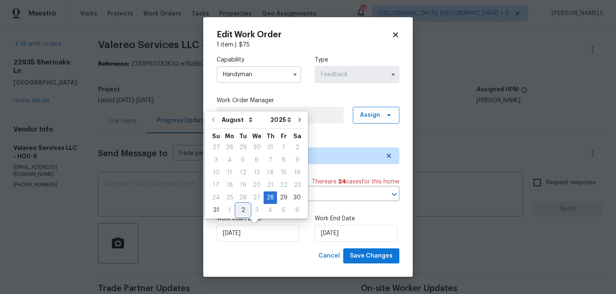
click at [239, 210] on div "2" at bounding box center [242, 210] width 13 height 12
type input "[DATE]"
select select "8"
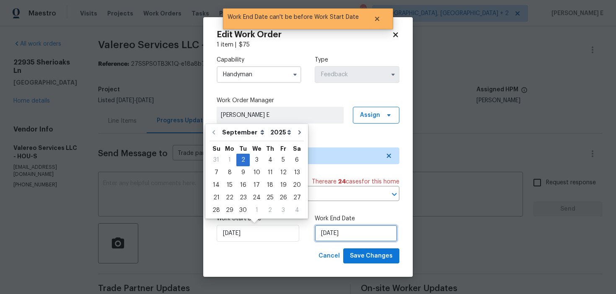
click at [325, 231] on input "[DATE]" at bounding box center [356, 233] width 83 height 17
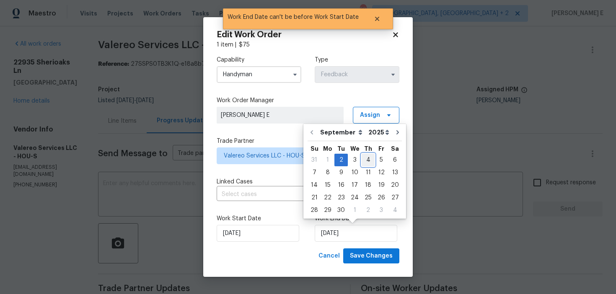
click at [363, 163] on div "4" at bounding box center [368, 160] width 13 height 12
type input "[DATE]"
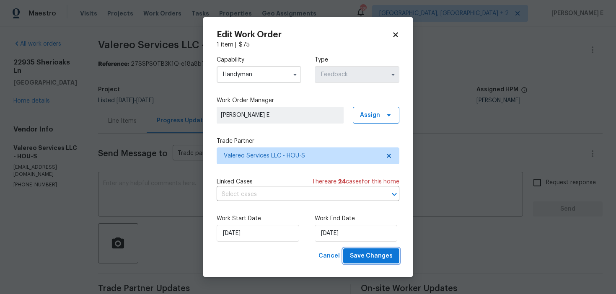
click at [364, 252] on span "Save Changes" at bounding box center [371, 256] width 43 height 10
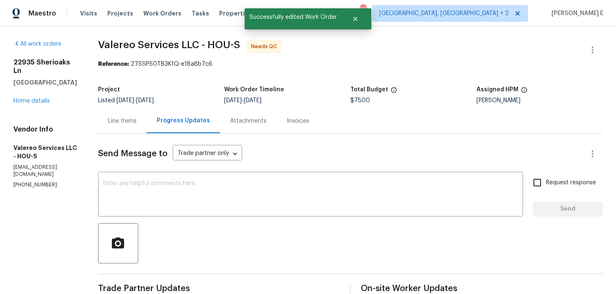
click at [120, 125] on div "Line Items" at bounding box center [122, 121] width 49 height 25
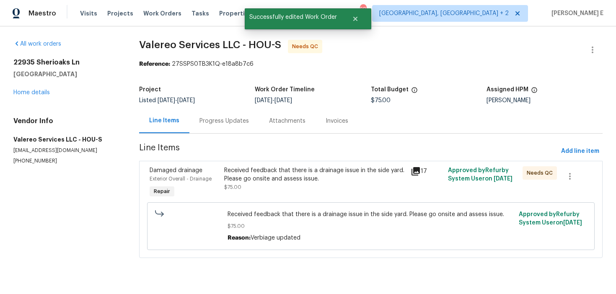
click at [256, 183] on div "Received feedback that there is a drainage issue in the side yard. Please go on…" at bounding box center [314, 178] width 181 height 25
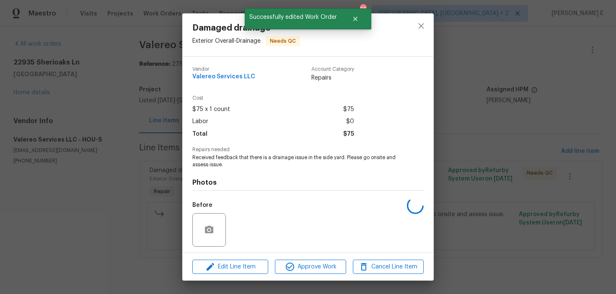
scroll to position [57, 0]
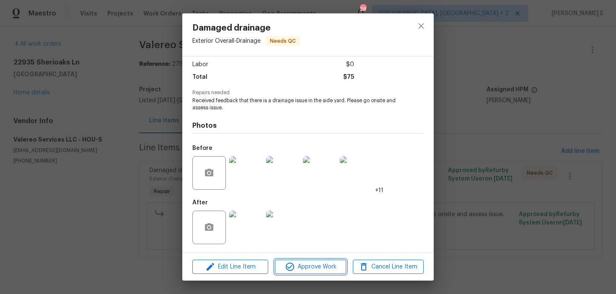
click at [285, 262] on icon "button" at bounding box center [290, 267] width 10 height 10
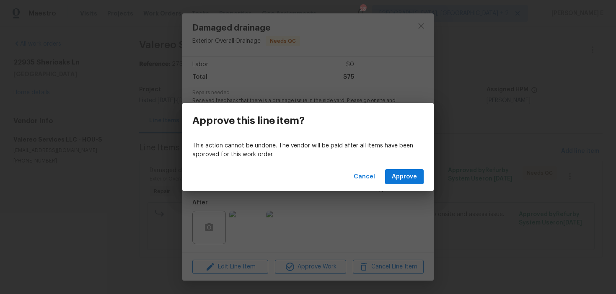
click at [386, 183] on div "Cancel Approve" at bounding box center [307, 177] width 251 height 29
click at [398, 178] on span "Approve" at bounding box center [404, 177] width 25 height 10
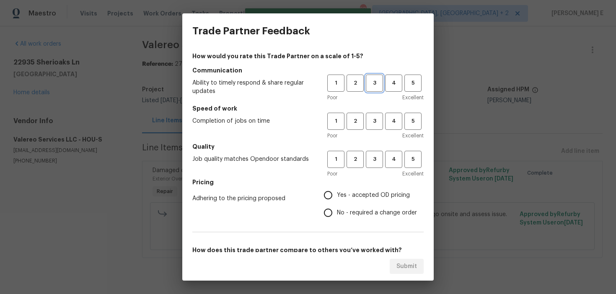
click at [378, 90] on button "3" at bounding box center [374, 83] width 17 height 17
click at [377, 122] on span "3" at bounding box center [375, 121] width 16 height 10
click at [371, 162] on span "3" at bounding box center [375, 160] width 16 height 10
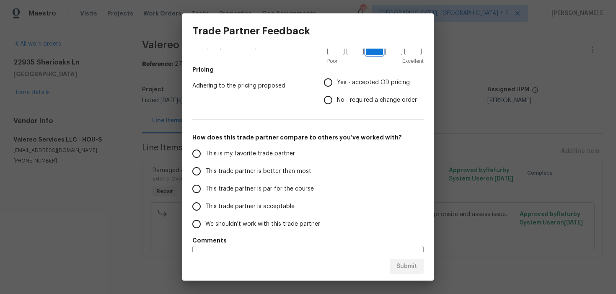
scroll to position [131, 0]
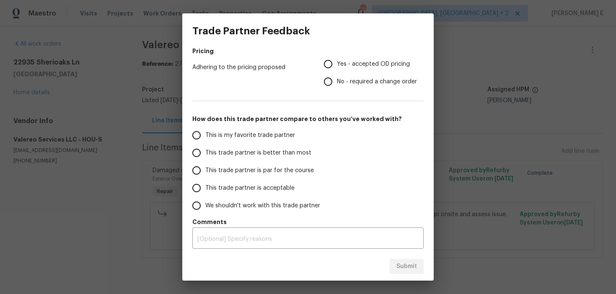
click at [335, 62] on input "Yes - accepted OD pricing" at bounding box center [328, 64] width 18 height 18
radio input "true"
click at [204, 173] on input "This trade partner is par for the course" at bounding box center [197, 171] width 18 height 18
click at [429, 262] on div "Submit" at bounding box center [307, 266] width 251 height 29
click at [406, 269] on span "Submit" at bounding box center [406, 266] width 21 height 10
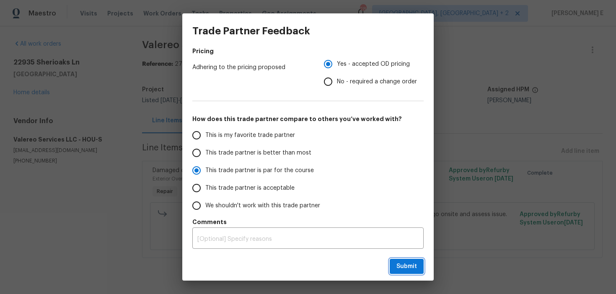
radio input "true"
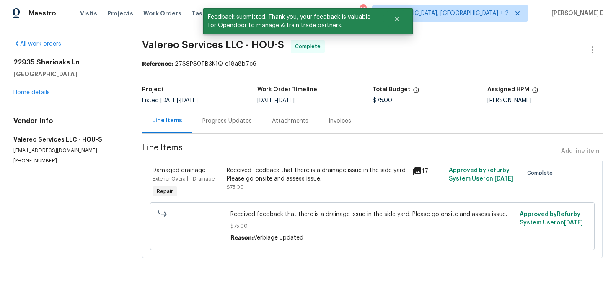
click at [235, 116] on div "Progress Updates" at bounding box center [227, 121] width 70 height 25
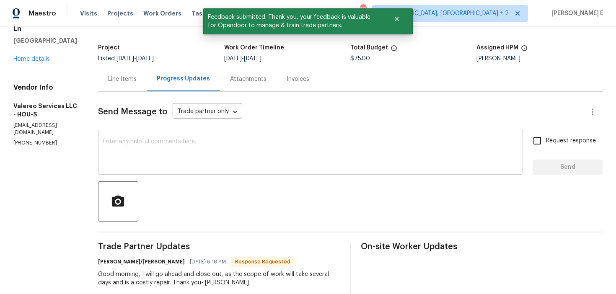
click at [247, 141] on textarea at bounding box center [310, 153] width 415 height 29
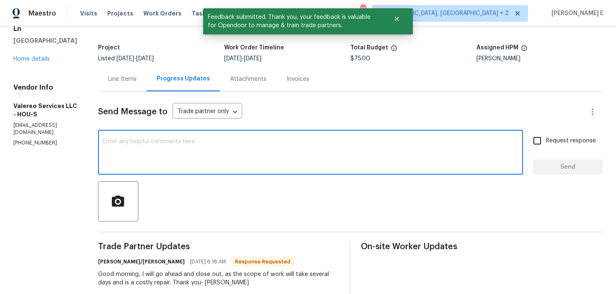
scroll to position [72, 0]
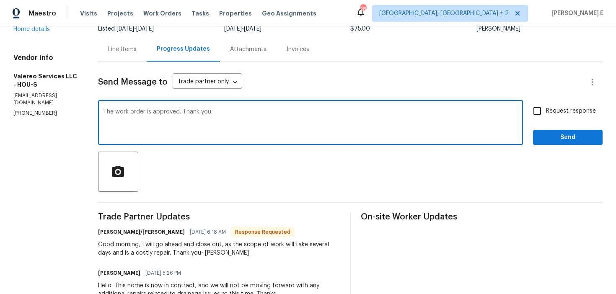
type textarea "The work order is approved. Thank you.."
click at [537, 112] on input "Request response" at bounding box center [537, 111] width 18 height 18
checkbox input "true"
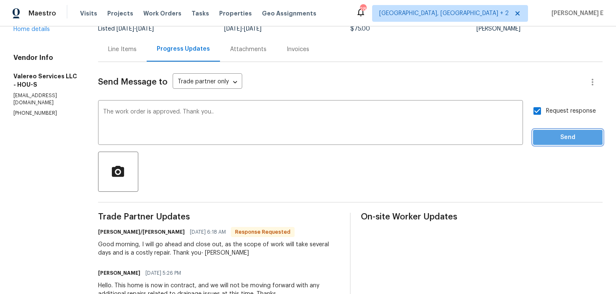
click at [542, 134] on span "Send" at bounding box center [568, 137] width 56 height 10
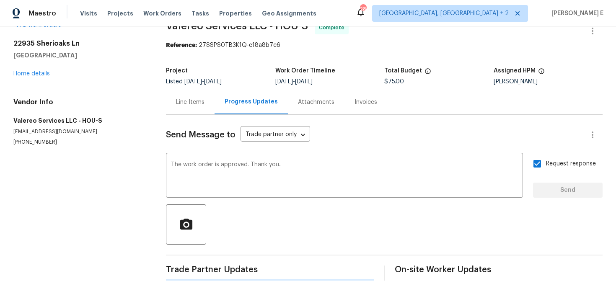
scroll to position [0, 0]
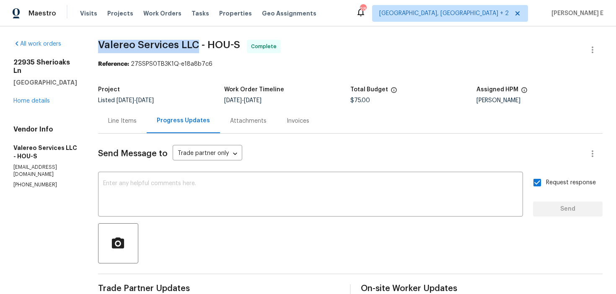
drag, startPoint x: 99, startPoint y: 45, endPoint x: 196, endPoint y: 45, distance: 97.2
click at [196, 45] on span "Valereo Services LLC - HOU-S" at bounding box center [169, 45] width 142 height 10
copy span "Valereo Services LLC"
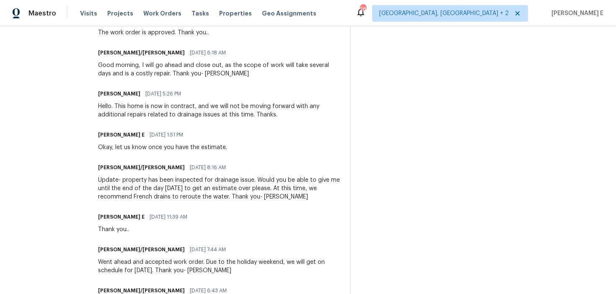
scroll to position [263, 0]
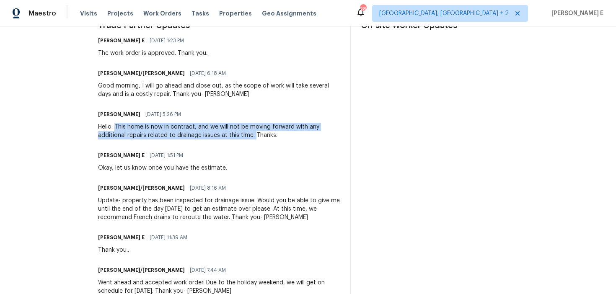
drag, startPoint x: 114, startPoint y: 124, endPoint x: 251, endPoint y: 134, distance: 138.2
click at [251, 134] on div "Hello. This home is now in contract, and we will not be moving forward with any…" at bounding box center [219, 131] width 242 height 17
copy div "This home is now in contract, and we will not be moving forward with any additi…"
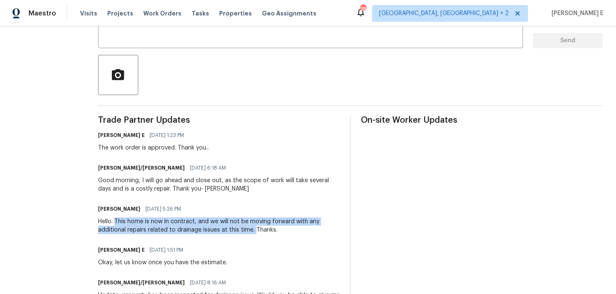
scroll to position [0, 0]
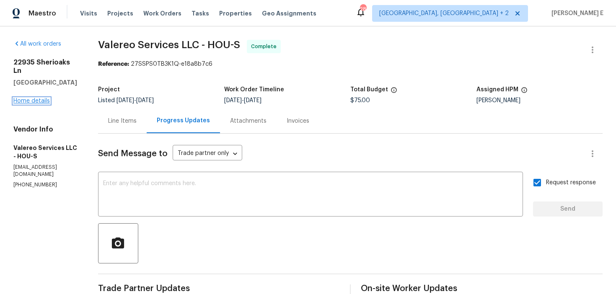
click at [16, 98] on link "Home details" at bounding box center [31, 101] width 36 height 6
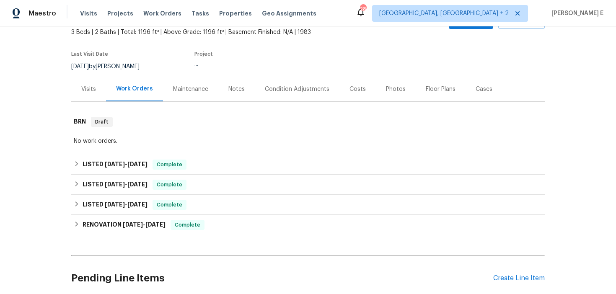
scroll to position [51, 0]
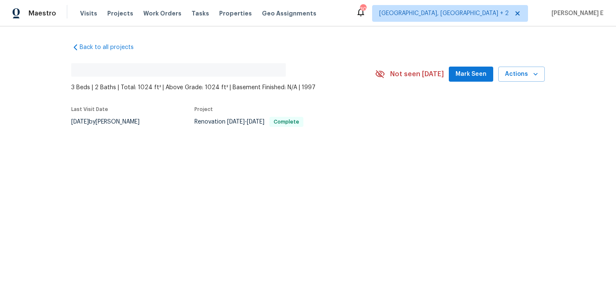
scroll to position [6, 0]
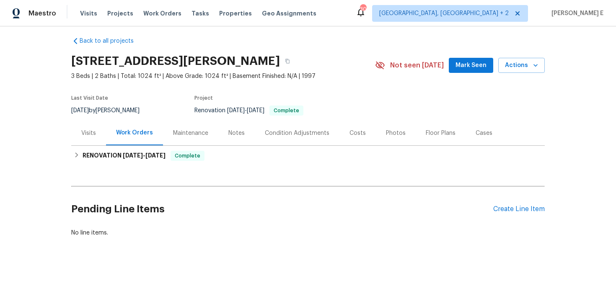
click at [512, 204] on div "Pending Line Items Create Line Item" at bounding box center [307, 209] width 473 height 39
click at [503, 212] on div "Create Line Item" at bounding box center [519, 209] width 52 height 8
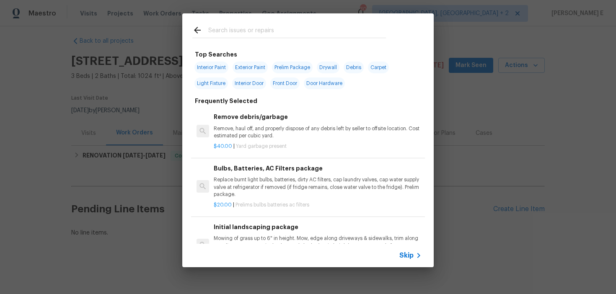
click at [408, 256] on span "Skip" at bounding box center [406, 255] width 14 height 8
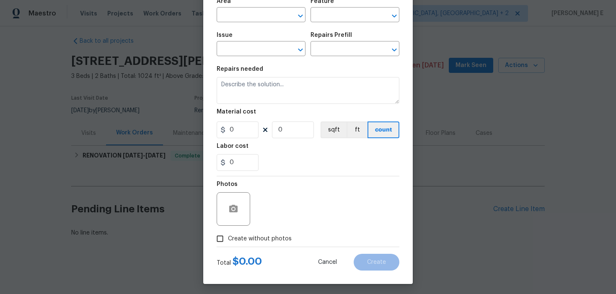
scroll to position [67, 0]
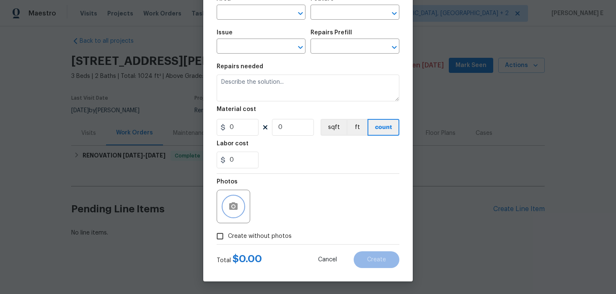
click at [235, 198] on button "button" at bounding box center [233, 206] width 20 height 20
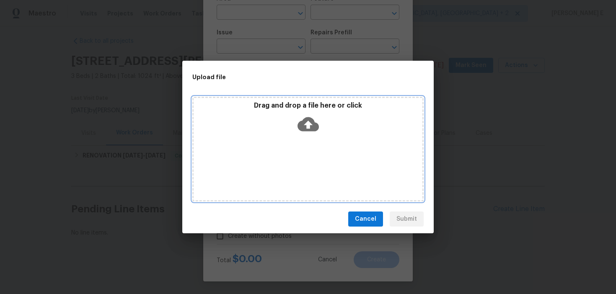
click at [308, 117] on icon at bounding box center [307, 124] width 21 height 14
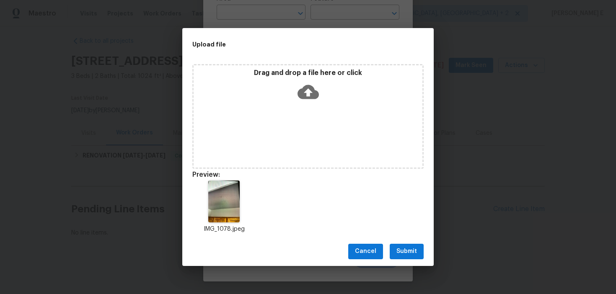
click at [400, 251] on span "Submit" at bounding box center [406, 251] width 21 height 10
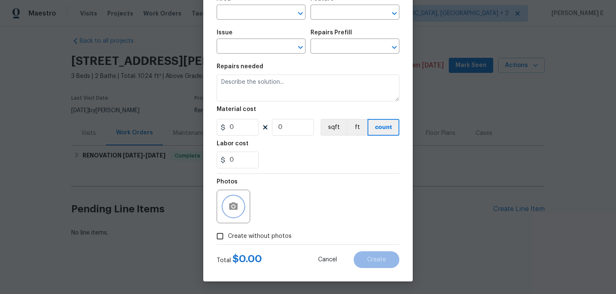
scroll to position [0, 0]
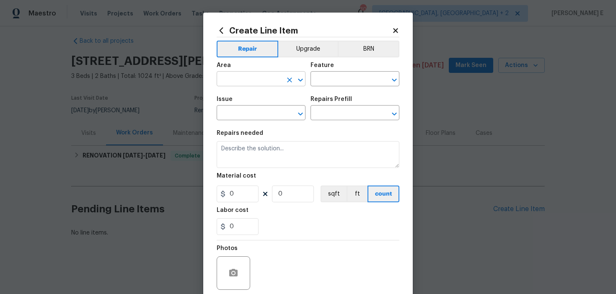
click at [236, 78] on input "text" at bounding box center [249, 79] width 65 height 13
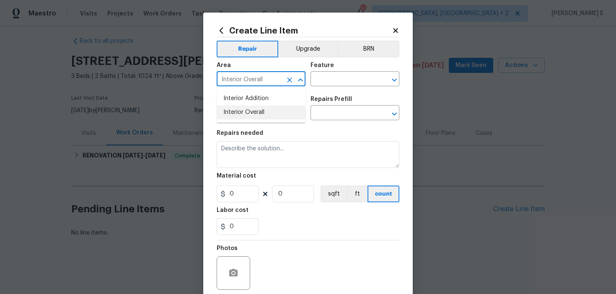
type input "Interior Overall"
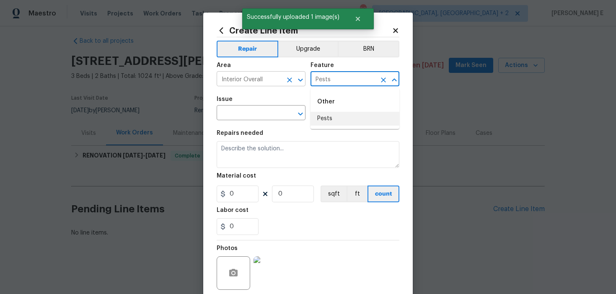
type input "Pests"
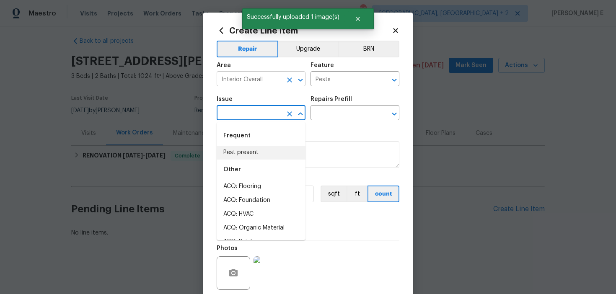
type input "Pest present"
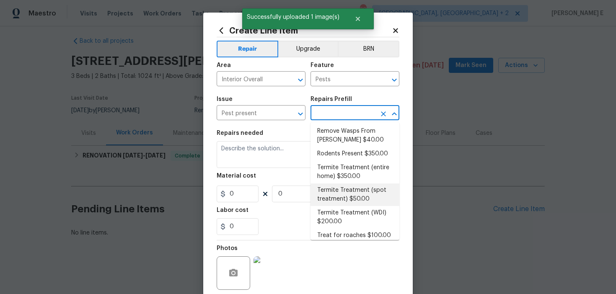
scroll to position [75, 0]
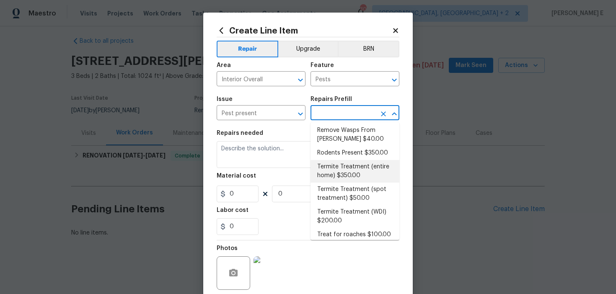
click at [340, 174] on li "Termite Treatment (entire home) $350.00" at bounding box center [354, 171] width 89 height 23
type input "Termite Treatment (entire home) $350.00"
type textarea "Treat for Termites - Perimeter Plus; to include trenching, drilling where neede…"
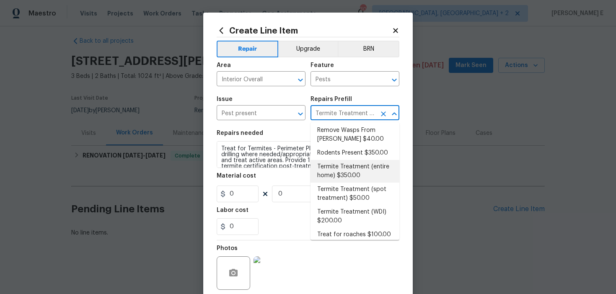
type input "350"
type input "1"
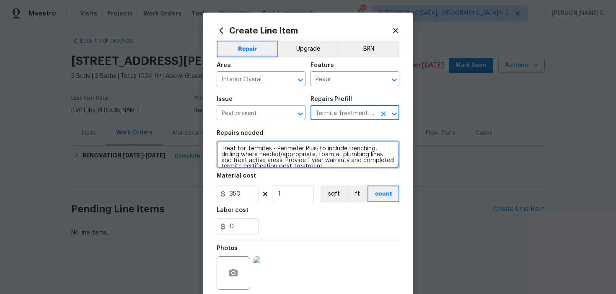
click at [271, 160] on textarea "Treat for Termites - Perimeter Plus; to include trenching, drilling where neede…" at bounding box center [308, 154] width 183 height 27
paste textarea "termite tubes in kitchen. Treat entire home for termites and clean tubes off ki…"
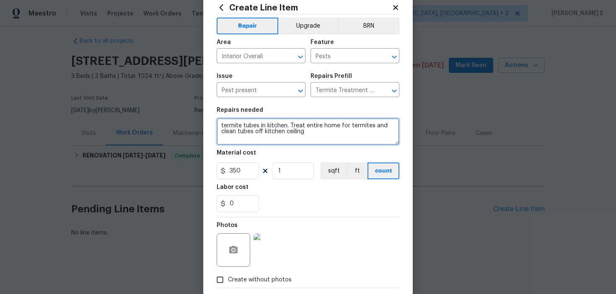
scroll to position [24, 0]
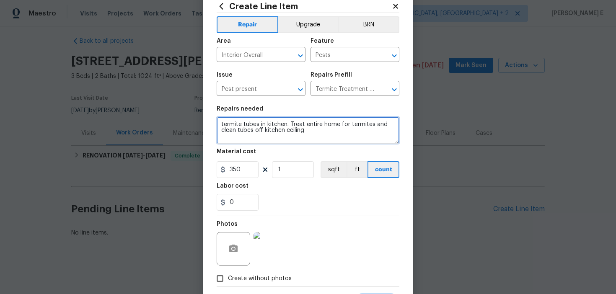
type textarea "termite tubes in kitchen. Treat entire home for termites and clean tubes off ki…"
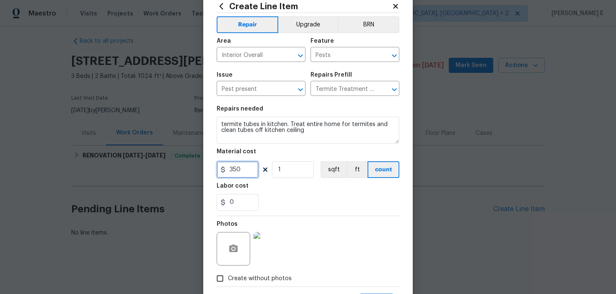
click at [236, 175] on input "350" at bounding box center [238, 169] width 42 height 17
type input "75"
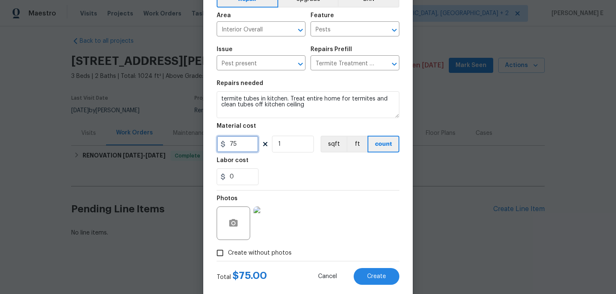
scroll to position [67, 0]
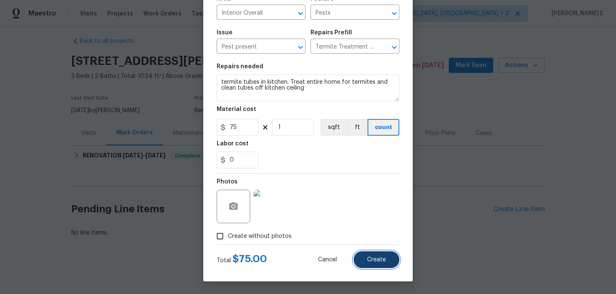
click at [390, 256] on button "Create" at bounding box center [377, 259] width 46 height 17
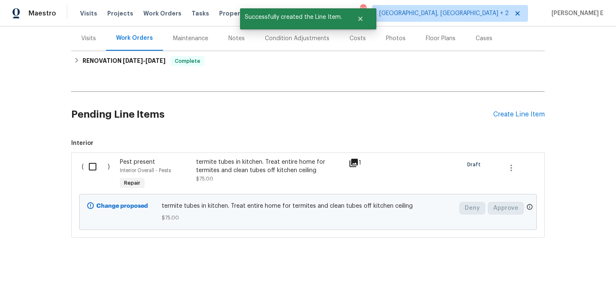
scroll to position [102, 0]
click at [96, 171] on input "checkbox" at bounding box center [96, 166] width 24 height 18
checkbox input "true"
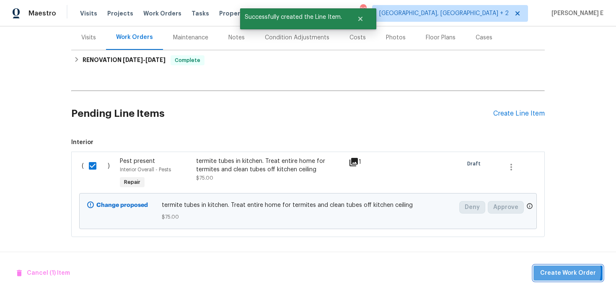
click at [566, 271] on span "Create Work Order" at bounding box center [568, 273] width 56 height 10
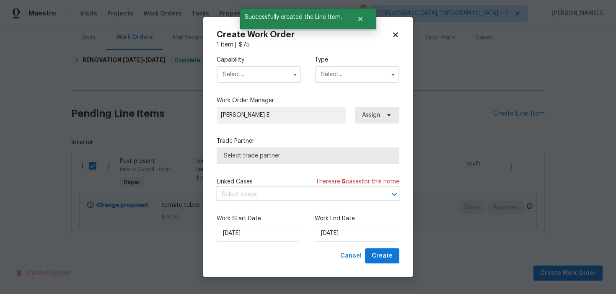
click at [261, 78] on input "text" at bounding box center [259, 74] width 85 height 17
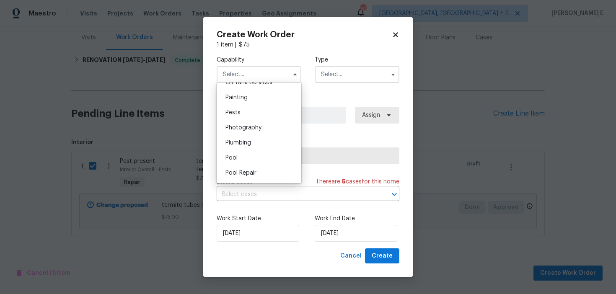
scroll to position [702, 0]
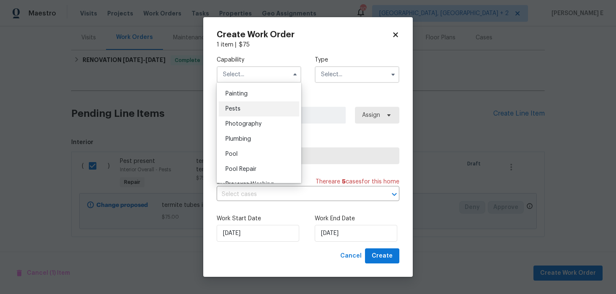
click at [254, 109] on div "Pests" at bounding box center [259, 108] width 80 height 15
type input "Pests"
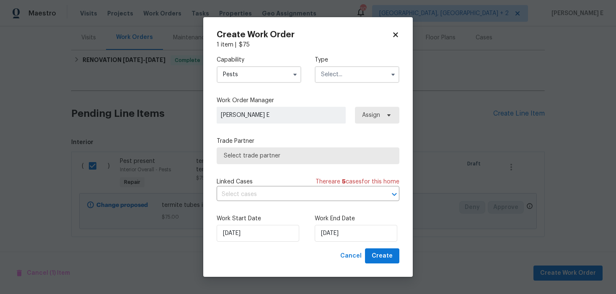
click at [328, 79] on input "text" at bounding box center [357, 74] width 85 height 17
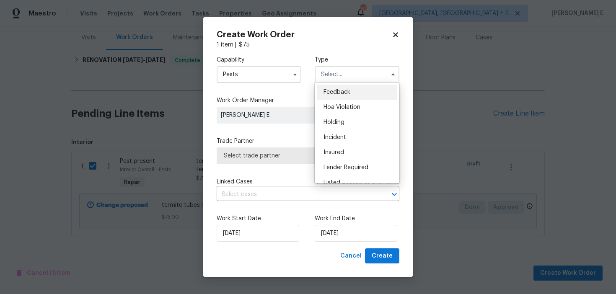
click at [338, 92] on span "Feedback" at bounding box center [336, 92] width 27 height 6
type input "Feedback"
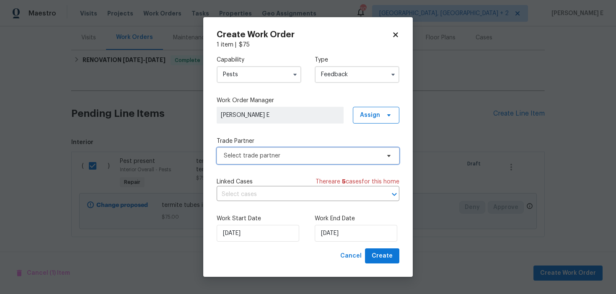
click at [280, 155] on span "Select trade partner" at bounding box center [302, 156] width 156 height 8
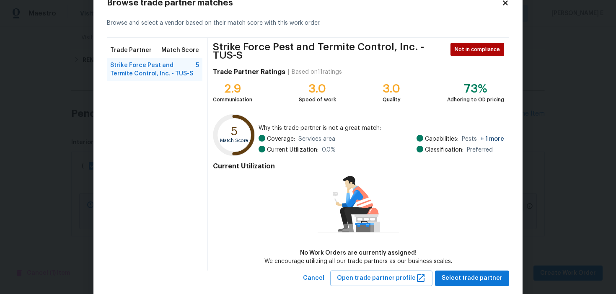
scroll to position [35, 0]
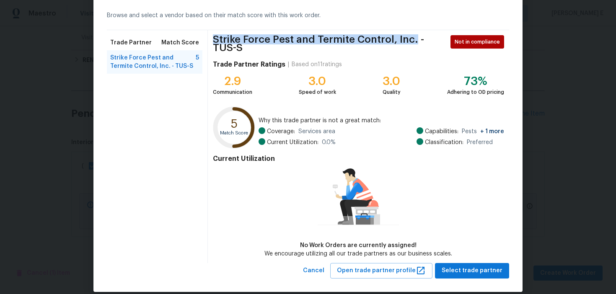
drag, startPoint x: 212, startPoint y: 39, endPoint x: 414, endPoint y: 39, distance: 201.9
click at [414, 39] on span "Strike Force Pest and Termite Control, Inc. - TUS-S" at bounding box center [330, 43] width 235 height 17
copy span "Strike Force Pest and Termite Control, Inc."
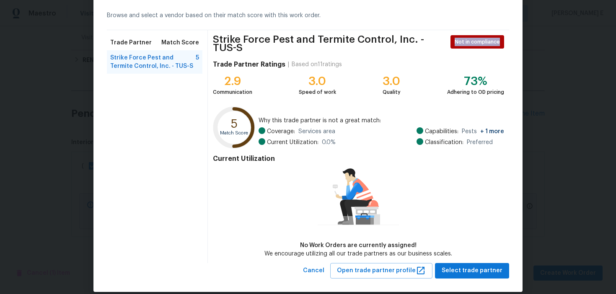
drag, startPoint x: 455, startPoint y: 44, endPoint x: 514, endPoint y: 44, distance: 59.9
click at [514, 44] on div "Browse trade partner matches Browse and select a vendor based on their match sc…" at bounding box center [307, 135] width 429 height 314
copy span "Not in compliance"
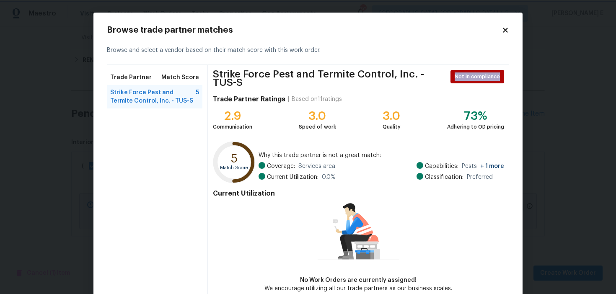
click at [540, 31] on body "Maestro Visits Projects Work Orders Tasks Properties Geo Assignments 30 Albuque…" at bounding box center [308, 147] width 616 height 294
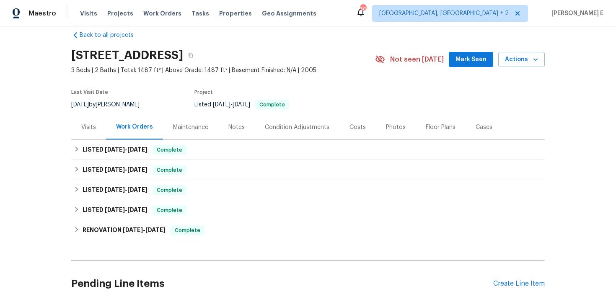
scroll to position [87, 0]
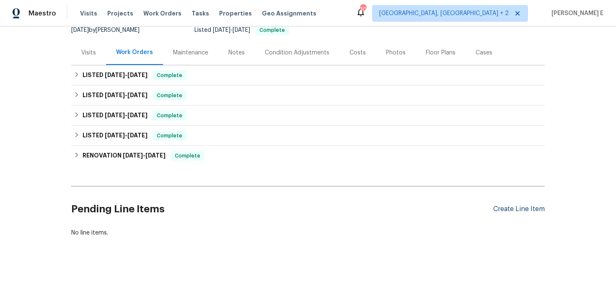
click at [511, 210] on div "Create Line Item" at bounding box center [519, 209] width 52 height 8
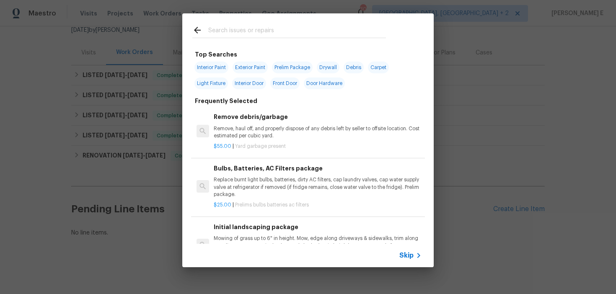
click at [403, 253] on span "Skip" at bounding box center [406, 255] width 14 height 8
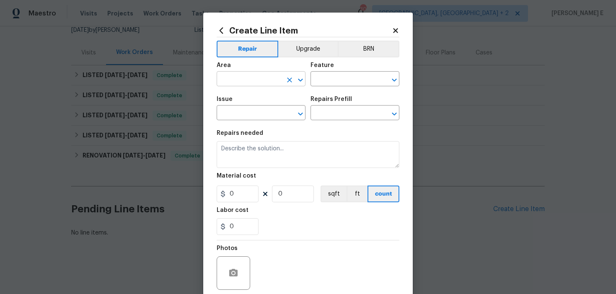
click at [228, 75] on input "text" at bounding box center [249, 79] width 65 height 13
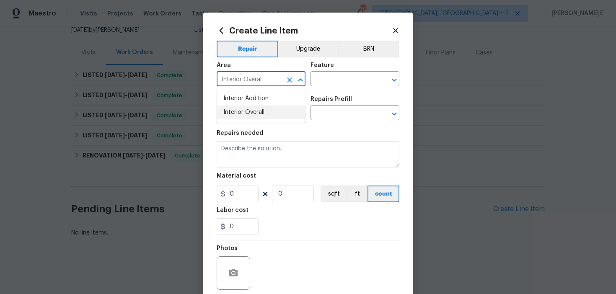
type input "Interior Overall"
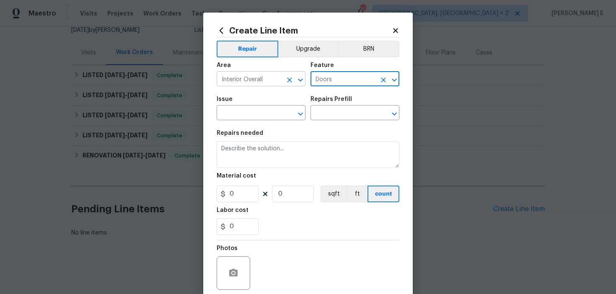
type input "Doors"
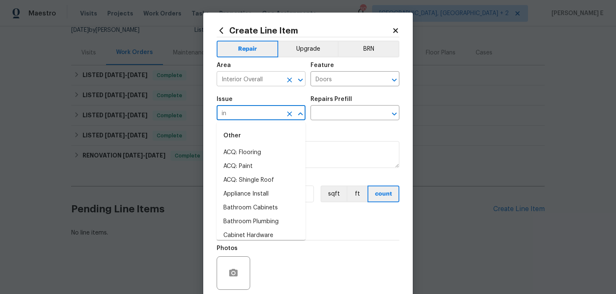
type input "i"
type input "door"
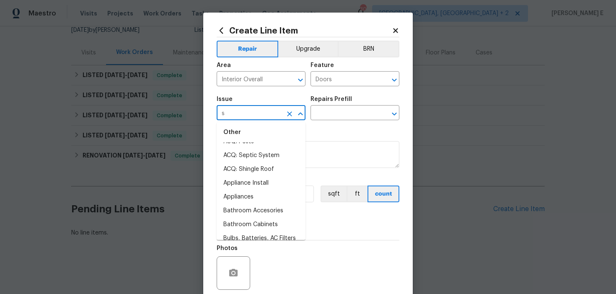
scroll to position [0, 0]
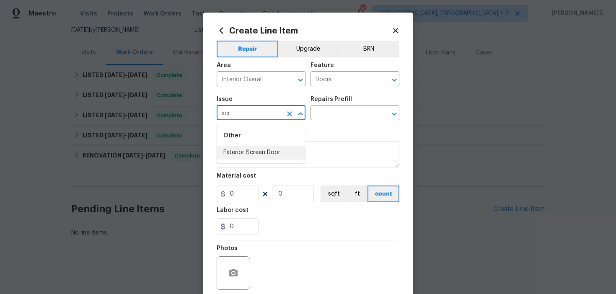
click at [258, 145] on div "Other" at bounding box center [261, 136] width 89 height 20
click at [250, 151] on li "Exterior Screen Door" at bounding box center [261, 153] width 89 height 14
type input "Exterior Screen Door"
click at [337, 114] on input "text" at bounding box center [342, 113] width 65 height 13
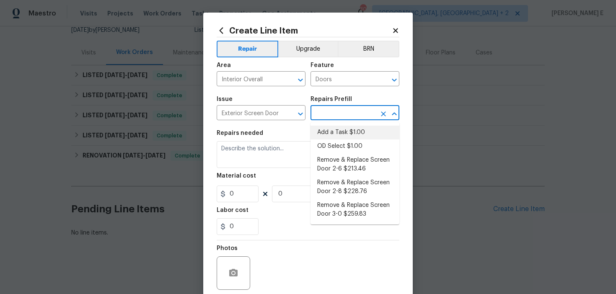
click at [333, 130] on li "Add a Task $1.00" at bounding box center [354, 133] width 89 height 14
type input "Interior Door"
type input "Add a Task $1.00"
type textarea "HPM to detail"
type input "1"
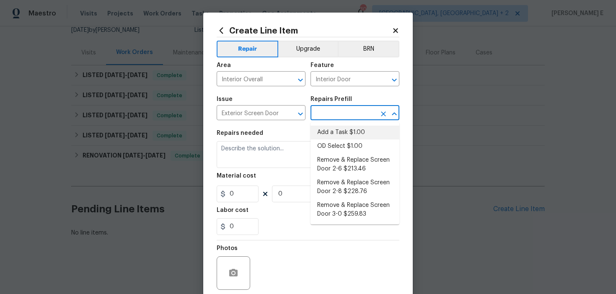
type input "1"
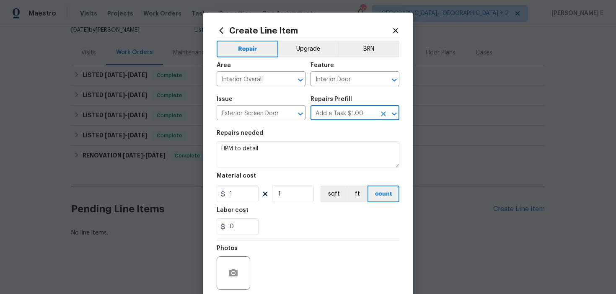
click at [304, 140] on div "Repairs needed" at bounding box center [308, 135] width 183 height 11
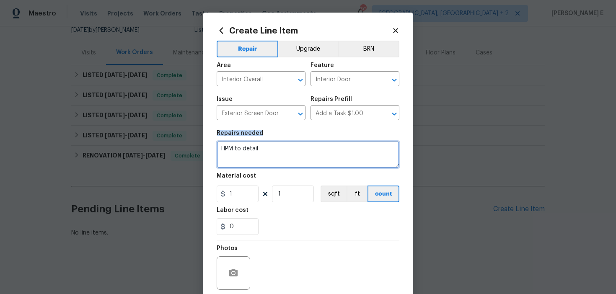
click at [291, 150] on textarea "HPM to detail" at bounding box center [308, 154] width 183 height 27
paste textarea "The back screen door is off the hinges and will not close properly. Please reha…"
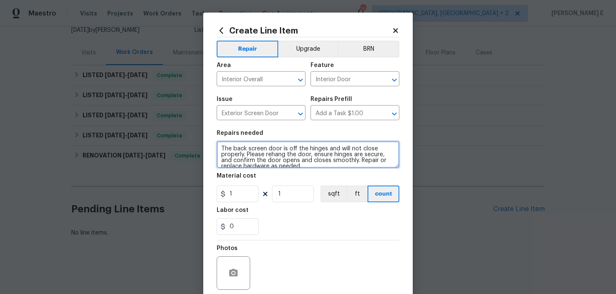
scroll to position [2, 0]
type textarea "The back screen door is off the hinges and will not close properly. Please reha…"
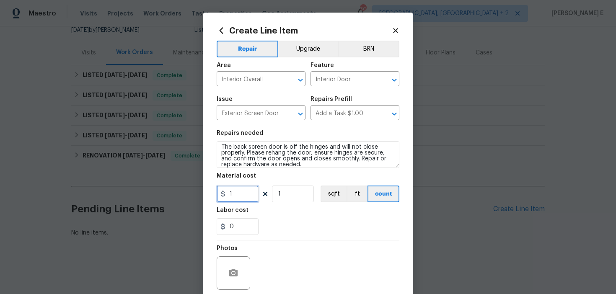
click at [234, 194] on input "1" at bounding box center [238, 194] width 42 height 17
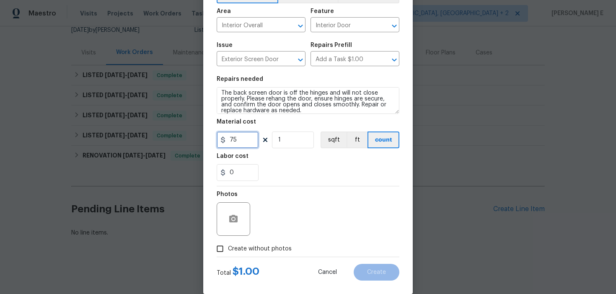
scroll to position [67, 0]
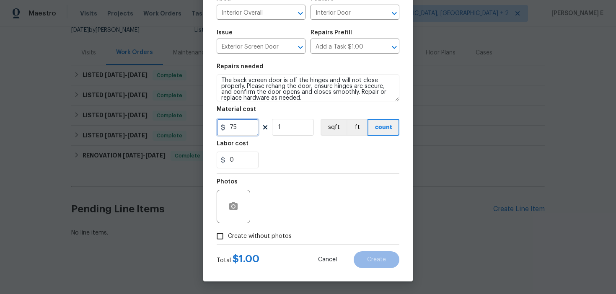
type input "75"
click at [237, 239] on span "Create without photos" at bounding box center [260, 236] width 64 height 9
click at [228, 239] on input "Create without photos" at bounding box center [220, 236] width 16 height 16
checkbox input "true"
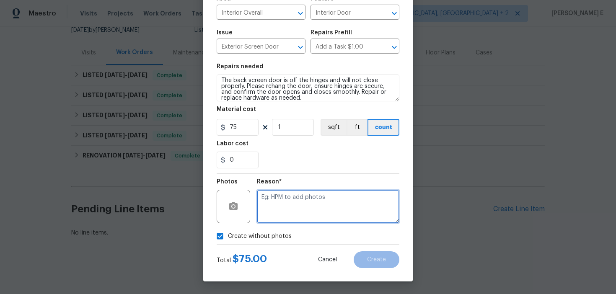
click at [283, 221] on textarea at bounding box center [328, 207] width 142 height 34
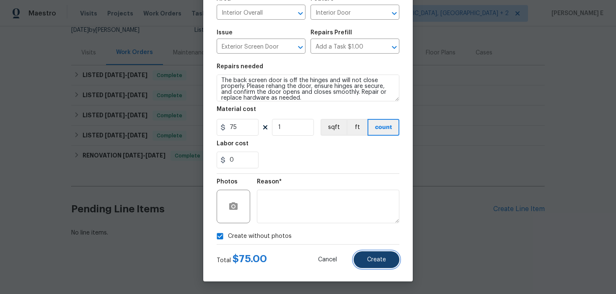
click at [372, 264] on button "Create" at bounding box center [377, 259] width 46 height 17
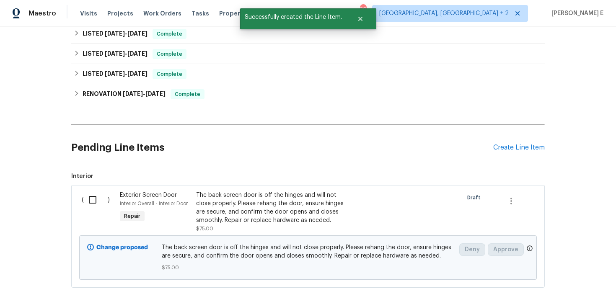
scroll to position [199, 0]
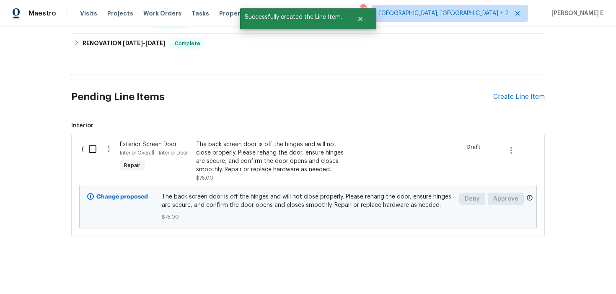
click at [96, 151] on input "checkbox" at bounding box center [96, 149] width 24 height 18
checkbox input "true"
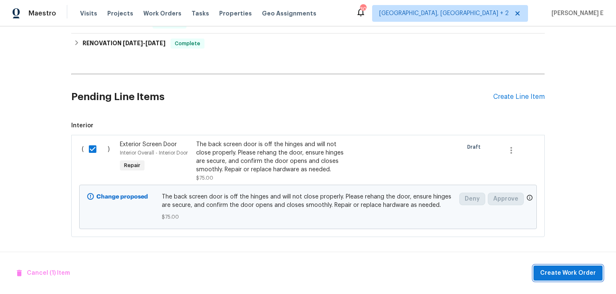
click at [571, 275] on span "Create Work Order" at bounding box center [568, 273] width 56 height 10
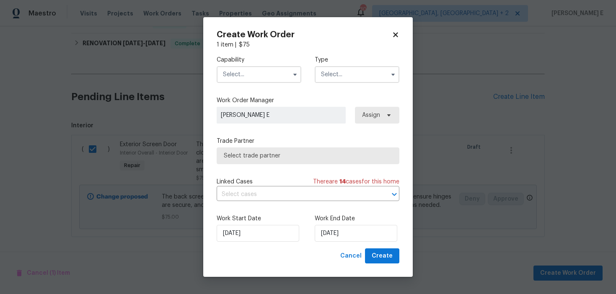
click at [282, 73] on input "text" at bounding box center [259, 74] width 85 height 17
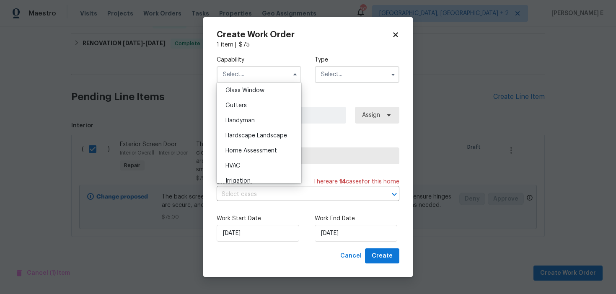
scroll to position [433, 0]
click at [270, 120] on div "Handyman" at bounding box center [259, 120] width 80 height 15
type input "Handyman"
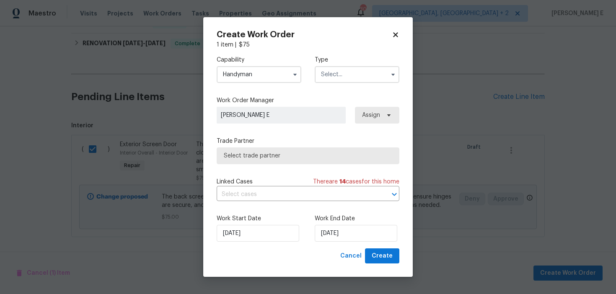
click at [336, 70] on input "text" at bounding box center [357, 74] width 85 height 17
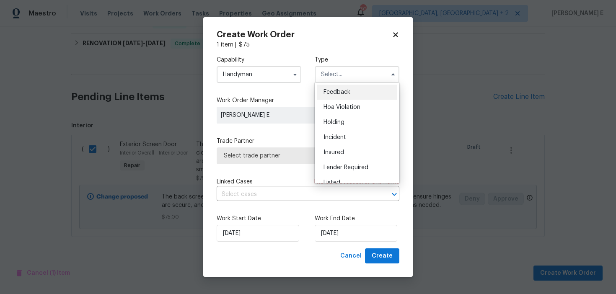
click at [328, 91] on span "Feedback" at bounding box center [336, 92] width 27 height 6
type input "Feedback"
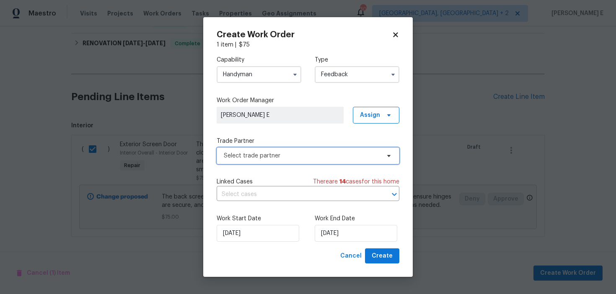
click at [277, 157] on span "Select trade partner" at bounding box center [302, 156] width 156 height 8
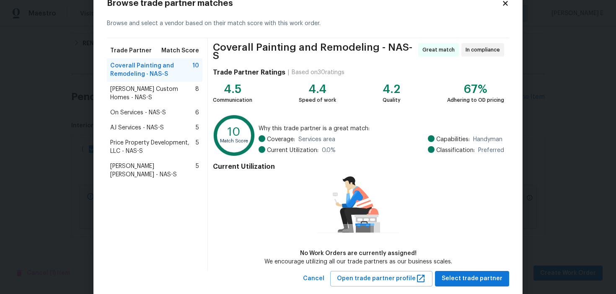
scroll to position [41, 0]
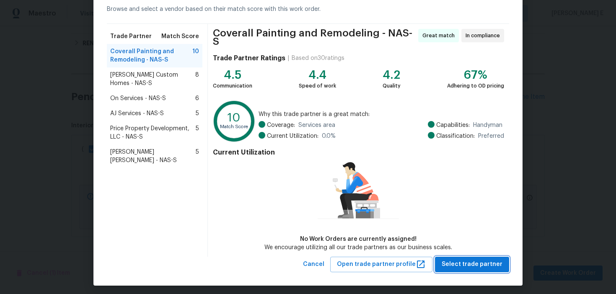
click at [486, 268] on button "Select trade partner" at bounding box center [472, 265] width 74 height 16
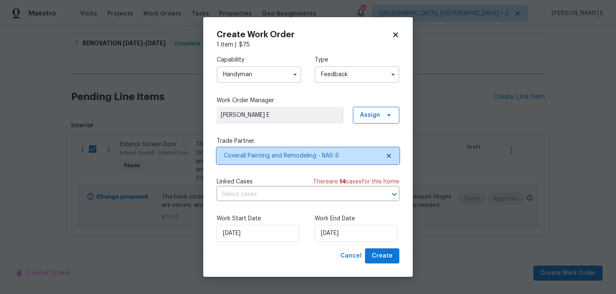
scroll to position [0, 0]
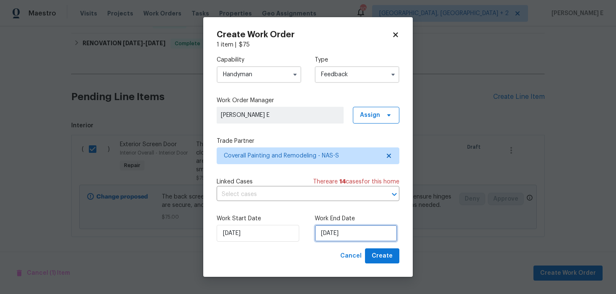
click at [346, 237] on input "[DATE]" at bounding box center [356, 233] width 83 height 17
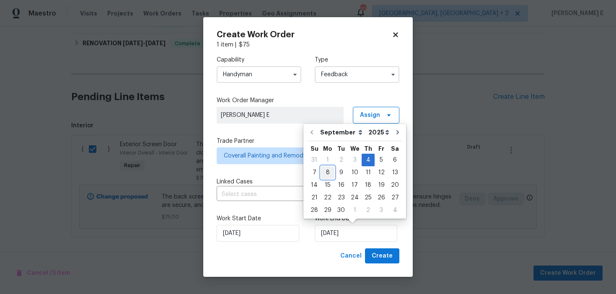
click at [330, 175] on div "8" at bounding box center [327, 173] width 13 height 12
type input "[DATE]"
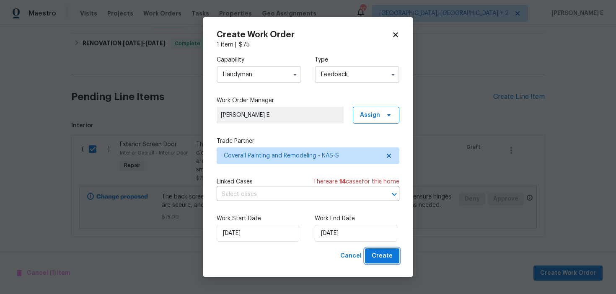
click at [381, 251] on span "Create" at bounding box center [382, 256] width 21 height 10
checkbox input "false"
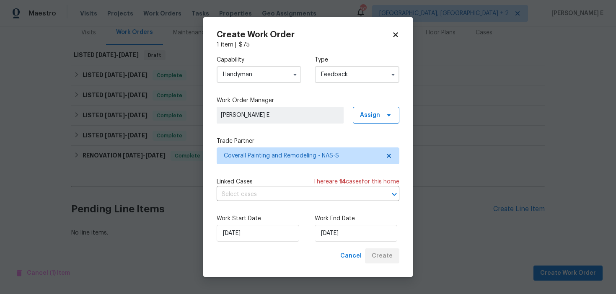
scroll to position [107, 0]
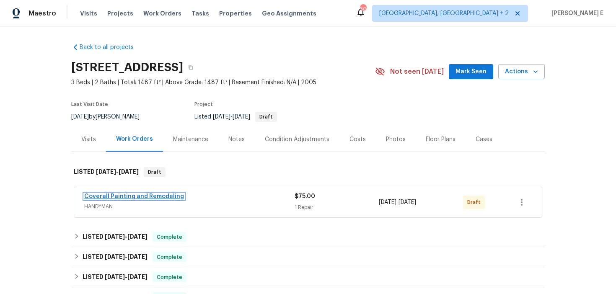
click at [142, 195] on link "Coverall Painting and Remodeling" at bounding box center [134, 197] width 100 height 6
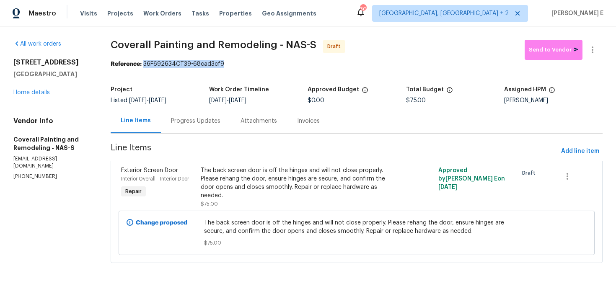
drag, startPoint x: 169, startPoint y: 66, endPoint x: 250, endPoint y: 65, distance: 80.9
click at [249, 65] on div "Reference: 36F692634CT39-68cad3cf9" at bounding box center [357, 64] width 492 height 8
copy div "36F692634CT39-68cad3cf9"
click at [230, 132] on div "Progress Updates" at bounding box center [196, 121] width 70 height 25
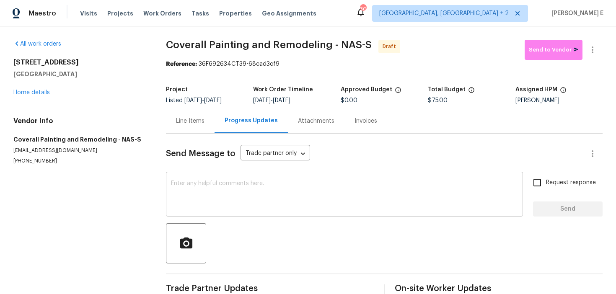
click at [205, 213] on div "x ​" at bounding box center [344, 195] width 357 height 43
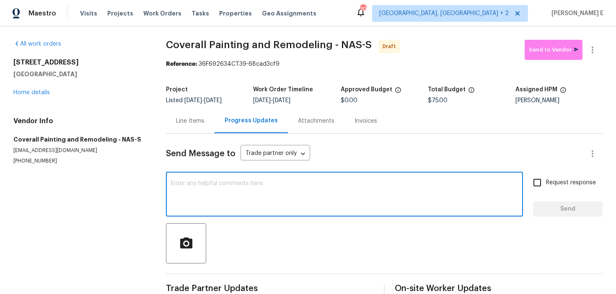
paste textarea "Hi this is [PERSON_NAME] with Opendoor. I’m confirming you received the WO for …"
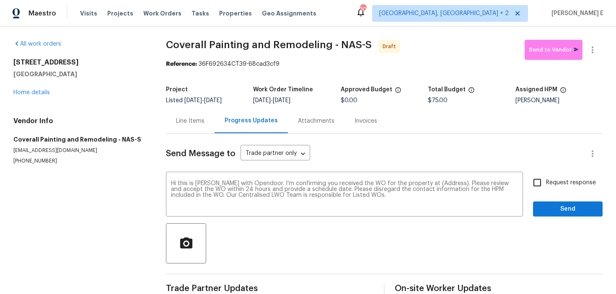
drag, startPoint x: 12, startPoint y: 60, endPoint x: 80, endPoint y: 75, distance: 69.8
click at [80, 75] on div "All work orders [STREET_ADDRESS] Home details Vendor Info Coverall Painting and…" at bounding box center [308, 168] width 616 height 285
copy div "[STREET_ADDRESS]"
click at [439, 179] on div "Hi this is Keerthana with Opendoor. I’m confirming you received the WO for the …" at bounding box center [344, 195] width 357 height 43
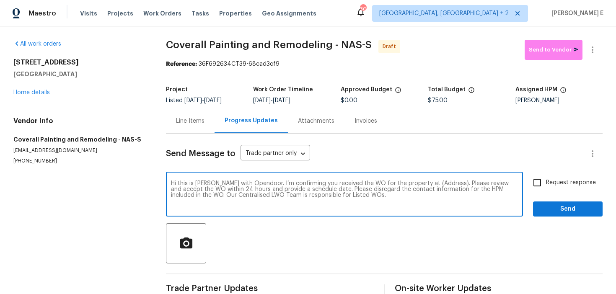
click at [439, 179] on div "Hi this is Keerthana with Opendoor. I’m confirming you received the WO for the …" at bounding box center [344, 195] width 357 height 43
click at [433, 184] on textarea "Hi this is Keerthana with Opendoor. I’m confirming you received the WO for the …" at bounding box center [344, 195] width 347 height 29
paste textarea "3201 Veranda Cir Clarksville, TN 37042"
type textarea "Hi this is Keerthana with Opendoor. I’m confirming you received the WO for the …"
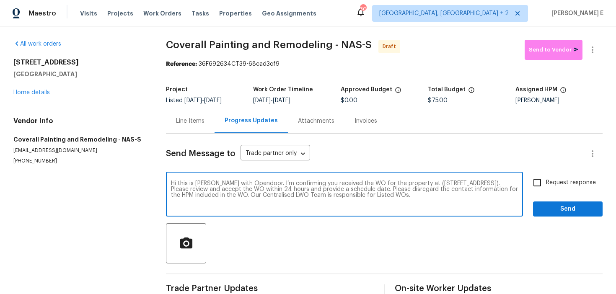
click at [568, 178] on span "Request response" at bounding box center [571, 182] width 50 height 9
click at [546, 178] on input "Request response" at bounding box center [537, 183] width 18 height 18
checkbox input "true"
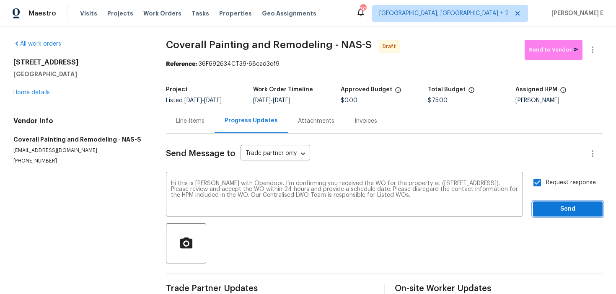
click at [555, 207] on span "Send" at bounding box center [568, 209] width 56 height 10
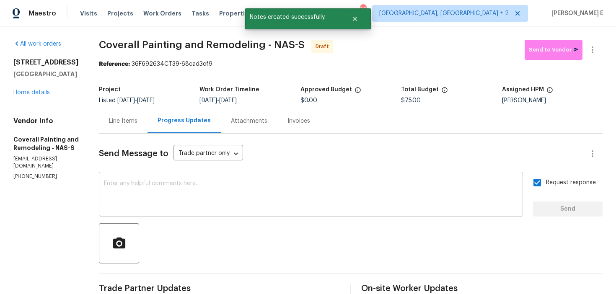
click at [247, 199] on textarea at bounding box center [311, 195] width 414 height 29
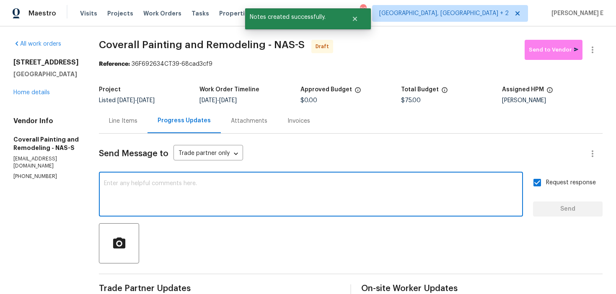
paste textarea "Attention All Work Orders must include before-photos (both close-up and wide-an…"
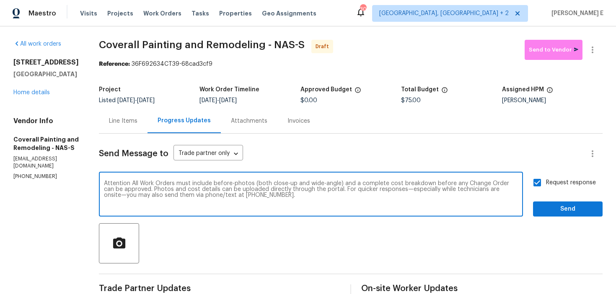
type textarea "Attention All Work Orders must include before-photos (both close-up and wide-an…"
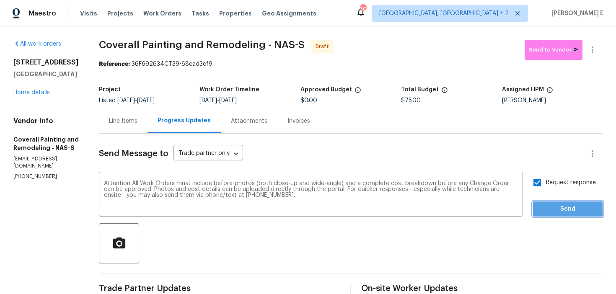
click at [537, 206] on button "Send" at bounding box center [568, 210] width 70 height 16
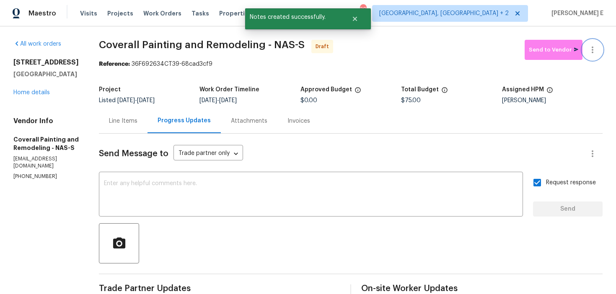
click at [594, 49] on icon "button" at bounding box center [592, 50] width 10 height 10
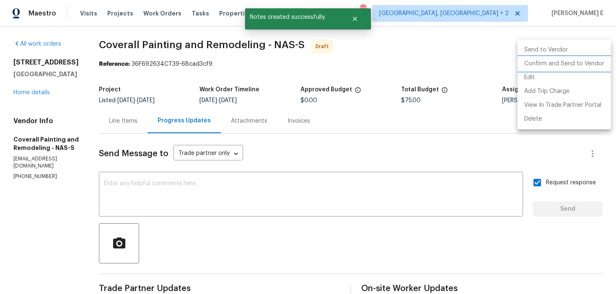
click at [562, 64] on li "Confirm and Send to Vendor" at bounding box center [563, 64] width 93 height 14
click at [356, 98] on div at bounding box center [308, 147] width 616 height 294
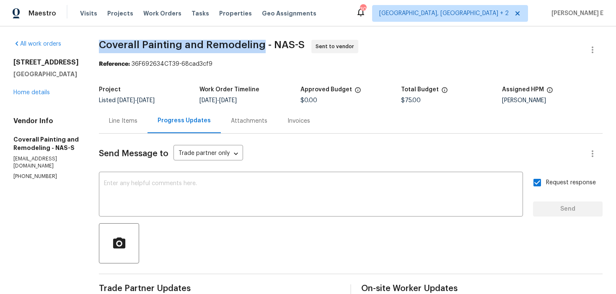
drag, startPoint x: 139, startPoint y: 41, endPoint x: 297, endPoint y: 47, distance: 158.0
click at [297, 47] on span "Coverall Painting and Remodeling - NAS-S" at bounding box center [202, 45] width 206 height 10
copy span "Coverall Painting and Remodeling"
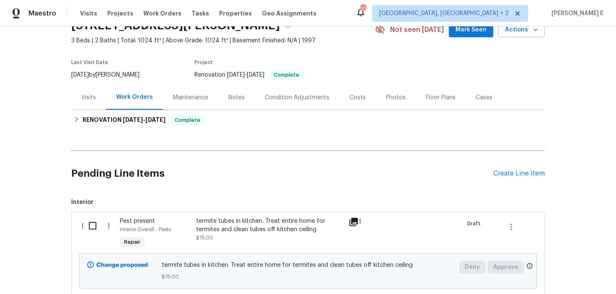
scroll to position [102, 0]
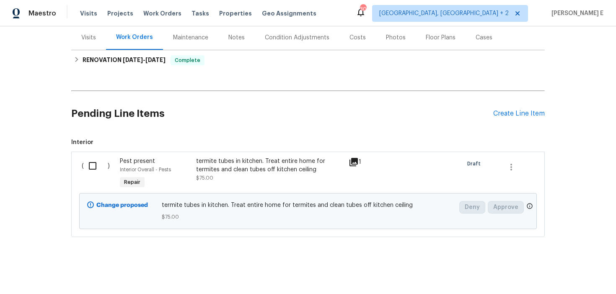
click at [92, 164] on input "checkbox" at bounding box center [96, 166] width 24 height 18
checkbox input "true"
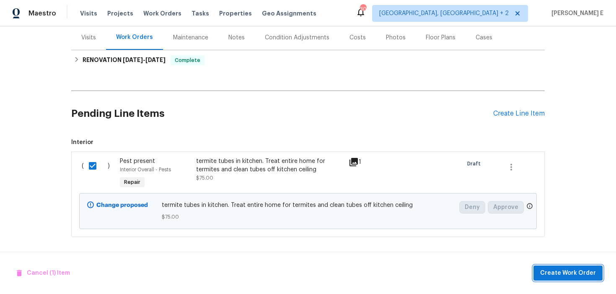
click at [580, 272] on span "Create Work Order" at bounding box center [568, 273] width 56 height 10
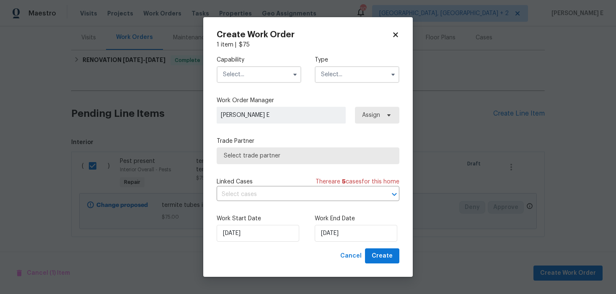
click at [275, 72] on input "text" at bounding box center [259, 74] width 85 height 17
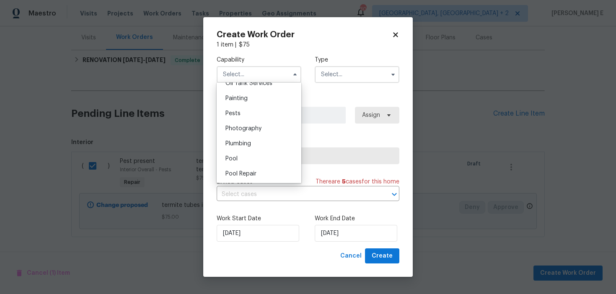
scroll to position [700, 0]
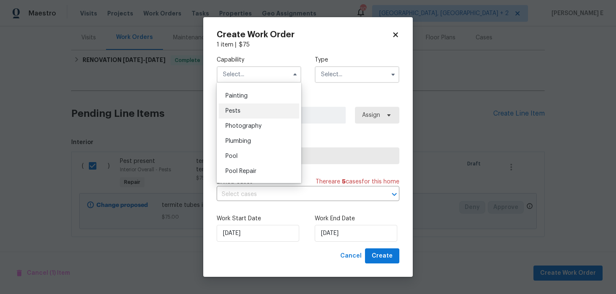
click at [269, 107] on div "Pests" at bounding box center [259, 110] width 80 height 15
type input "Pests"
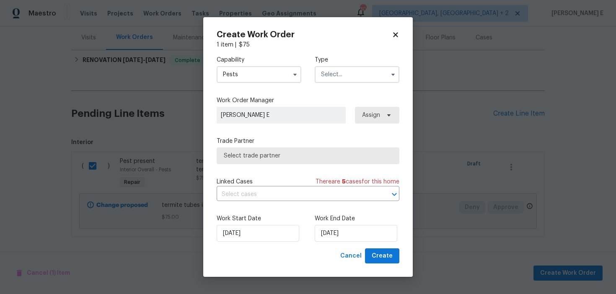
click at [351, 65] on div "Type" at bounding box center [357, 69] width 85 height 27
click at [338, 82] on input "text" at bounding box center [357, 74] width 85 height 17
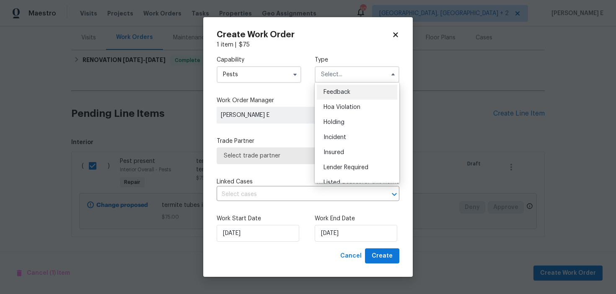
click at [338, 98] on div "Feedback" at bounding box center [357, 92] width 80 height 15
type input "Feedback"
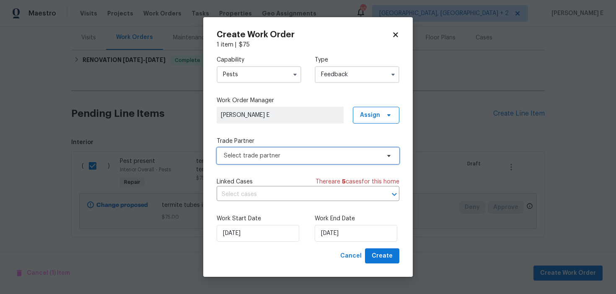
click at [239, 157] on span "Select trade partner" at bounding box center [302, 156] width 156 height 8
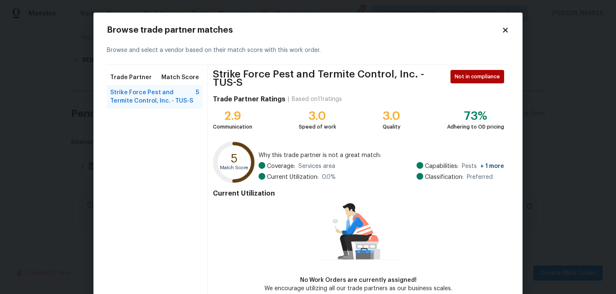
scroll to position [44, 0]
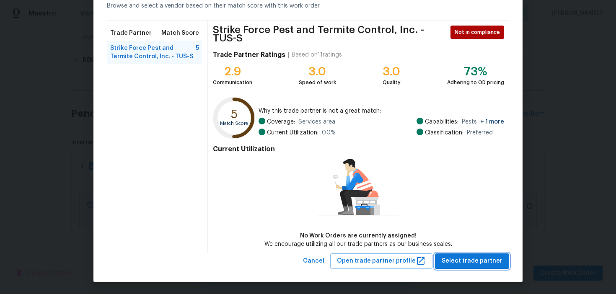
click at [470, 265] on span "Select trade partner" at bounding box center [472, 261] width 61 height 10
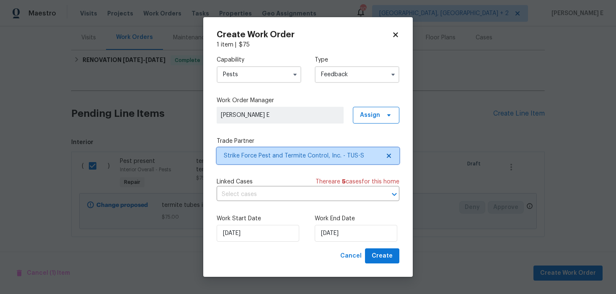
scroll to position [0, 0]
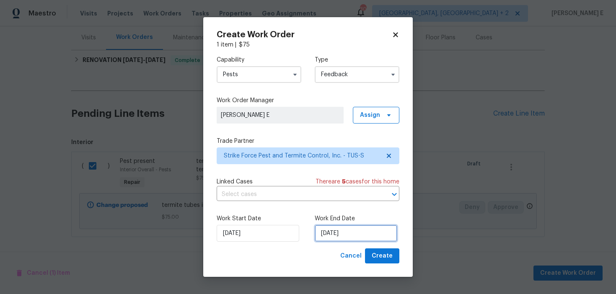
click at [355, 235] on input "04/09/2025" at bounding box center [356, 233] width 83 height 17
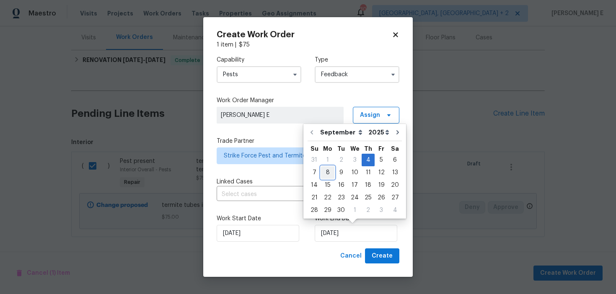
click at [329, 173] on div "8" at bounding box center [327, 173] width 13 height 12
type input "08/09/2025"
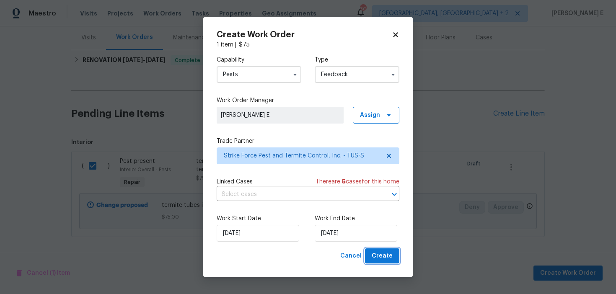
click at [382, 258] on span "Create" at bounding box center [382, 256] width 21 height 10
checkbox input "false"
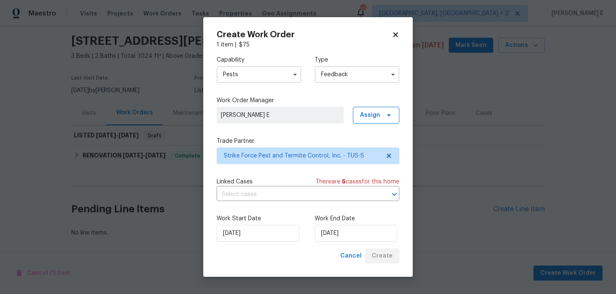
scroll to position [26, 0]
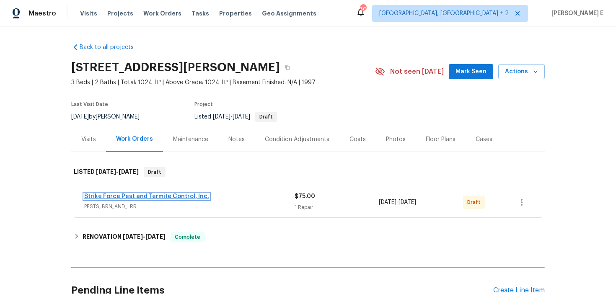
click at [147, 199] on link "Strike Force Pest and Termite Control, Inc." at bounding box center [146, 197] width 125 height 6
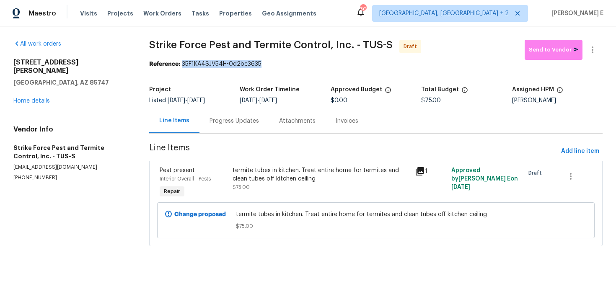
drag, startPoint x: 186, startPoint y: 63, endPoint x: 264, endPoint y: 64, distance: 78.8
click at [264, 64] on div "Reference: 35F1KA4SJV54H-0d2be3635" at bounding box center [375, 64] width 453 height 8
copy div "35F1KA4SJV54H-0d2be3635"
click at [248, 119] on div "Progress Updates" at bounding box center [233, 121] width 49 height 8
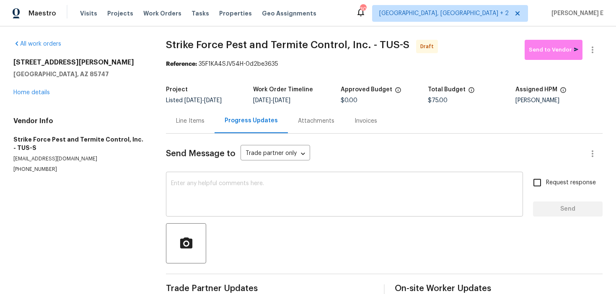
click at [205, 208] on textarea at bounding box center [344, 195] width 347 height 29
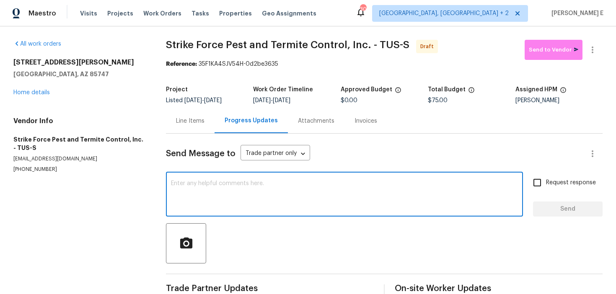
paste textarea "Hi this is Keerthana with Opendoor. I’m confirming you received the WO for the …"
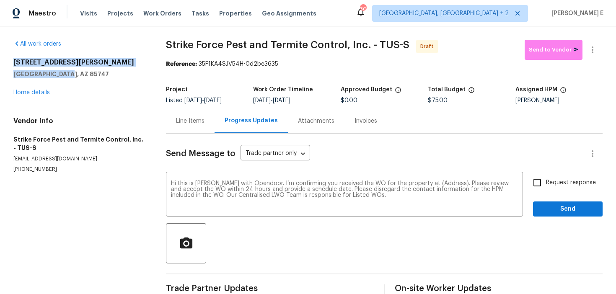
drag, startPoint x: 10, startPoint y: 62, endPoint x: 88, endPoint y: 73, distance: 79.5
click at [88, 73] on div "All work orders 10061 E Paseo San Rosendo Tucson, AZ 85747 Home details Vendor …" at bounding box center [308, 168] width 616 height 285
copy div "10061 E Paseo San Rosendo Tucson, AZ 85747"
click at [438, 181] on textarea "Hi this is Keerthana with Opendoor. I’m confirming you received the WO for the …" at bounding box center [344, 195] width 347 height 29
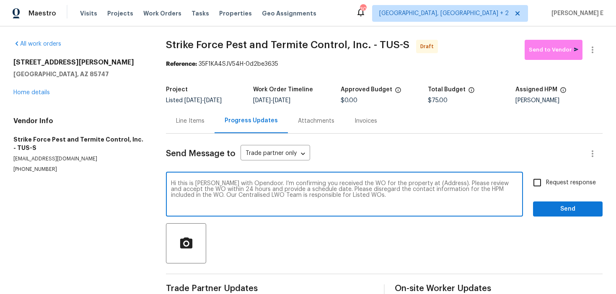
click at [438, 181] on textarea "Hi this is Keerthana with Opendoor. I’m confirming you received the WO for the …" at bounding box center [344, 195] width 347 height 29
paste textarea "10061 E Paseo San Rosendo Tucson, AZ 85747"
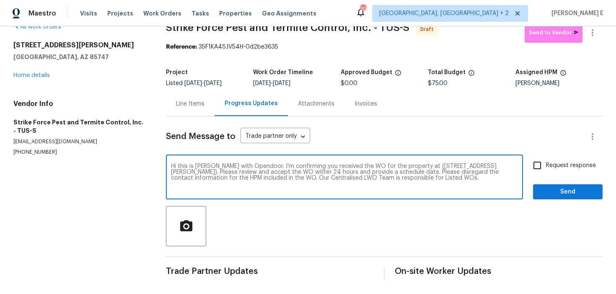
type textarea "Hi this is Keerthana with Opendoor. I’m confirming you received the WO for the …"
click at [537, 172] on input "Request response" at bounding box center [537, 166] width 18 height 18
checkbox input "true"
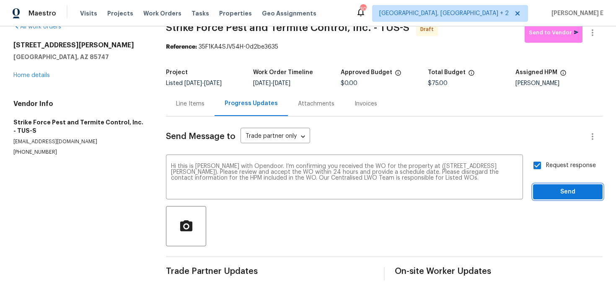
click at [547, 191] on span "Send" at bounding box center [568, 192] width 56 height 10
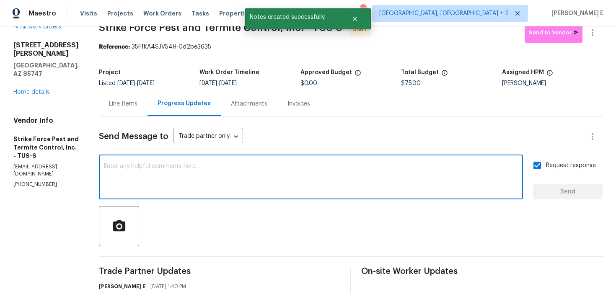
click at [351, 186] on textarea at bounding box center [311, 177] width 414 height 29
paste textarea "Attention All Work Orders must include before-photos (both close-up and wide-an…"
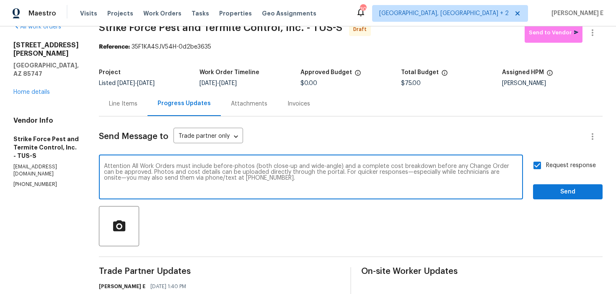
type textarea "Attention All Work Orders must include before-photos (both close-up and wide-an…"
click at [542, 189] on span "Send" at bounding box center [568, 192] width 56 height 10
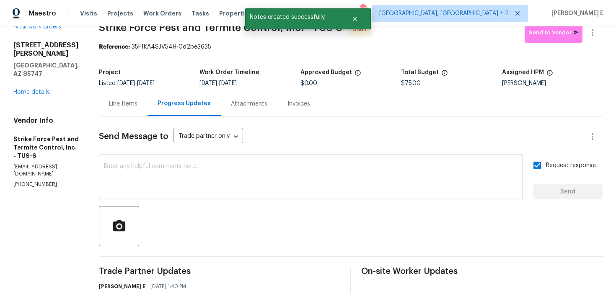
scroll to position [0, 0]
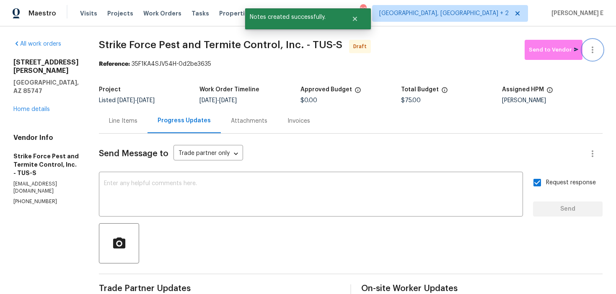
click at [597, 49] on icon "button" at bounding box center [592, 50] width 10 height 10
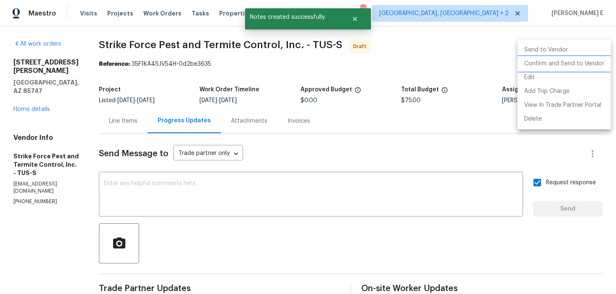
click at [559, 63] on li "Confirm and Send to Vendor" at bounding box center [563, 64] width 93 height 14
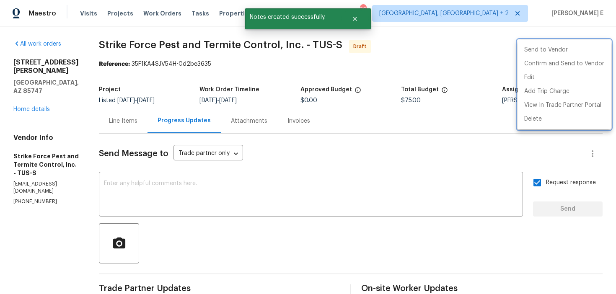
click at [354, 79] on div at bounding box center [308, 147] width 616 height 294
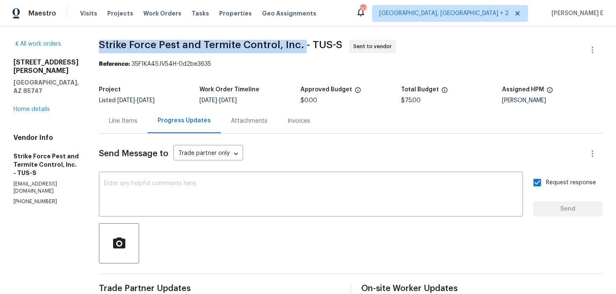
drag, startPoint x: 106, startPoint y: 44, endPoint x: 307, endPoint y: 44, distance: 201.1
click at [307, 44] on span "Strike Force Pest and Termite Control, Inc. - TUS-S" at bounding box center [220, 45] width 243 height 10
copy span "Strike Force Pest and Termite Control, Inc."
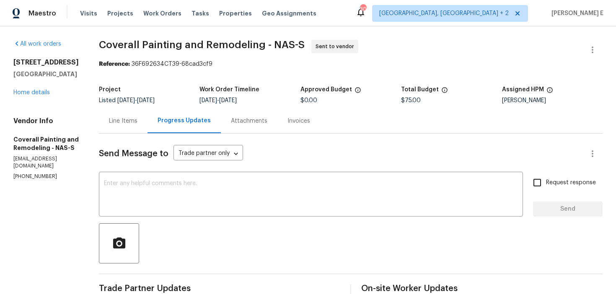
drag, startPoint x: 13, startPoint y: 62, endPoint x: 86, endPoint y: 70, distance: 73.4
click at [79, 70] on div "3201 Veranda Cir Clarksville, TN 37042" at bounding box center [45, 68] width 65 height 20
copy div "3201 Veranda Cir Clarksville, TN 37042"
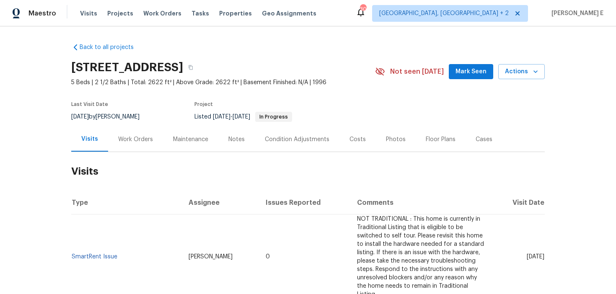
click at [126, 140] on div "Work Orders" at bounding box center [135, 139] width 35 height 8
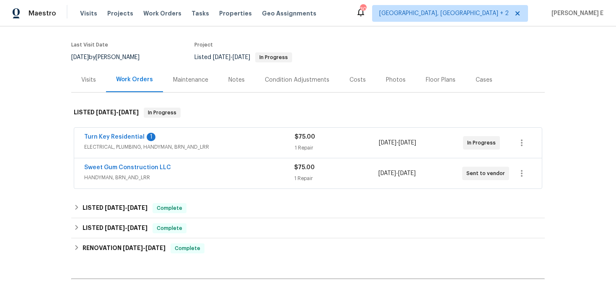
scroll to position [72, 0]
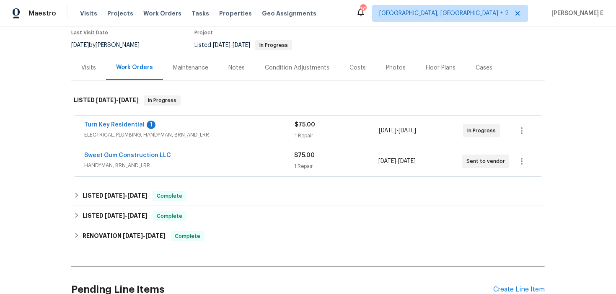
click at [189, 155] on div "Sweet Gum Construction LLC" at bounding box center [189, 156] width 210 height 10
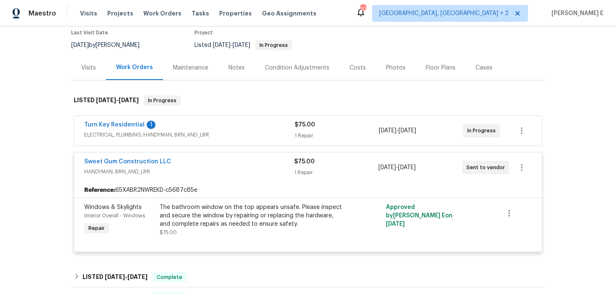
click at [215, 122] on div "Turn Key Residential 1" at bounding box center [189, 126] width 210 height 10
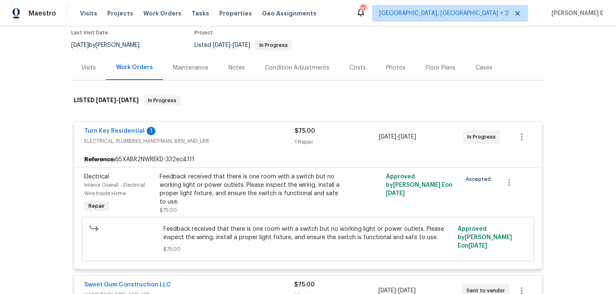
scroll to position [108, 0]
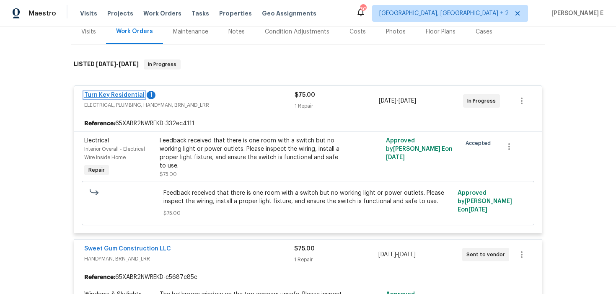
click at [126, 93] on link "Turn Key Residential" at bounding box center [114, 95] width 60 height 6
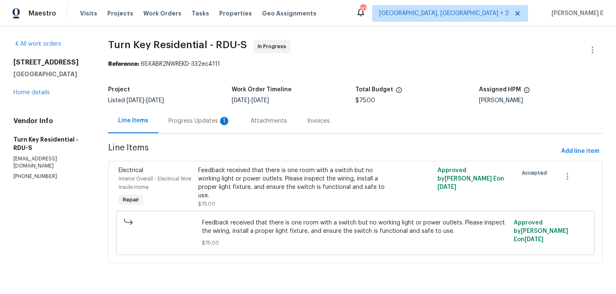
click at [207, 119] on div "Progress Updates 1" at bounding box center [199, 121] width 62 height 8
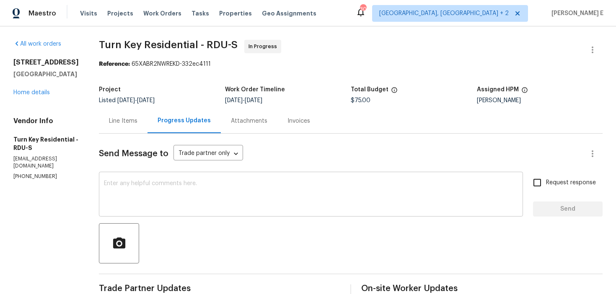
click at [248, 195] on textarea at bounding box center [311, 195] width 414 height 29
paste textarea "Thanks for accepting the work order! Just checking—do you have a scheduled date…"
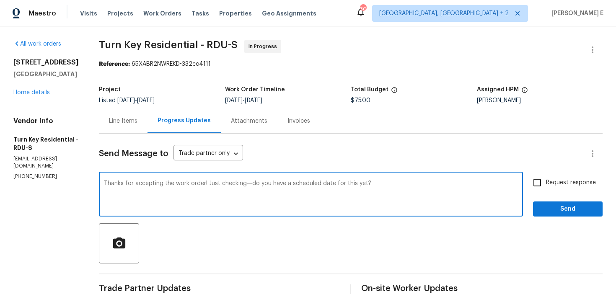
type textarea "Thanks for accepting the work order! Just checking—do you have a scheduled date…"
click at [551, 184] on span "Request response" at bounding box center [571, 182] width 50 height 9
click at [546, 184] on input "Request response" at bounding box center [537, 183] width 18 height 18
checkbox input "true"
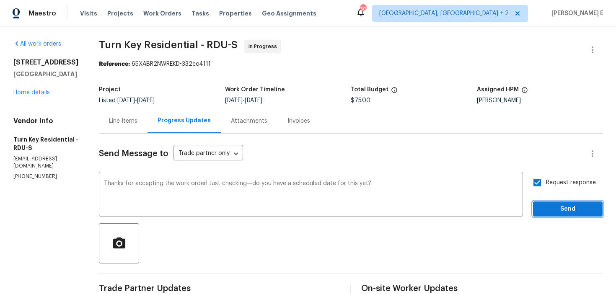
click at [546, 208] on span "Send" at bounding box center [568, 209] width 56 height 10
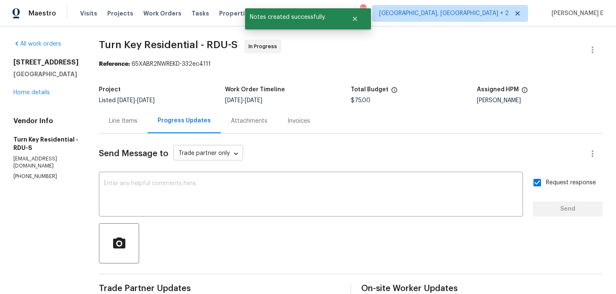
click at [244, 148] on body "Maestro Visits Projects Work Orders Tasks Properties Geo Assignments 30 Albuque…" at bounding box center [308, 147] width 616 height 294
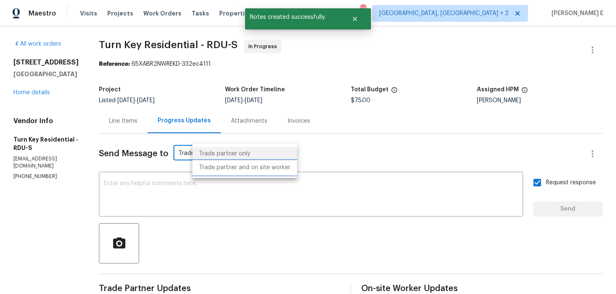
click at [252, 167] on li "Trade partner and on site worker" at bounding box center [244, 168] width 105 height 14
type input "Trade Partner and On-Site Worker"
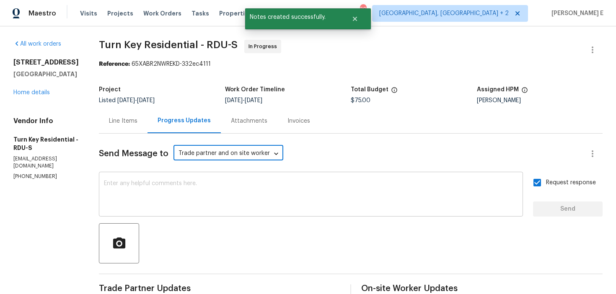
click at [333, 203] on textarea at bounding box center [311, 195] width 414 height 29
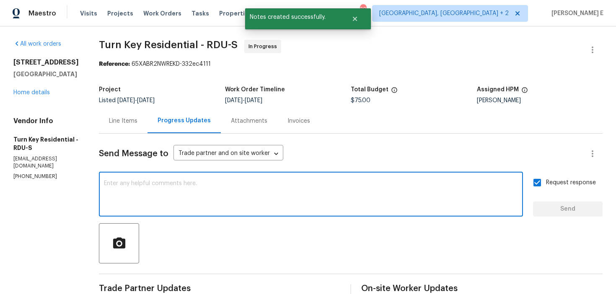
paste textarea "Thanks for accepting the work order! Just checking—do you have a scheduled date…"
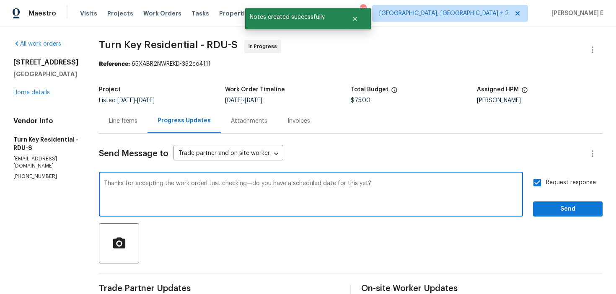
type textarea "Thanks for accepting the work order! Just checking—do you have a scheduled date…"
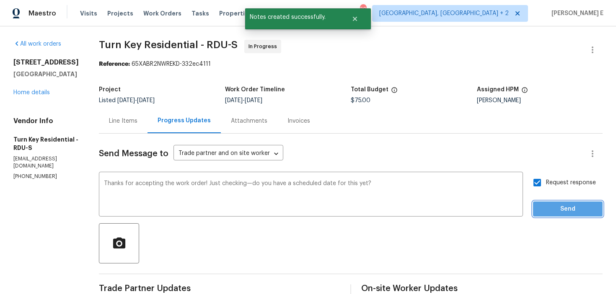
click at [574, 215] on button "Send" at bounding box center [568, 210] width 70 height 16
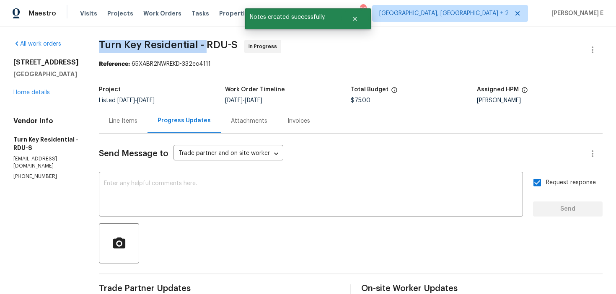
drag, startPoint x: 118, startPoint y: 44, endPoint x: 225, endPoint y: 44, distance: 106.8
click at [225, 44] on div "All work orders 12316 Amoretto Way Raleigh, NC 27613 Home details Vendor Info T…" at bounding box center [308, 251] width 616 height 450
copy span "Turn Key Residential -"
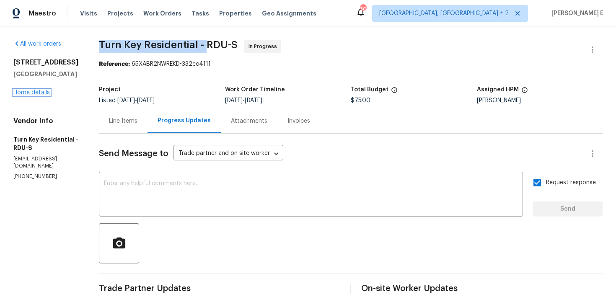
click at [33, 93] on link "Home details" at bounding box center [31, 93] width 36 height 6
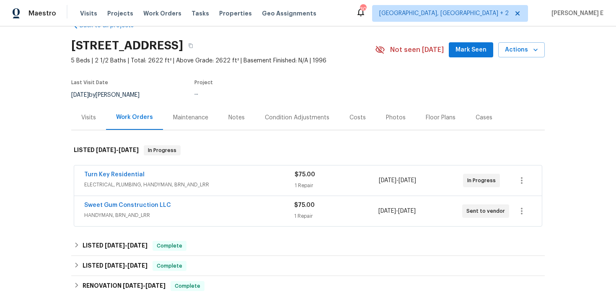
scroll to position [23, 0]
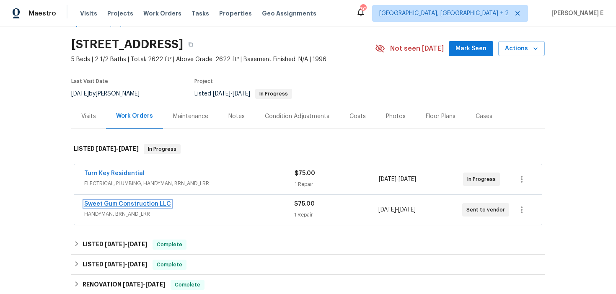
click at [115, 206] on link "Sweet Gum Construction LLC" at bounding box center [127, 204] width 87 height 6
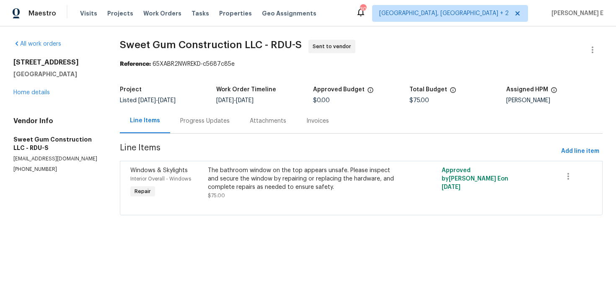
click at [208, 117] on div "Progress Updates" at bounding box center [204, 121] width 49 height 8
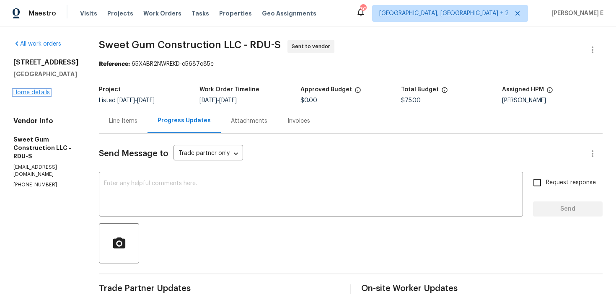
click at [41, 92] on link "Home details" at bounding box center [31, 93] width 36 height 6
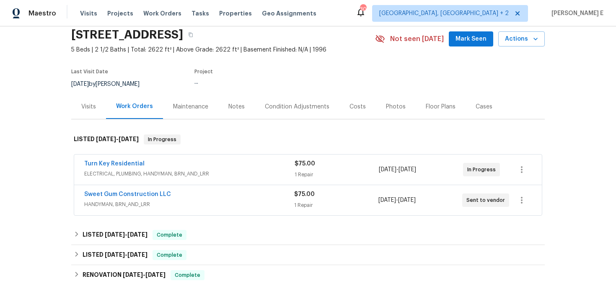
scroll to position [34, 0]
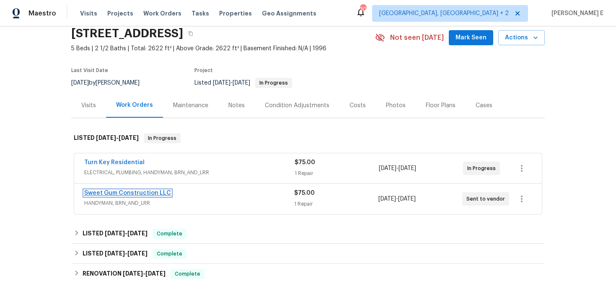
click at [142, 194] on link "Sweet Gum Construction LLC" at bounding box center [127, 193] width 87 height 6
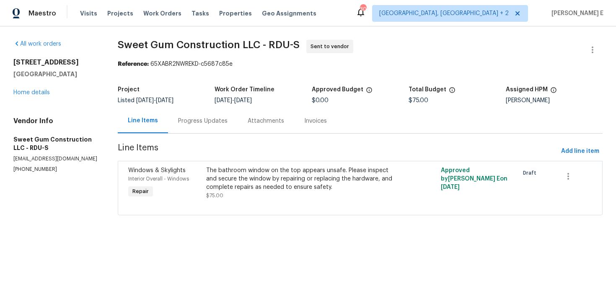
click at [208, 126] on div "Progress Updates" at bounding box center [203, 121] width 70 height 25
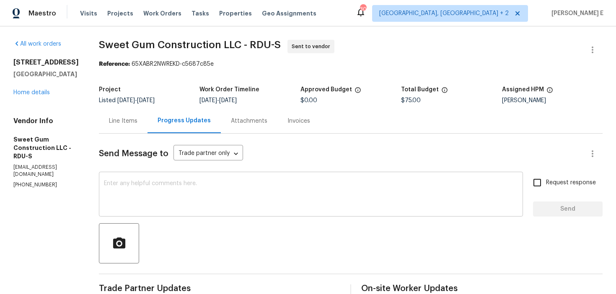
click at [208, 202] on textarea at bounding box center [311, 195] width 414 height 29
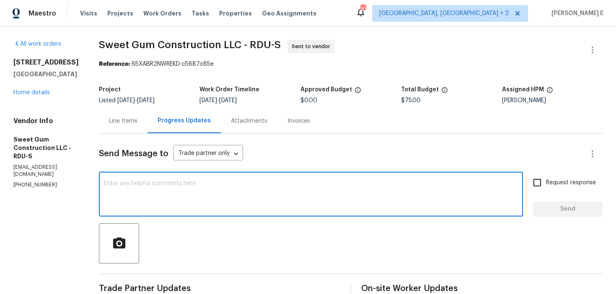
paste textarea "This is to inform you that we are reassigning this work order as it was not acc…"
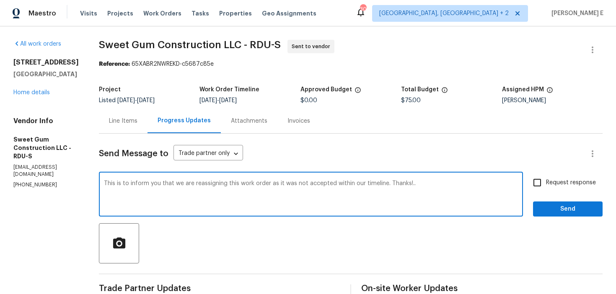
type textarea "This is to inform you that we are reassigning this work order as it was not acc…"
click at [540, 188] on input "Request response" at bounding box center [537, 183] width 18 height 18
checkbox input "true"
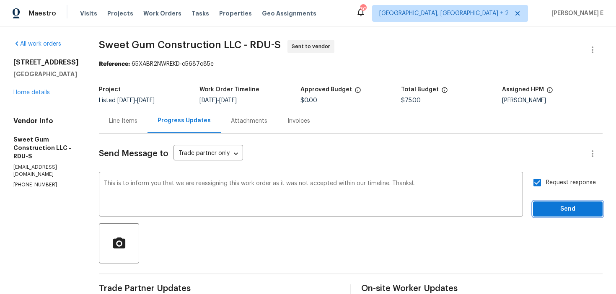
click at [543, 202] on button "Send" at bounding box center [568, 210] width 70 height 16
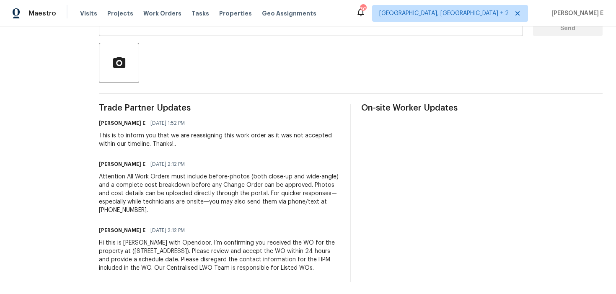
scroll to position [191, 0]
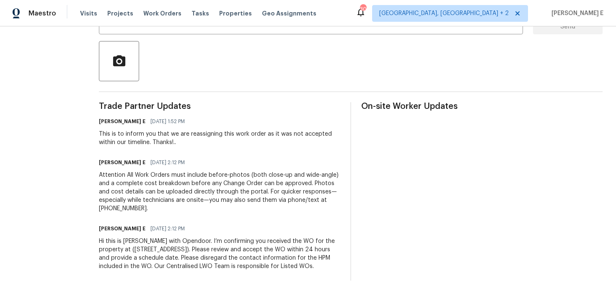
drag, startPoint x: 117, startPoint y: 233, endPoint x: 233, endPoint y: 271, distance: 122.1
click at [233, 272] on div "Trade Partner Updates Keerthana E 09/04/2025 1:52 PM This is to inform you that…" at bounding box center [219, 191] width 241 height 178
copy div "Hi this is [PERSON_NAME] with Opendoor. I’m confirming you received the WO for …"
click at [271, 178] on div "Attention All Work Orders must include before-photos (both close-up and wide-an…" at bounding box center [219, 192] width 241 height 42
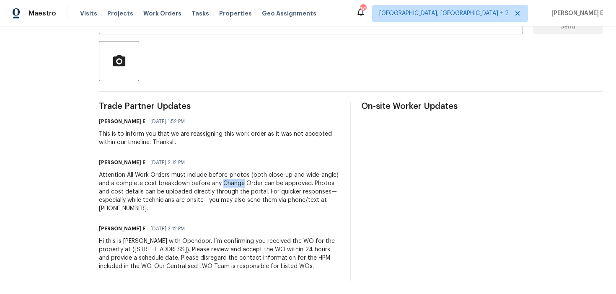
click at [271, 178] on div "Attention All Work Orders must include before-photos (both close-up and wide-an…" at bounding box center [219, 192] width 241 height 42
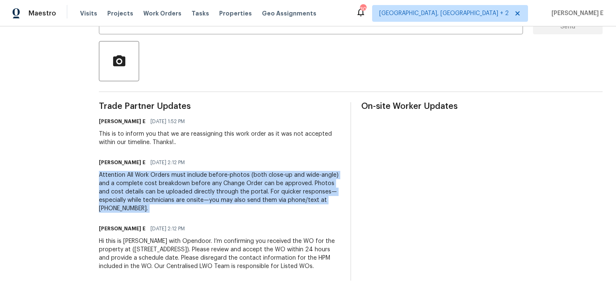
copy div "Attention All Work Orders must include before-photos (both close-up and wide-an…"
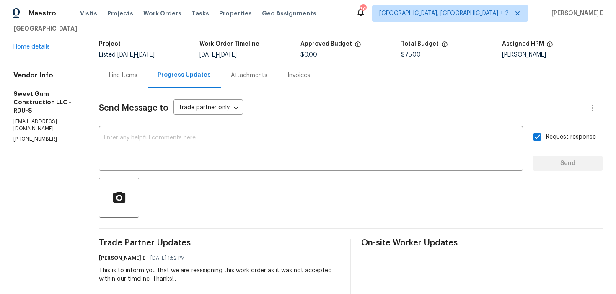
scroll to position [0, 0]
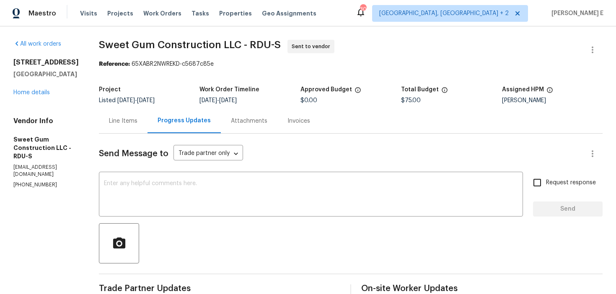
click at [594, 63] on div "Reference: 65XABR2NWREKD-c5687c85e" at bounding box center [351, 64] width 504 height 8
click at [593, 50] on icon "button" at bounding box center [592, 50] width 10 height 10
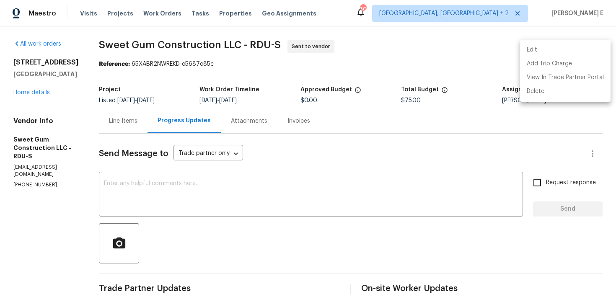
click at [555, 52] on li "Edit" at bounding box center [565, 50] width 90 height 14
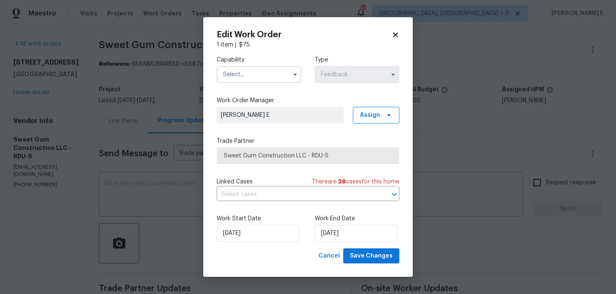
click at [253, 72] on input "text" at bounding box center [259, 74] width 85 height 17
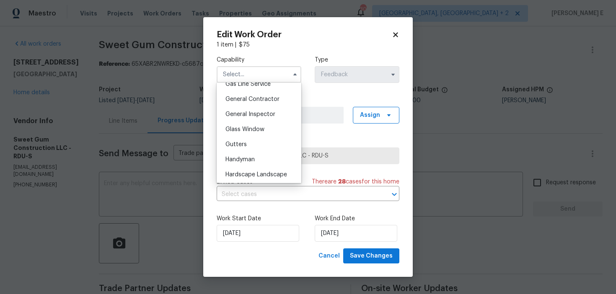
scroll to position [406, 0]
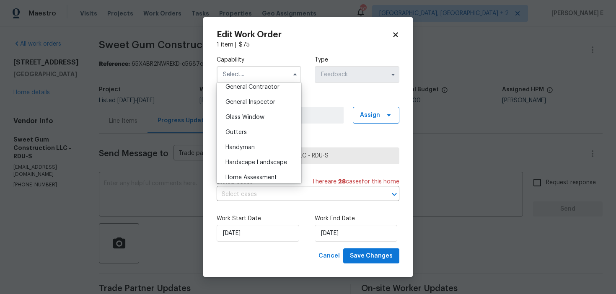
click at [245, 147] on span "Handyman" at bounding box center [239, 148] width 29 height 6
type input "Handyman"
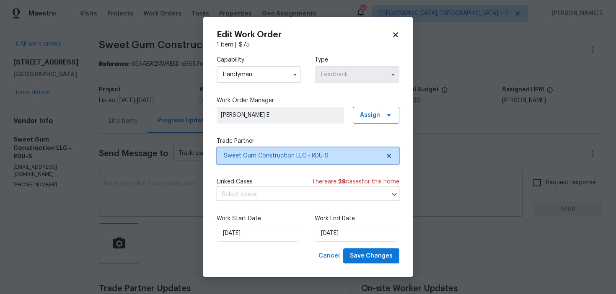
click at [245, 147] on span "Sweet Gum Construction LLC - RDU-S" at bounding box center [308, 155] width 183 height 17
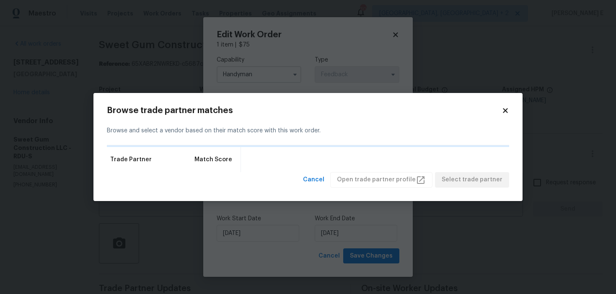
click at [245, 150] on div "Trade Partner Match Score" at bounding box center [308, 159] width 402 height 25
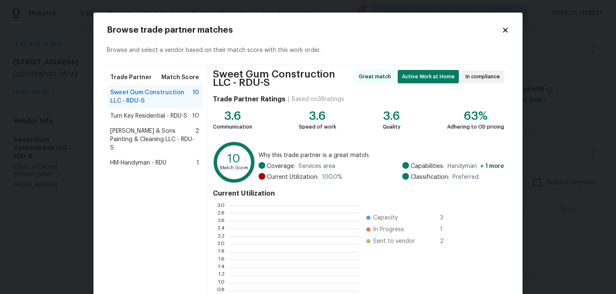
scroll to position [117, 130]
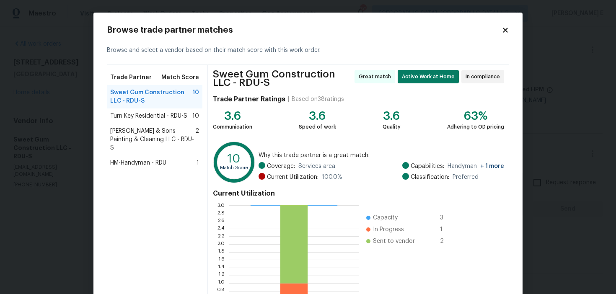
click at [153, 128] on span "[PERSON_NAME] & Sons Painting & Cleaning LLC - RDU-S" at bounding box center [152, 139] width 85 height 25
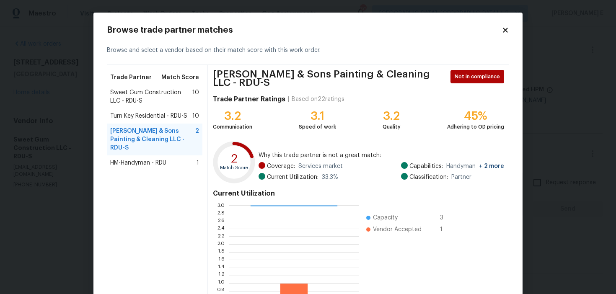
click at [157, 159] on span "HM-Handyman - RDU" at bounding box center [138, 163] width 56 height 8
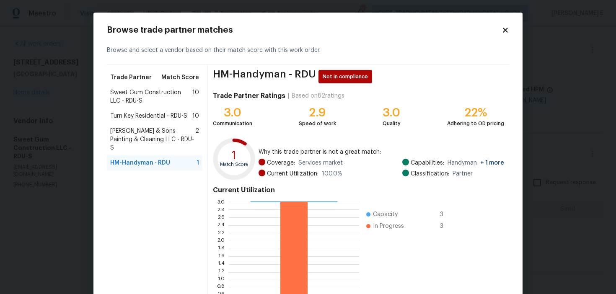
click at [140, 111] on div "Turn Key Residential - RDU-S 10" at bounding box center [155, 116] width 96 height 15
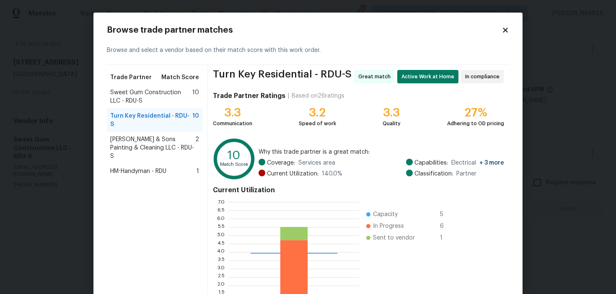
scroll to position [75, 0]
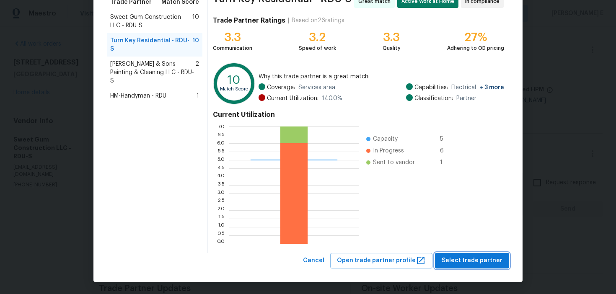
click at [461, 259] on span "Select trade partner" at bounding box center [472, 261] width 61 height 10
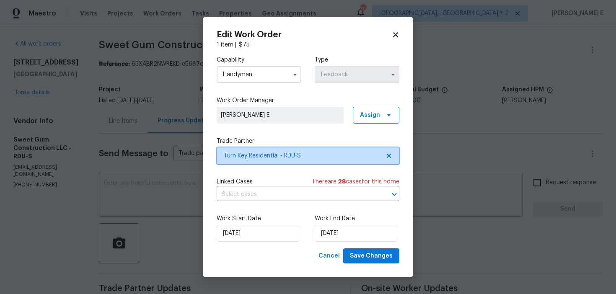
scroll to position [0, 0]
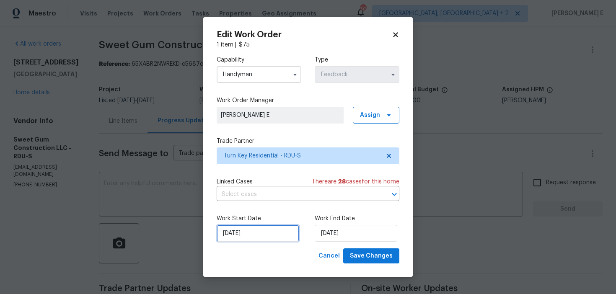
click at [259, 232] on input "03/09/2025" at bounding box center [258, 233] width 83 height 17
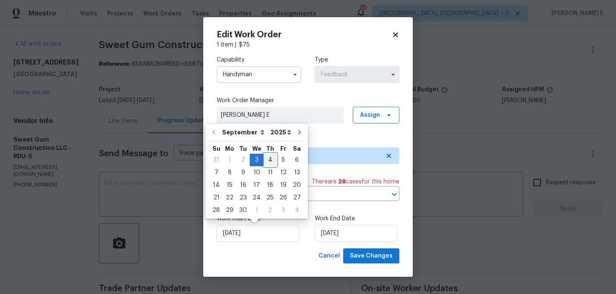
click at [267, 160] on div "4" at bounding box center [270, 160] width 13 height 12
type input "04/09/2025"
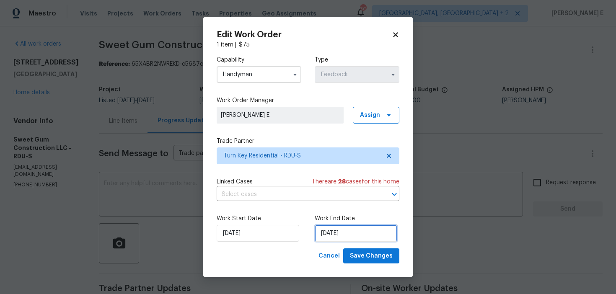
click at [339, 236] on input "[DATE]" at bounding box center [356, 233] width 83 height 17
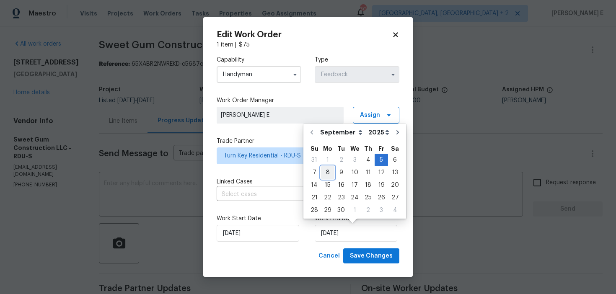
click at [326, 175] on div "8" at bounding box center [327, 173] width 13 height 12
type input "[DATE]"
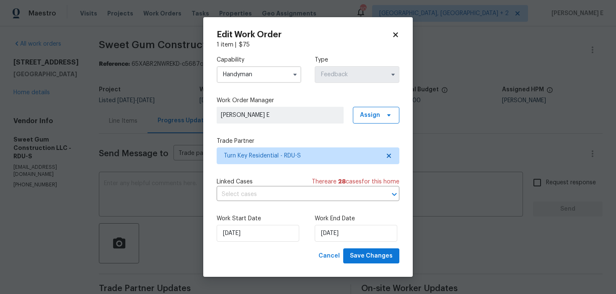
click at [359, 264] on div "Edit Work Order 1 item | $ 75 Capability Handyman Type Feedback Work Order Mana…" at bounding box center [307, 147] width 209 height 260
click at [366, 258] on span "Save Changes" at bounding box center [371, 256] width 43 height 10
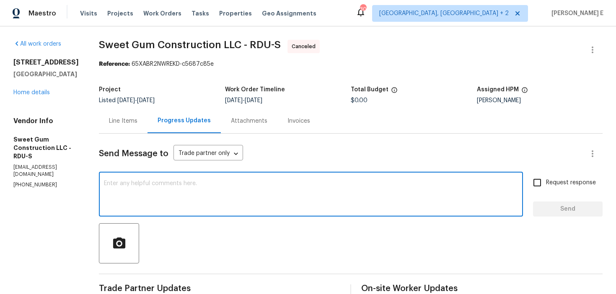
click at [273, 193] on textarea at bounding box center [311, 195] width 414 height 29
click at [23, 90] on link "Home details" at bounding box center [31, 93] width 36 height 6
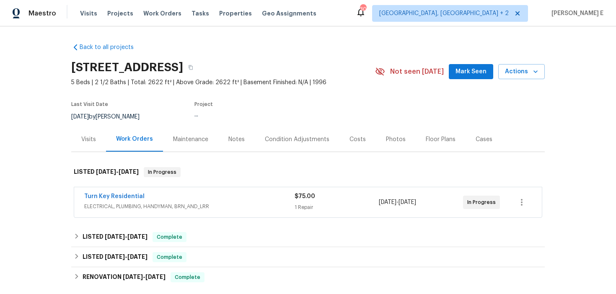
scroll to position [18, 0]
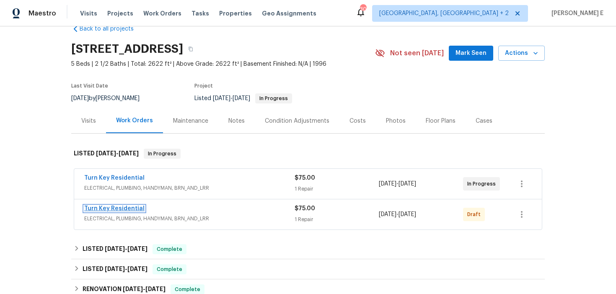
click at [92, 207] on link "Turn Key Residential" at bounding box center [114, 209] width 60 height 6
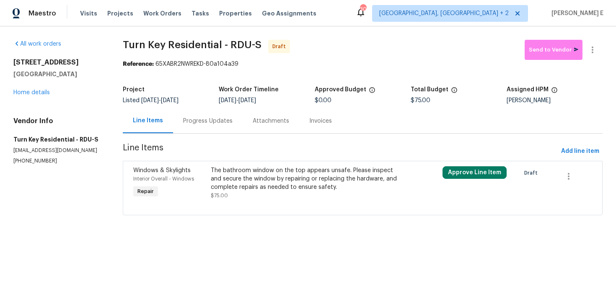
click at [245, 189] on div "The bathroom window on the top appears unsafe. Please inspect and secure the wi…" at bounding box center [305, 178] width 188 height 25
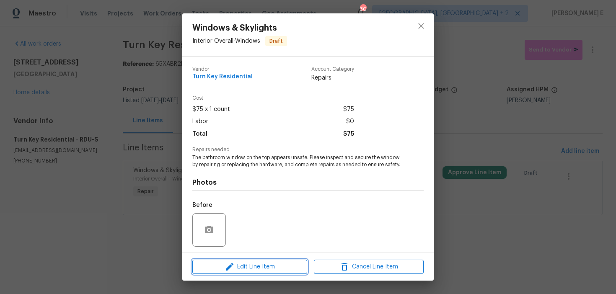
click at [215, 263] on span "Edit Line Item" at bounding box center [250, 267] width 110 height 10
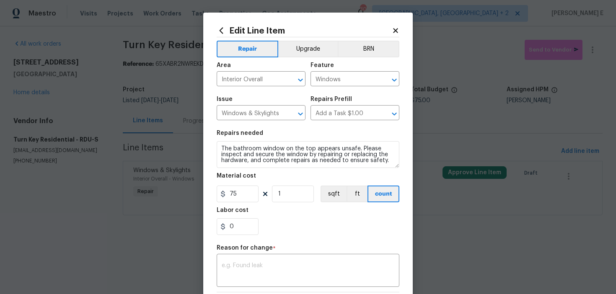
scroll to position [119, 0]
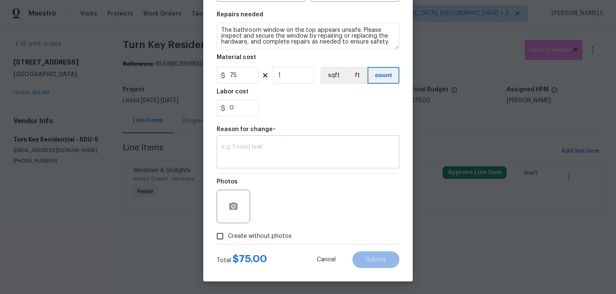
click at [271, 151] on textarea at bounding box center [308, 153] width 173 height 18
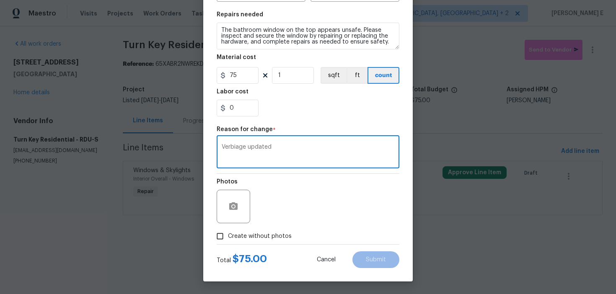
type textarea "Verbiage updated"
click at [218, 232] on input "Create without photos" at bounding box center [220, 236] width 16 height 16
checkbox input "true"
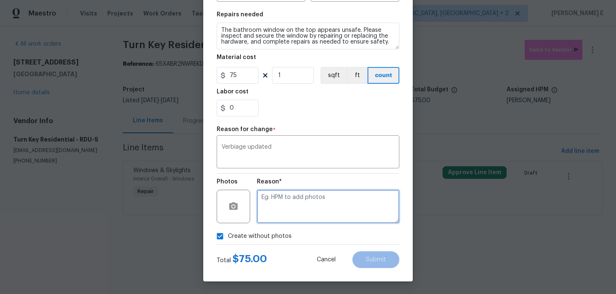
click at [301, 208] on textarea at bounding box center [328, 207] width 142 height 34
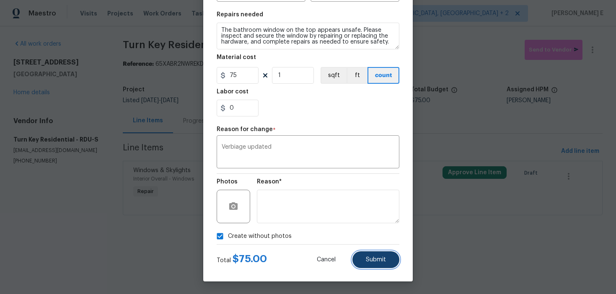
click at [362, 265] on button "Submit" at bounding box center [375, 259] width 47 height 17
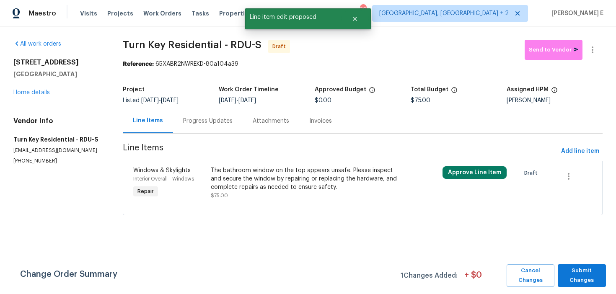
scroll to position [0, 0]
click at [571, 274] on span "Submit Changes" at bounding box center [582, 275] width 40 height 19
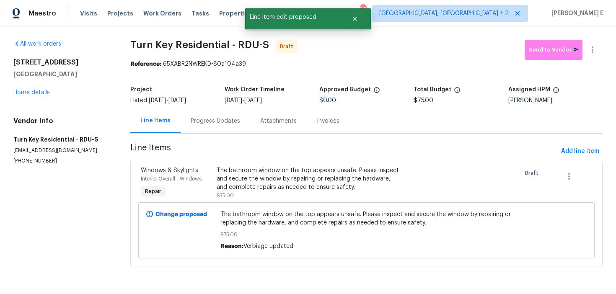
click at [198, 123] on div "Progress Updates" at bounding box center [215, 121] width 49 height 8
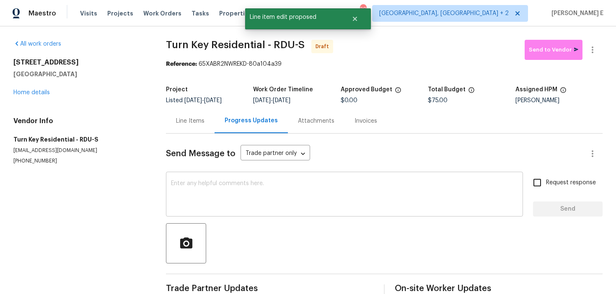
click at [214, 194] on textarea at bounding box center [344, 195] width 347 height 29
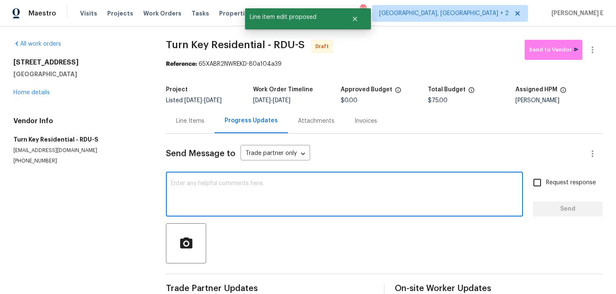
paste textarea "Hi this is Keerthana with Opendoor. I’m confirming you received the WO for the …"
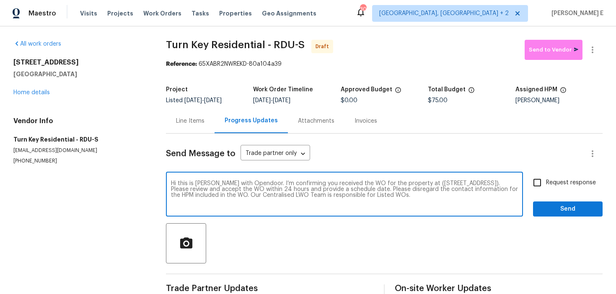
type textarea "Hi this is Keerthana with Opendoor. I’m confirming you received the WO for the …"
click at [563, 180] on span "Request response" at bounding box center [571, 182] width 50 height 9
click at [546, 180] on input "Request response" at bounding box center [537, 183] width 18 height 18
checkbox input "true"
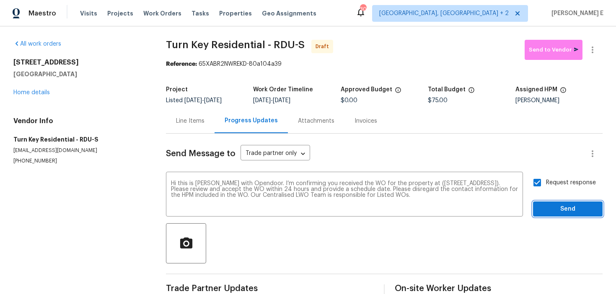
click at [558, 211] on span "Send" at bounding box center [568, 209] width 56 height 10
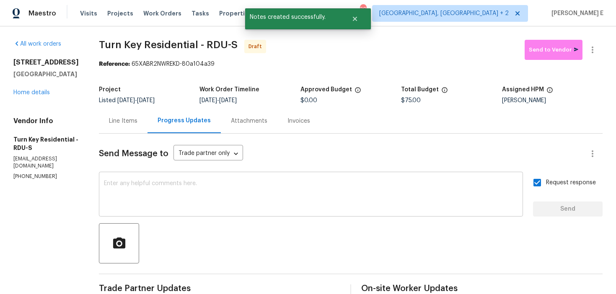
click at [352, 213] on div "x ​" at bounding box center [311, 195] width 424 height 43
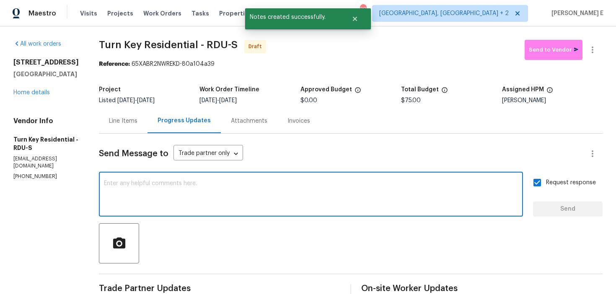
paste textarea "Attention All Work Orders must include before-photos (both close-up and wide-an…"
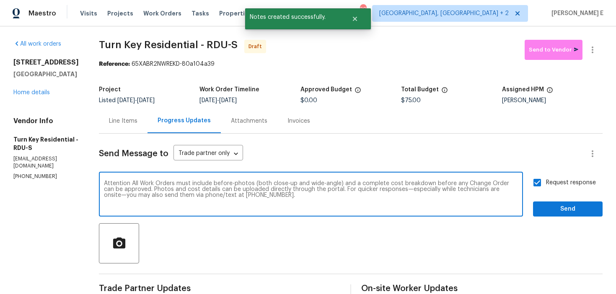
type textarea "Attention All Work Orders must include before-photos (both close-up and wide-an…"
click at [561, 210] on span "Send" at bounding box center [568, 209] width 56 height 10
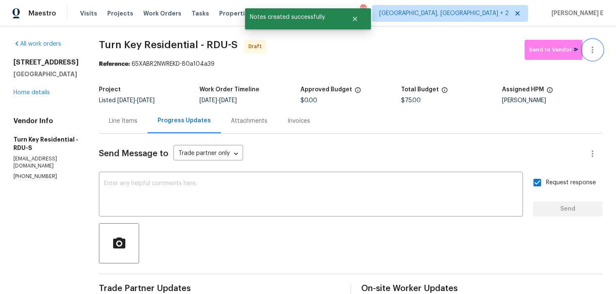
click at [593, 51] on icon "button" at bounding box center [592, 50] width 10 height 10
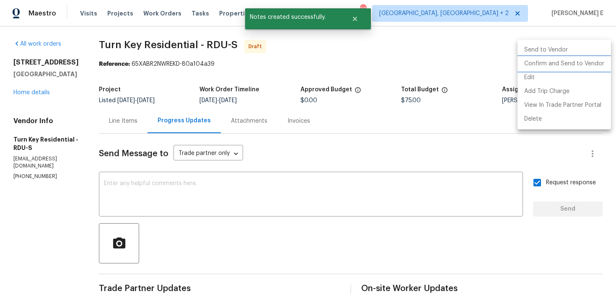
click at [572, 62] on li "Confirm and Send to Vendor" at bounding box center [563, 64] width 93 height 14
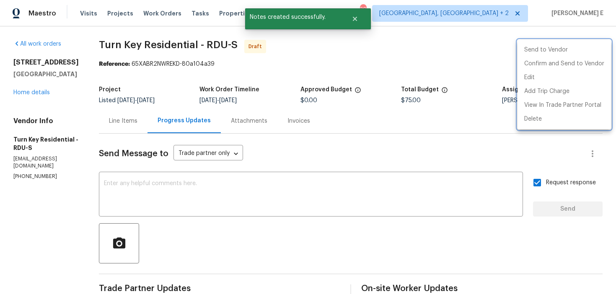
click at [452, 76] on div at bounding box center [308, 147] width 616 height 294
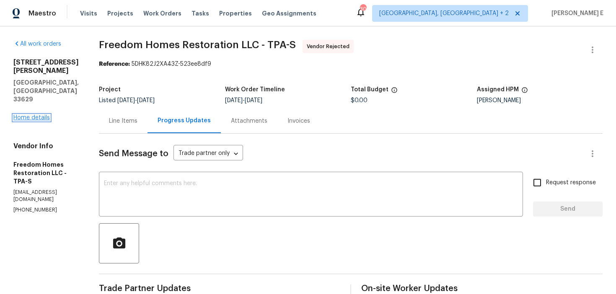
click at [47, 115] on link "Home details" at bounding box center [31, 118] width 36 height 6
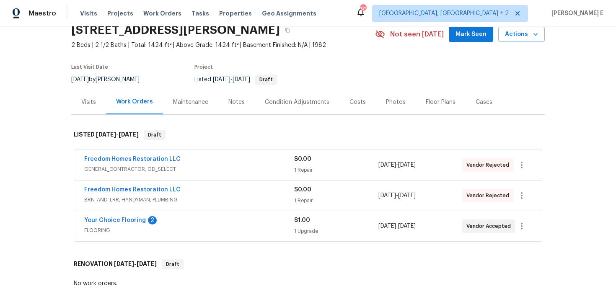
scroll to position [56, 0]
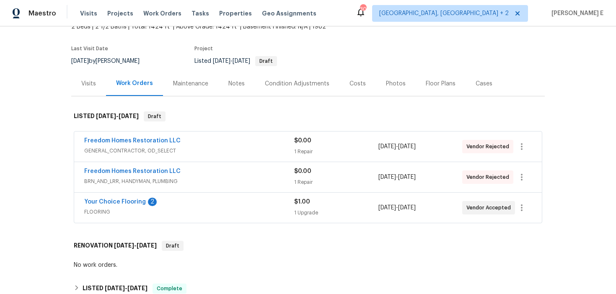
click at [183, 203] on div "Your Choice Flooring 2" at bounding box center [189, 203] width 210 height 10
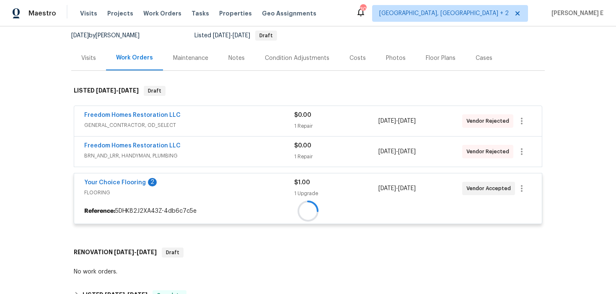
scroll to position [82, 0]
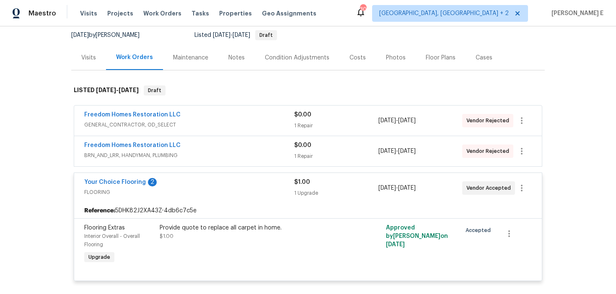
click at [213, 123] on span "GENERAL_CONTRACTOR, OD_SELECT" at bounding box center [189, 125] width 210 height 8
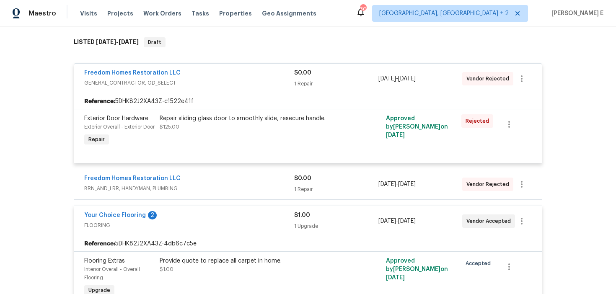
scroll to position [134, 0]
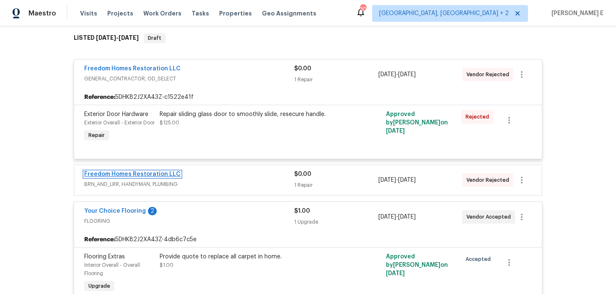
click at [142, 177] on link "Freedom Homes Restoration LLC" at bounding box center [132, 174] width 96 height 6
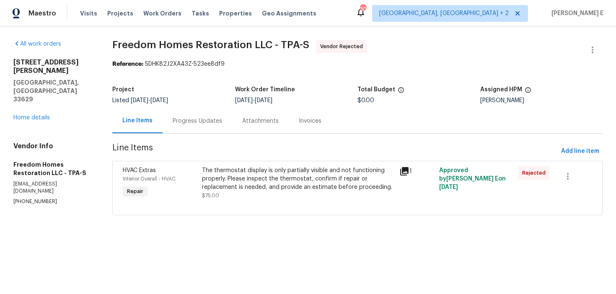
click at [210, 125] on div "Progress Updates" at bounding box center [198, 121] width 70 height 25
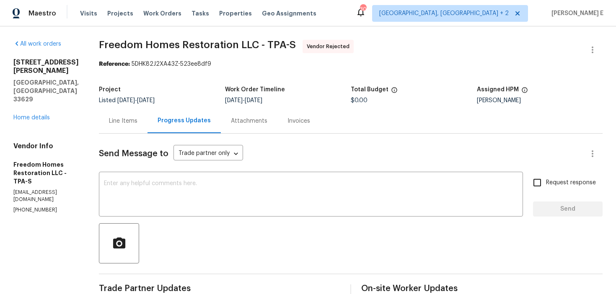
scroll to position [150, 0]
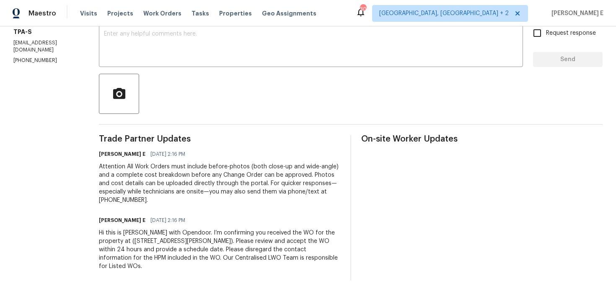
click at [258, 244] on div "Hi this is [PERSON_NAME] with Opendoor. I’m confirming you received the WO for …" at bounding box center [219, 250] width 241 height 42
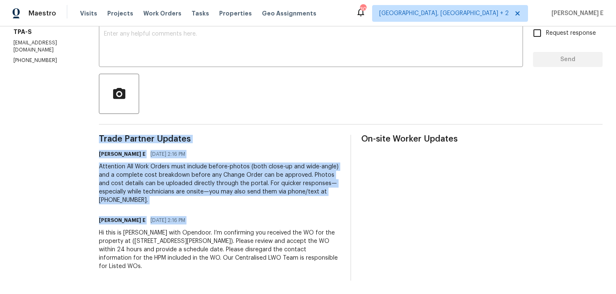
copy div "Trade Partner Updates [PERSON_NAME] E [DATE] 2:16 PM Attention All Work Orders …"
click at [255, 178] on div "Attention All Work Orders must include before-photos (both close-up and wide-an…" at bounding box center [219, 184] width 241 height 42
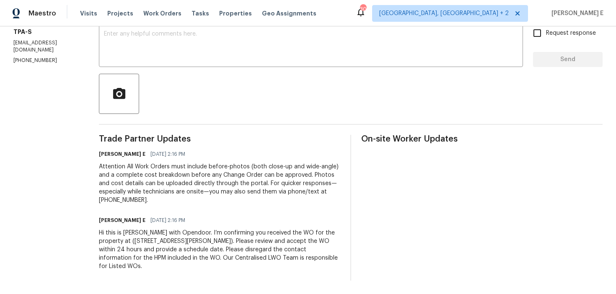
click at [255, 178] on div "Attention All Work Orders must include before-photos (both close-up and wide-an…" at bounding box center [219, 184] width 241 height 42
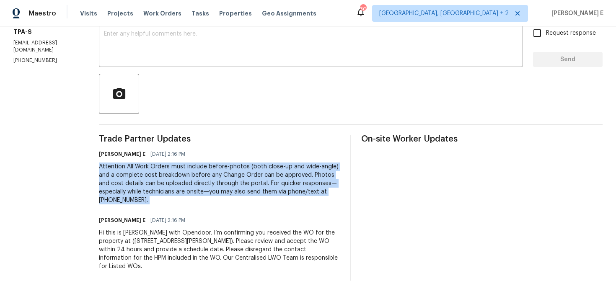
copy div "Attention All Work Orders must include before-photos (both close-up and wide-an…"
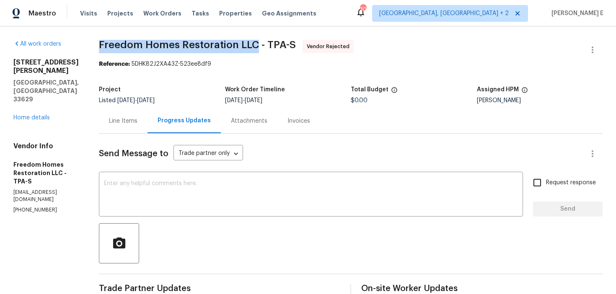
drag, startPoint x: 102, startPoint y: 48, endPoint x: 258, endPoint y: 49, distance: 156.3
click at [258, 49] on span "Freedom Homes Restoration LLC - TPA-S" at bounding box center [197, 45] width 197 height 10
copy span "Freedom Homes Restoration LLC"
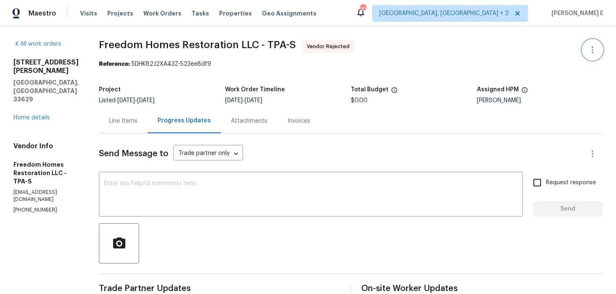
click at [591, 52] on icon "button" at bounding box center [592, 50] width 10 height 10
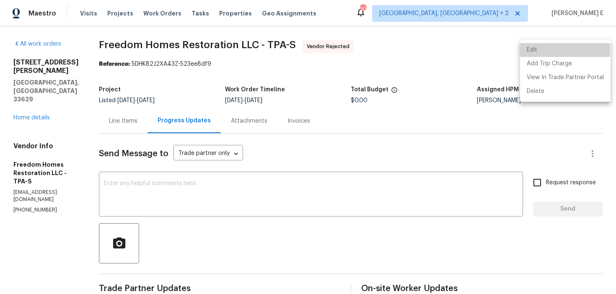
click at [533, 50] on li "Edit" at bounding box center [565, 50] width 90 height 14
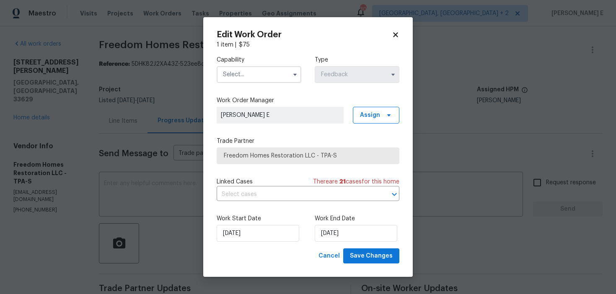
click at [235, 73] on input "text" at bounding box center [259, 74] width 85 height 17
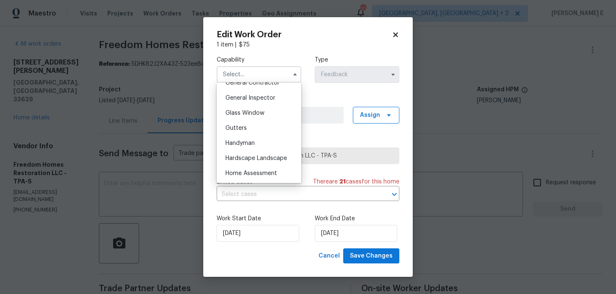
scroll to position [416, 0]
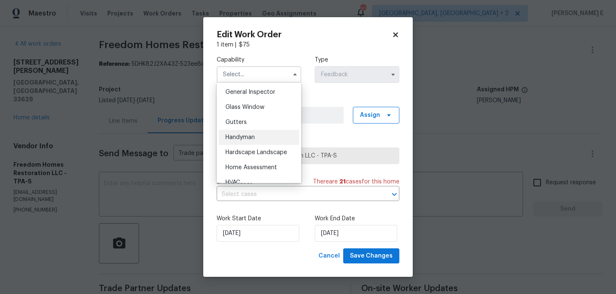
click at [236, 141] on div "Handyman" at bounding box center [259, 137] width 80 height 15
type input "Handyman"
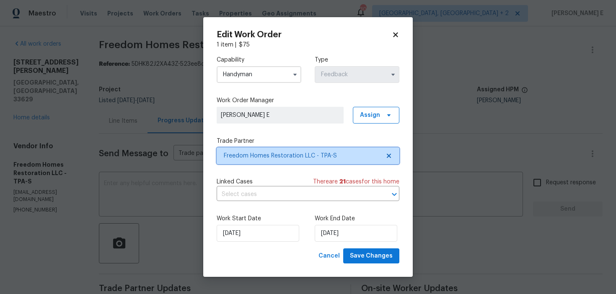
click at [239, 159] on span "Freedom Homes Restoration LLC - TPA-S" at bounding box center [302, 156] width 156 height 8
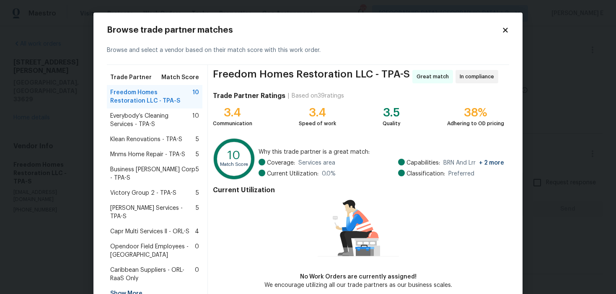
scroll to position [21, 0]
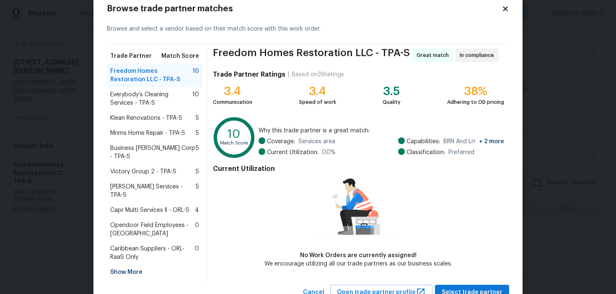
click at [157, 93] on span "Everybody’s Cleaning Services - TPA-S" at bounding box center [151, 98] width 82 height 17
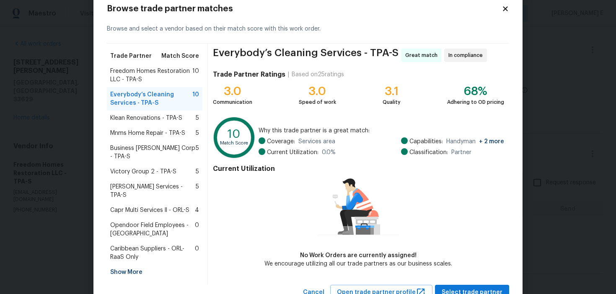
scroll to position [41, 0]
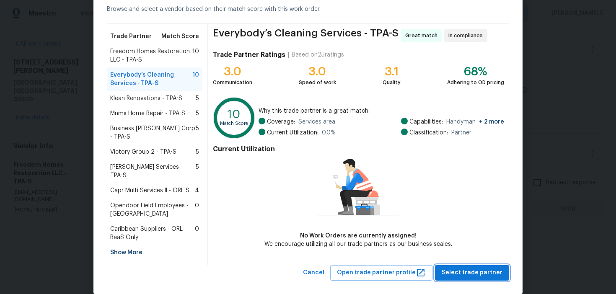
click at [457, 265] on button "Select trade partner" at bounding box center [472, 273] width 74 height 16
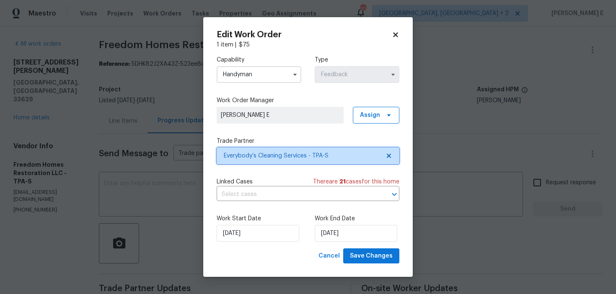
scroll to position [0, 0]
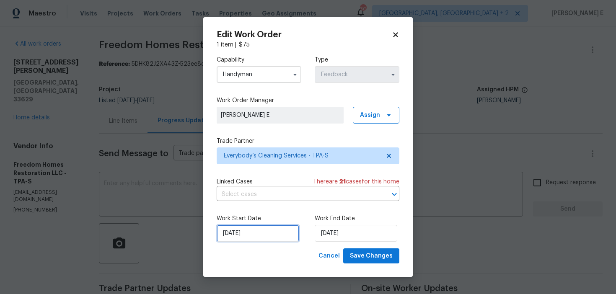
click at [264, 227] on input "03/09/2025" at bounding box center [258, 233] width 83 height 17
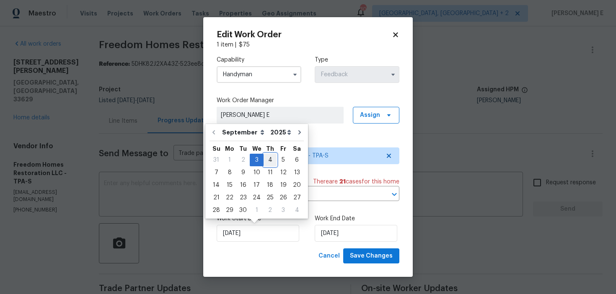
click at [268, 161] on div "4" at bounding box center [270, 160] width 13 height 12
type input "04/09/2025"
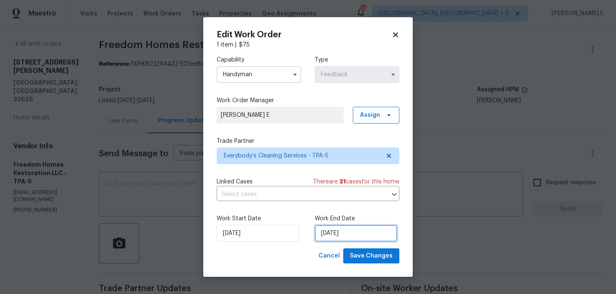
click at [326, 236] on input "05/09/2025" at bounding box center [356, 233] width 83 height 17
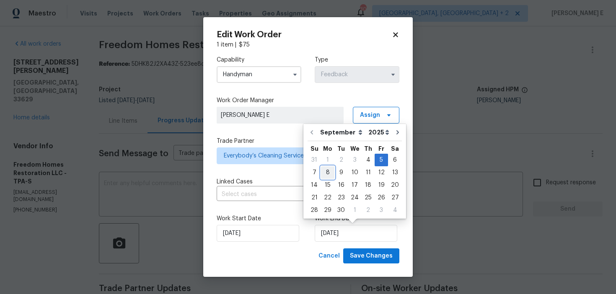
click at [326, 171] on div "8" at bounding box center [327, 173] width 13 height 12
type input "08/09/2025"
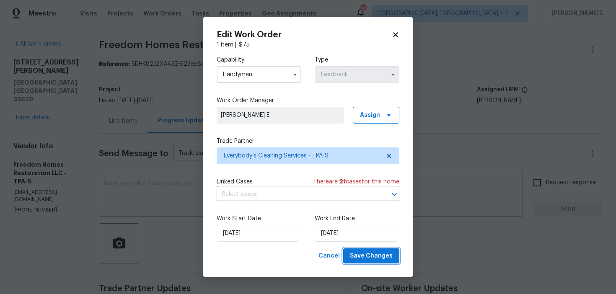
click at [372, 257] on span "Save Changes" at bounding box center [371, 256] width 43 height 10
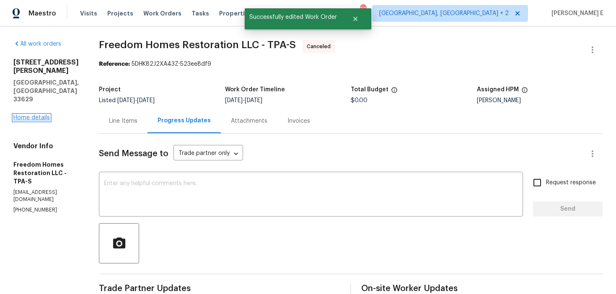
click at [33, 115] on link "Home details" at bounding box center [31, 118] width 36 height 6
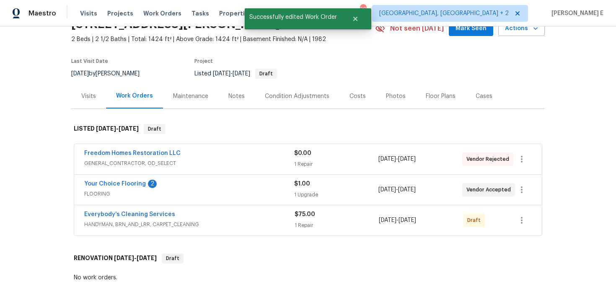
scroll to position [45, 0]
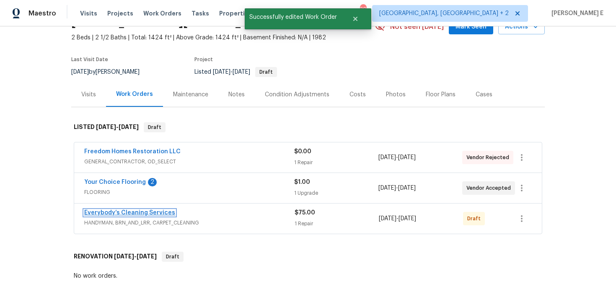
click at [122, 210] on link "Everybody’s Cleaning Services" at bounding box center [129, 213] width 91 height 6
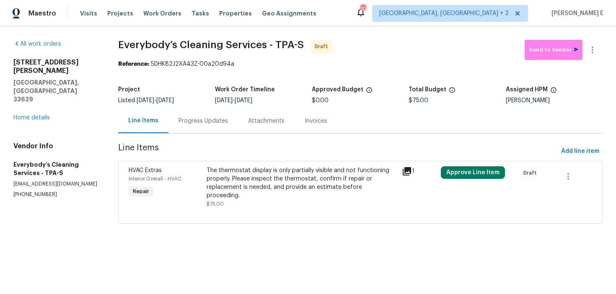
click at [277, 176] on div "The thermostat display is only partially visible and not functioning properly. …" at bounding box center [302, 183] width 190 height 34
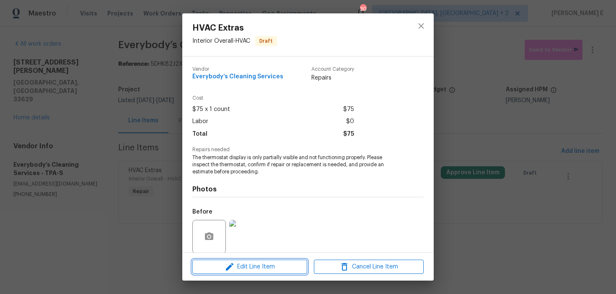
click at [236, 267] on span "Edit Line Item" at bounding box center [250, 267] width 110 height 10
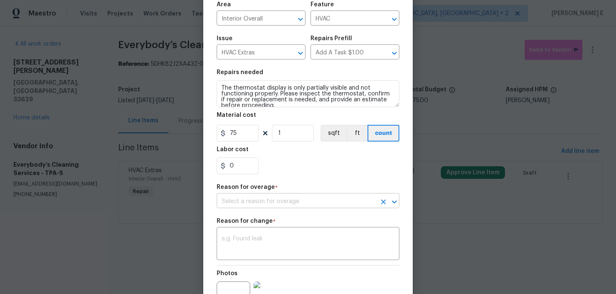
scroll to position [153, 0]
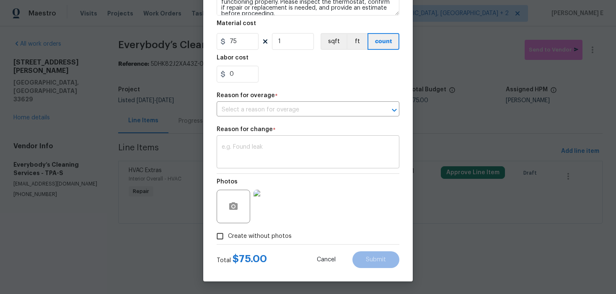
click at [268, 142] on div "x ​" at bounding box center [308, 152] width 183 height 31
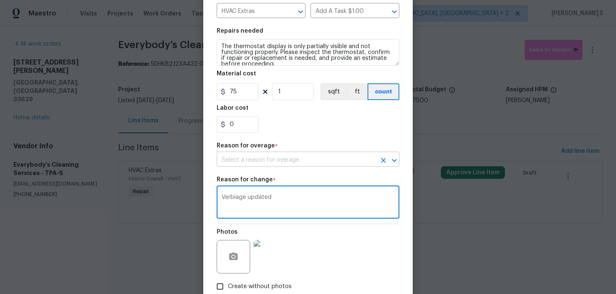
scroll to position [102, 0]
type textarea "Verbiage updated"
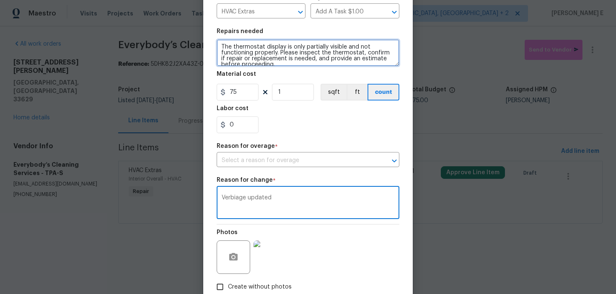
click at [269, 57] on textarea "The thermostat display is only partially visible and not functioning properly. …" at bounding box center [308, 52] width 183 height 27
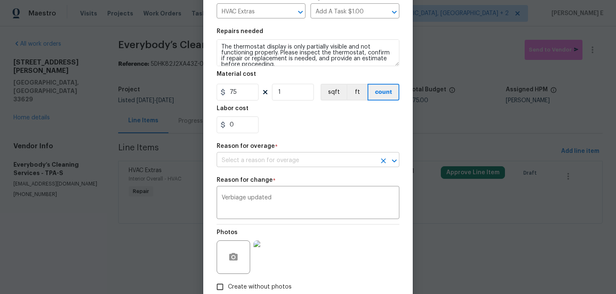
click at [228, 166] on input "text" at bounding box center [296, 160] width 159 height 13
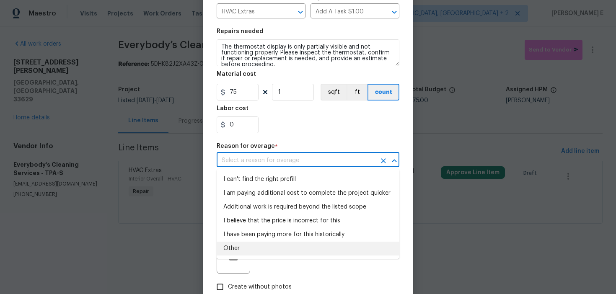
click at [233, 245] on li "Other" at bounding box center [308, 249] width 183 height 14
type input "Other"
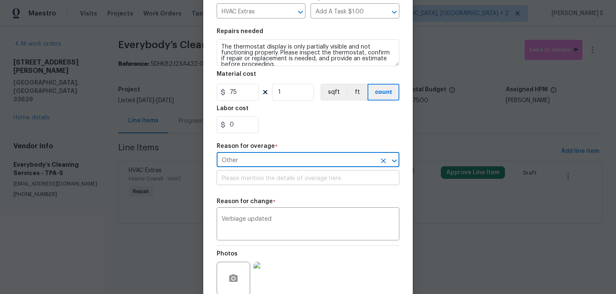
click at [233, 180] on input "text" at bounding box center [308, 178] width 183 height 13
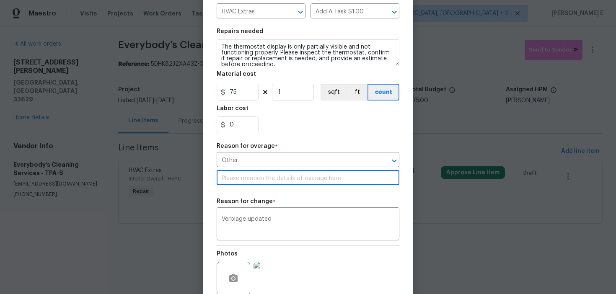
paste input "The thermostat display is only partially visible and not functioning properly. …"
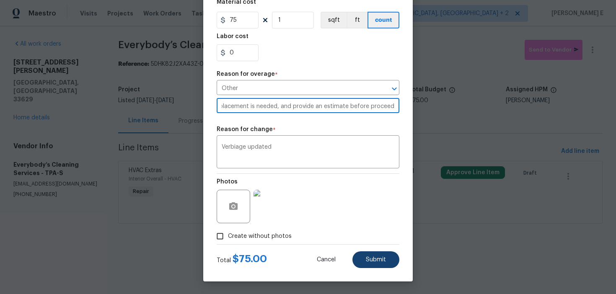
type input "The thermostat display is only partially visible and not functioning properly. …"
click at [367, 261] on span "Submit" at bounding box center [376, 260] width 20 height 6
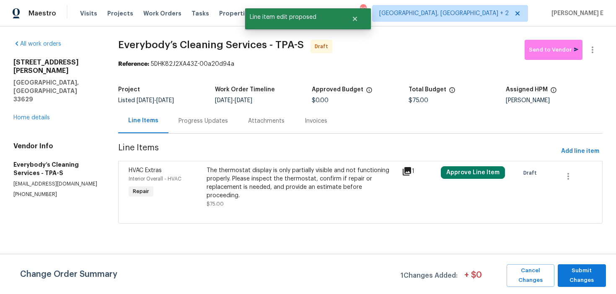
scroll to position [0, 0]
click at [581, 279] on span "Submit Changes" at bounding box center [582, 275] width 40 height 19
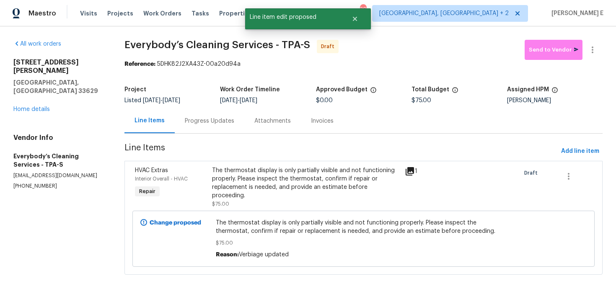
click at [204, 125] on div "Progress Updates" at bounding box center [210, 121] width 70 height 25
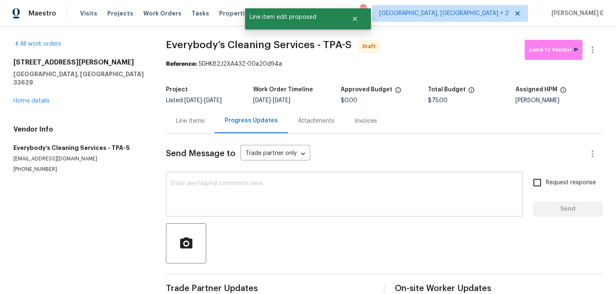
click at [323, 195] on textarea at bounding box center [344, 195] width 347 height 29
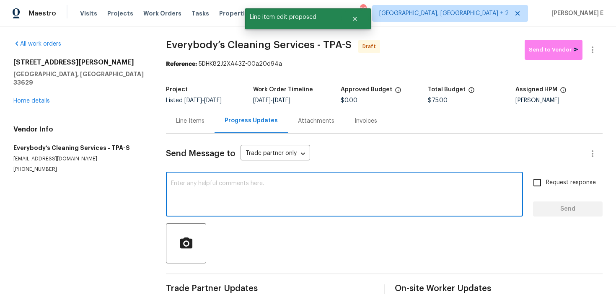
paste textarea "Hi this is Keerthana with Opendoor. I’m confirming you received the WO for the …"
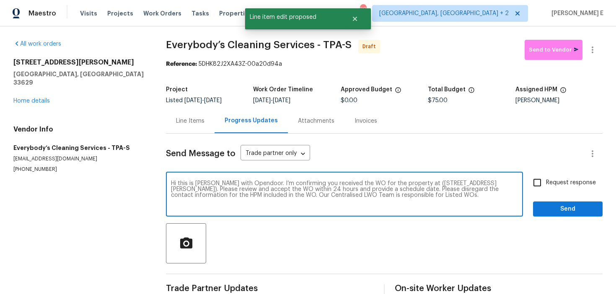
type textarea "Hi this is Keerthana with Opendoor. I’m confirming you received the WO for the …"
click at [545, 178] on input "Request response" at bounding box center [537, 183] width 18 height 18
checkbox input "true"
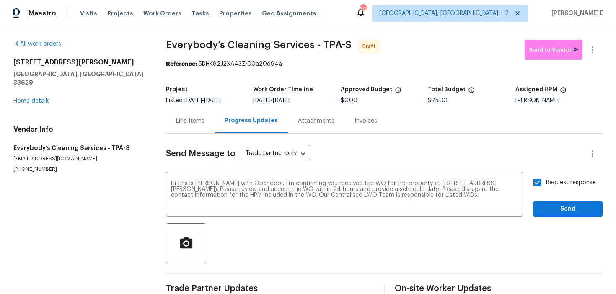
click at [546, 200] on div "Request response Send" at bounding box center [568, 195] width 70 height 43
click at [547, 206] on span "Send" at bounding box center [568, 209] width 56 height 10
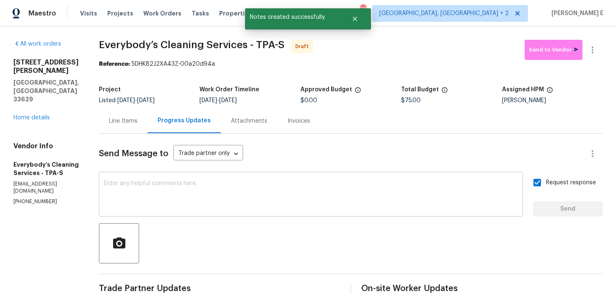
click at [419, 192] on textarea at bounding box center [311, 195] width 414 height 29
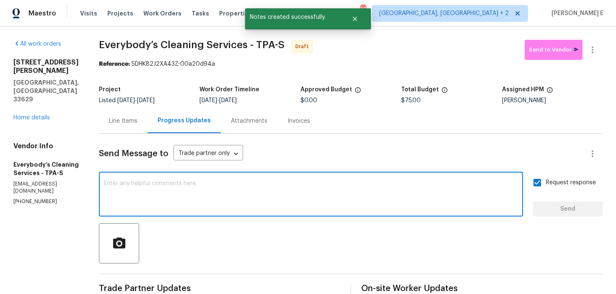
paste textarea "Attention All Work Orders must include before-photos (both close-up and wide-an…"
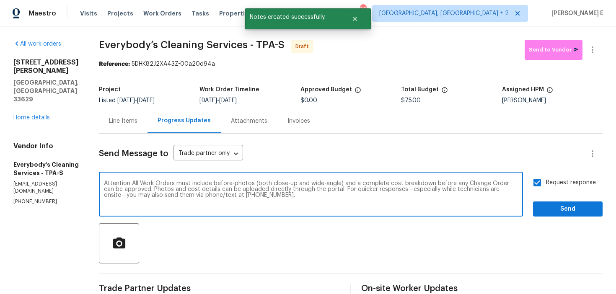
type textarea "Attention All Work Orders must include before-photos (both close-up and wide-an…"
click at [574, 208] on span "Send" at bounding box center [568, 209] width 56 height 10
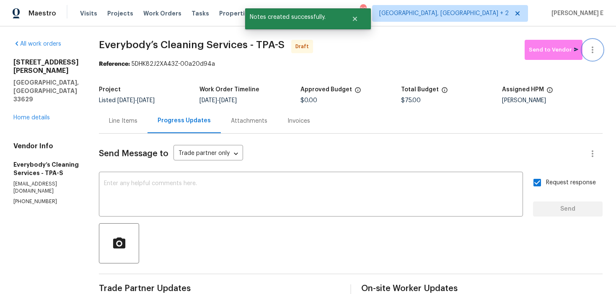
click at [597, 47] on icon "button" at bounding box center [592, 50] width 10 height 10
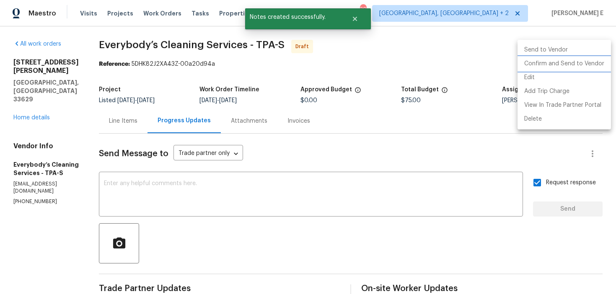
click at [578, 61] on li "Confirm and Send to Vendor" at bounding box center [563, 64] width 93 height 14
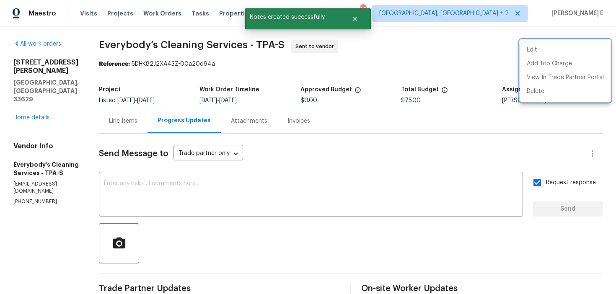
click at [461, 78] on div at bounding box center [308, 147] width 616 height 294
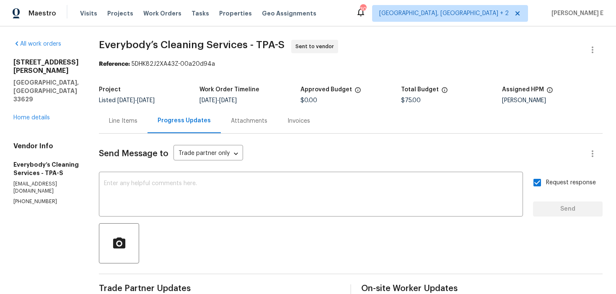
click at [153, 80] on section "Everybody’s Cleaning Services - TPA-S Sent to vendor Reference: 5DHK82J2XA43Z-0…" at bounding box center [351, 235] width 504 height 390
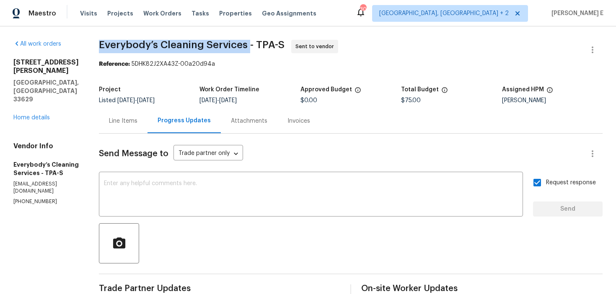
drag, startPoint x: 136, startPoint y: 47, endPoint x: 278, endPoint y: 47, distance: 142.0
click at [278, 47] on span "Everybody’s Cleaning Services - TPA-S" at bounding box center [192, 45] width 186 height 10
copy span "Everybody’s Cleaning Services"
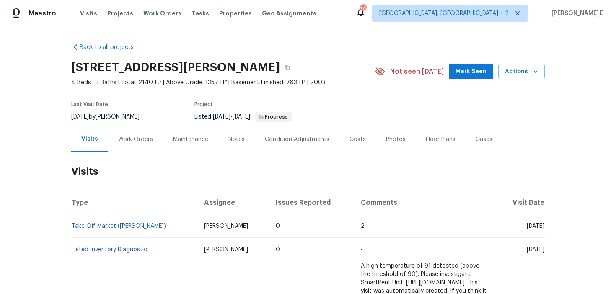
scroll to position [29, 0]
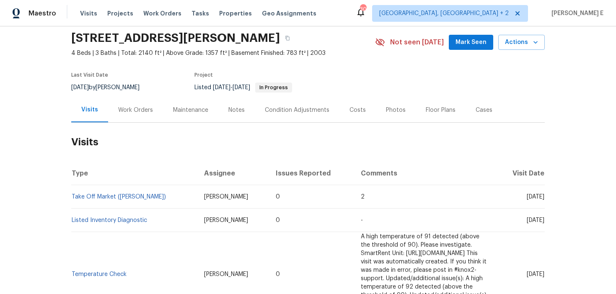
click at [136, 105] on div "Work Orders" at bounding box center [135, 110] width 55 height 25
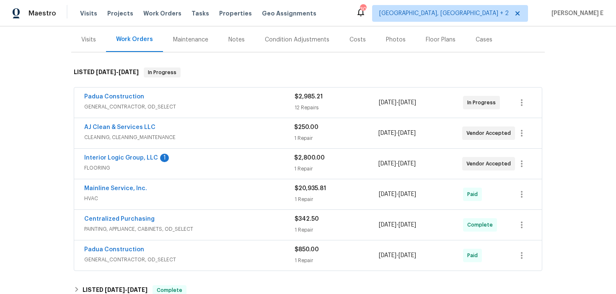
scroll to position [101, 0]
click at [116, 93] on link "Padua Construction" at bounding box center [114, 96] width 60 height 6
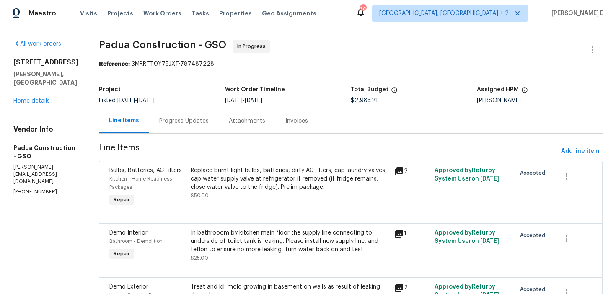
click at [159, 124] on div "Progress Updates" at bounding box center [183, 121] width 49 height 8
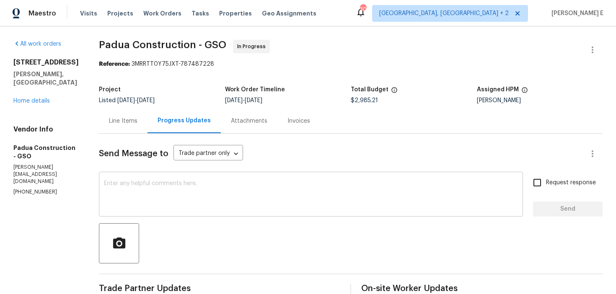
click at [345, 190] on textarea at bounding box center [311, 195] width 414 height 29
drag, startPoint x: 97, startPoint y: 49, endPoint x: 199, endPoint y: 51, distance: 101.8
copy span "Padua Construction -"
